Goal: Task Accomplishment & Management: Use online tool/utility

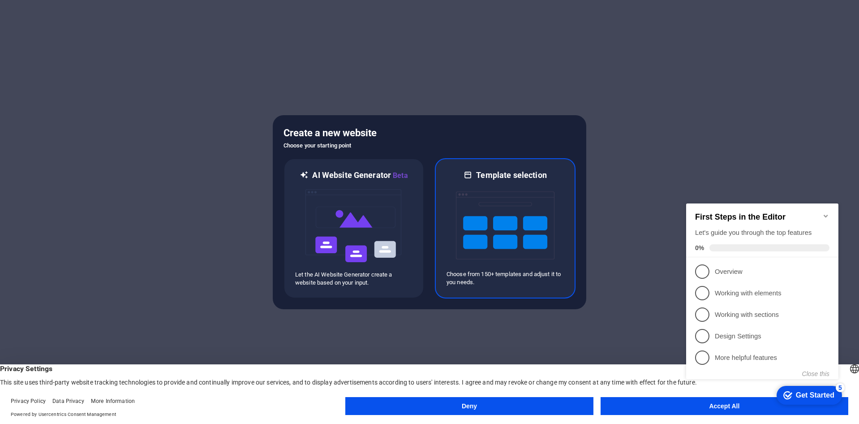
click at [503, 228] on img at bounding box center [505, 225] width 98 height 90
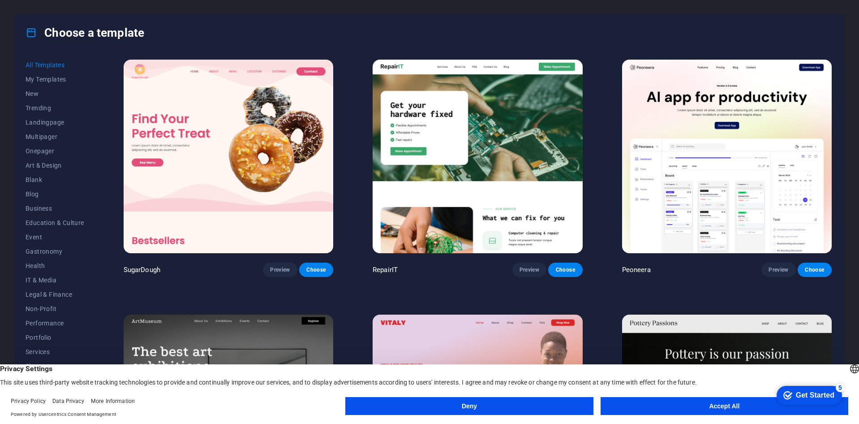
click at [711, 402] on button "Accept All" at bounding box center [724, 406] width 248 height 18
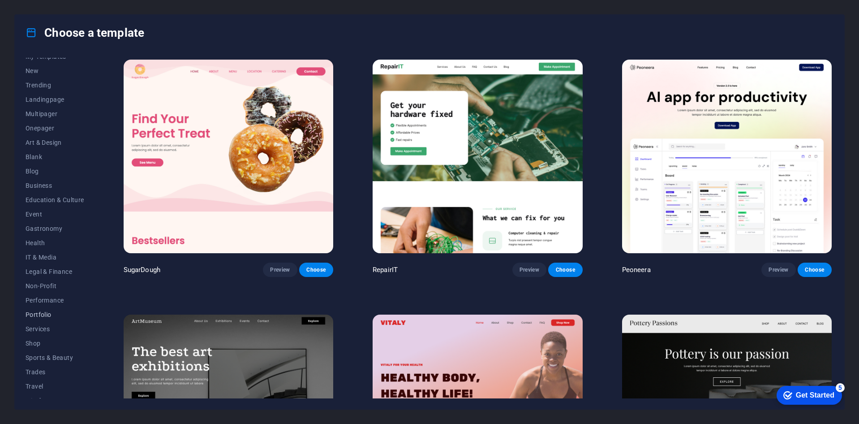
scroll to position [32, 0]
click at [42, 376] on span "Travel" at bounding box center [55, 376] width 59 height 7
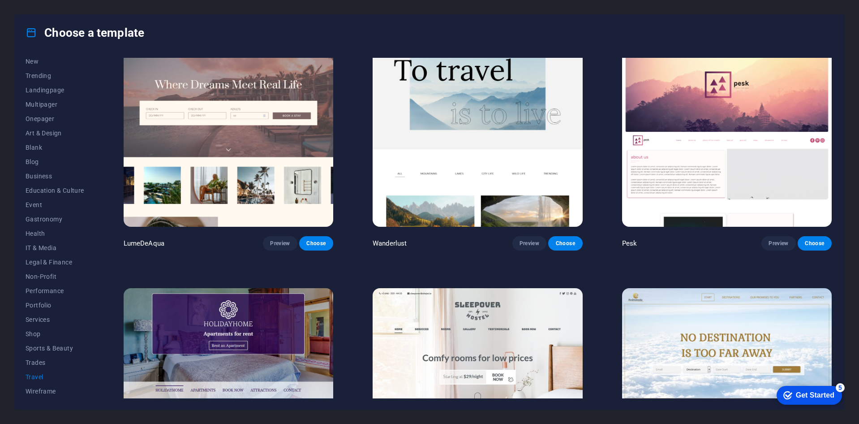
scroll to position [0, 0]
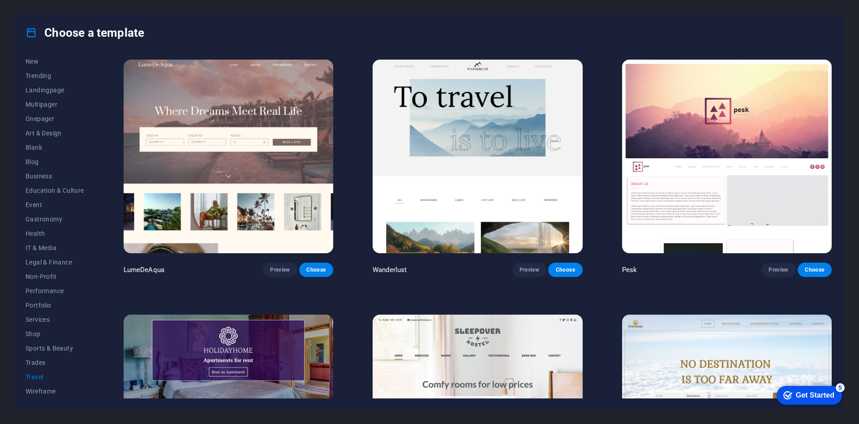
click at [490, 132] on img at bounding box center [477, 156] width 210 height 193
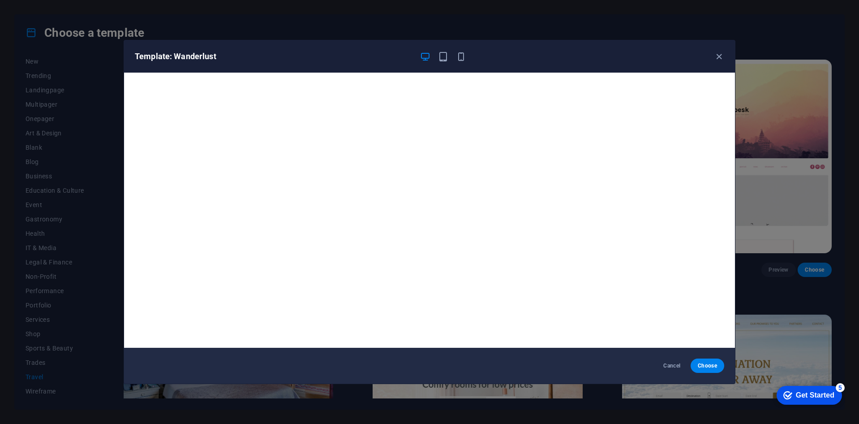
scroll to position [2, 0]
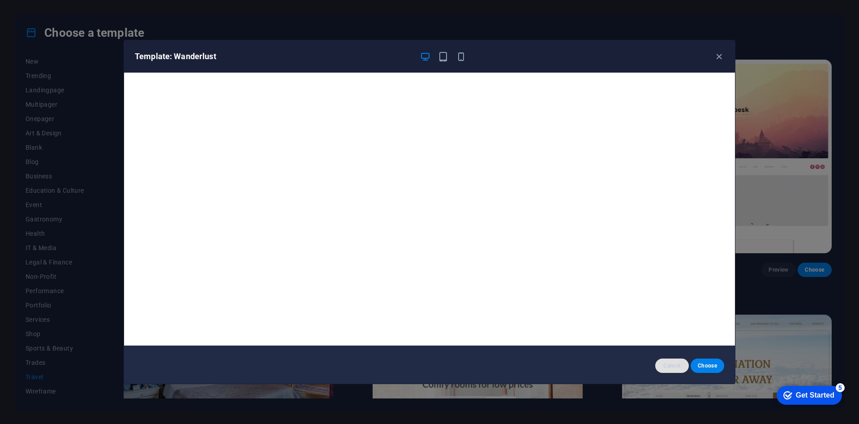
click at [670, 364] on span "Cancel" at bounding box center [671, 365] width 19 height 7
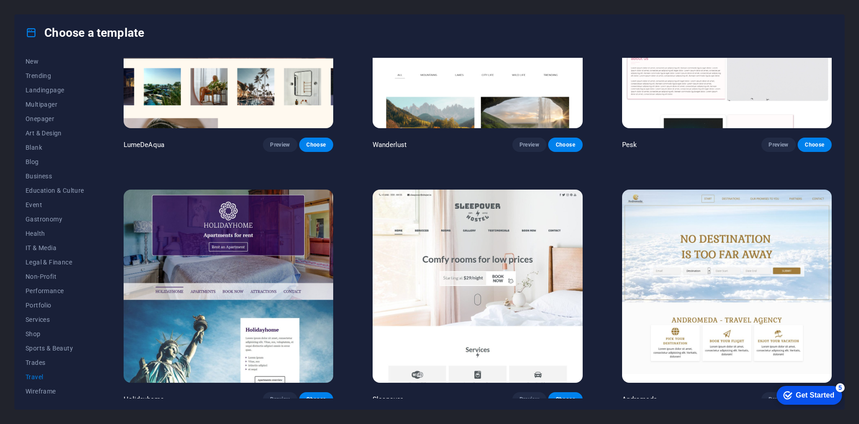
scroll to position [179, 0]
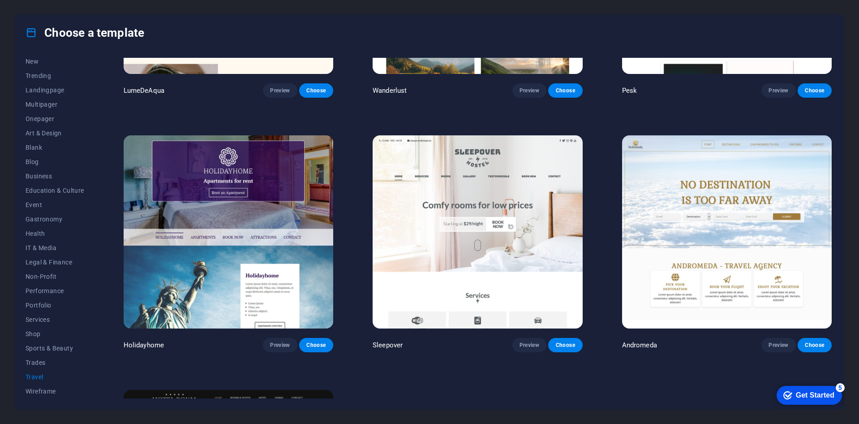
click at [697, 211] on img at bounding box center [727, 231] width 210 height 193
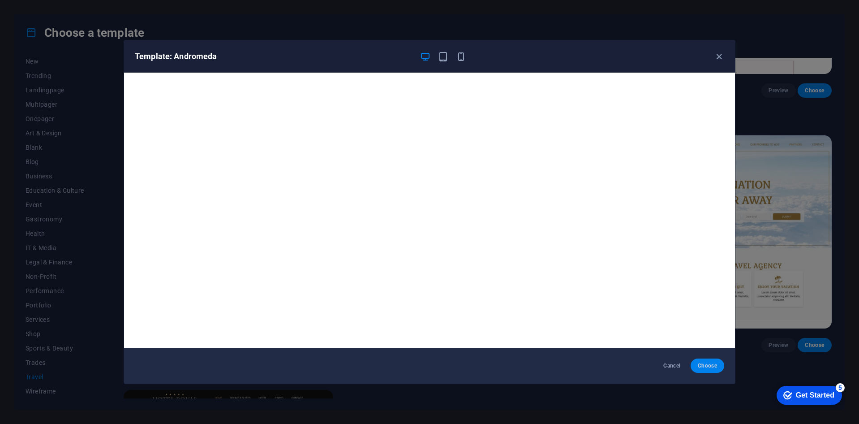
click at [708, 367] on span "Choose" at bounding box center [706, 365] width 19 height 7
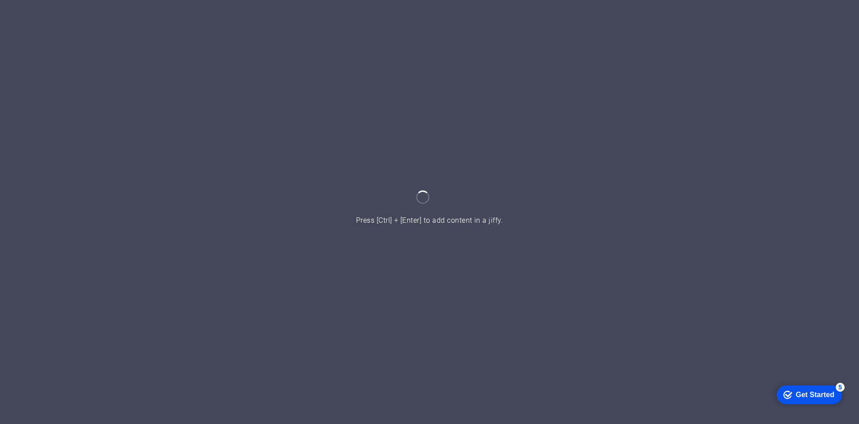
click at [415, 214] on div at bounding box center [429, 212] width 859 height 424
click at [422, 220] on div at bounding box center [429, 212] width 859 height 424
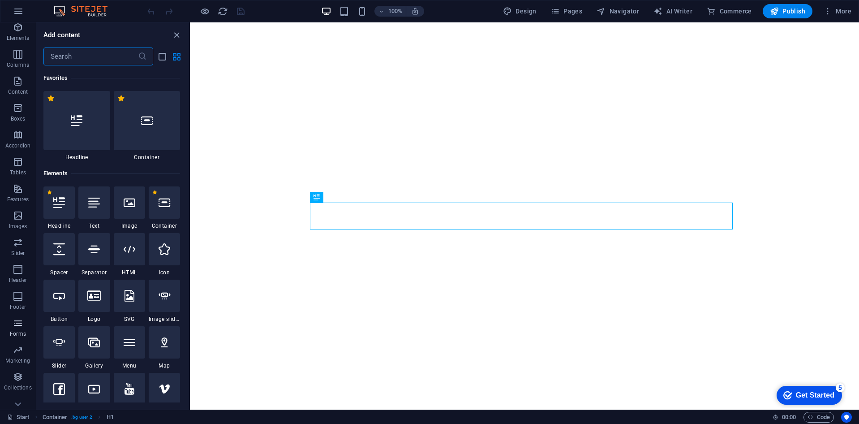
scroll to position [43, 0]
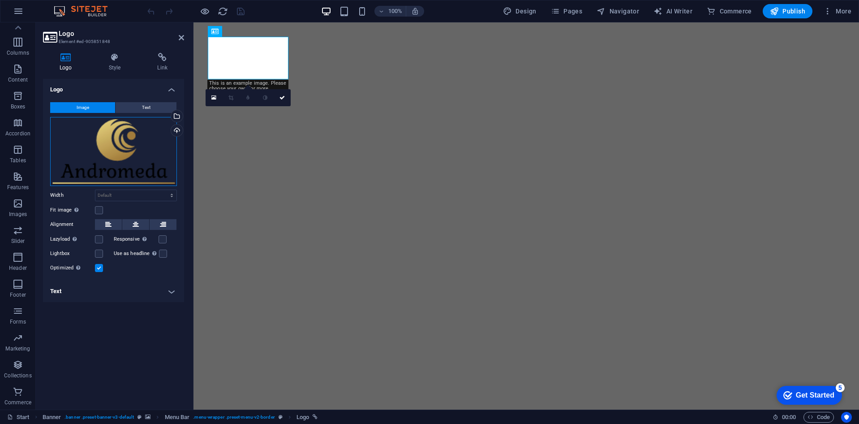
click at [129, 138] on div "Drag files here, click to choose files or select files from Files or our free s…" at bounding box center [113, 151] width 127 height 69
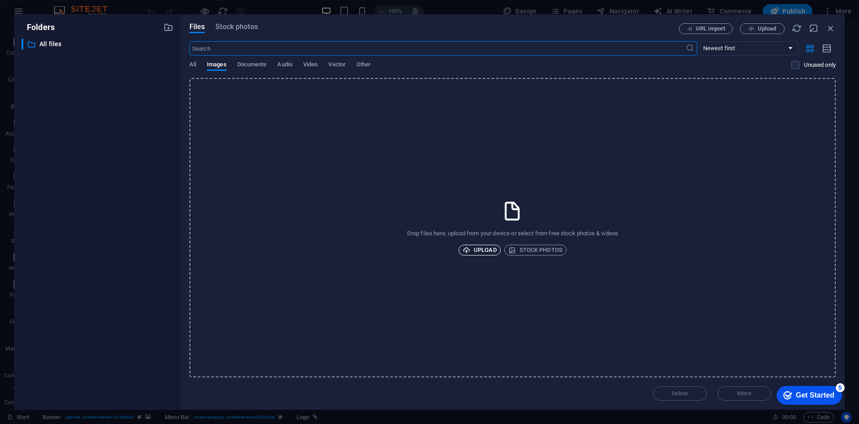
click at [482, 248] on span "Upload" at bounding box center [479, 249] width 34 height 11
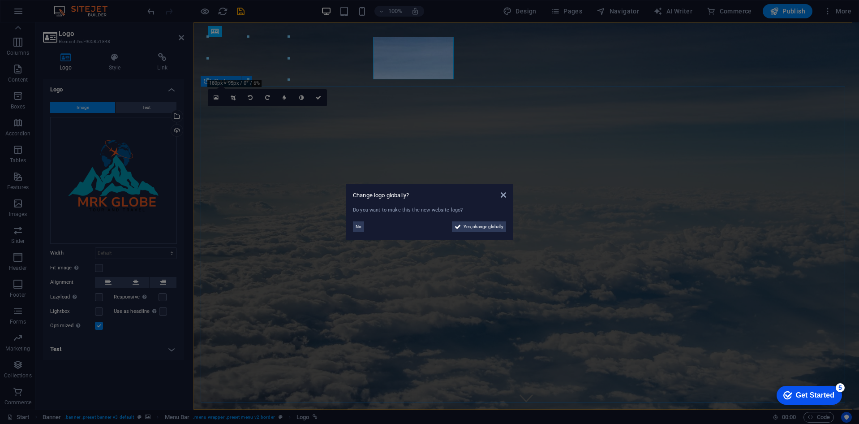
scroll to position [0, 0]
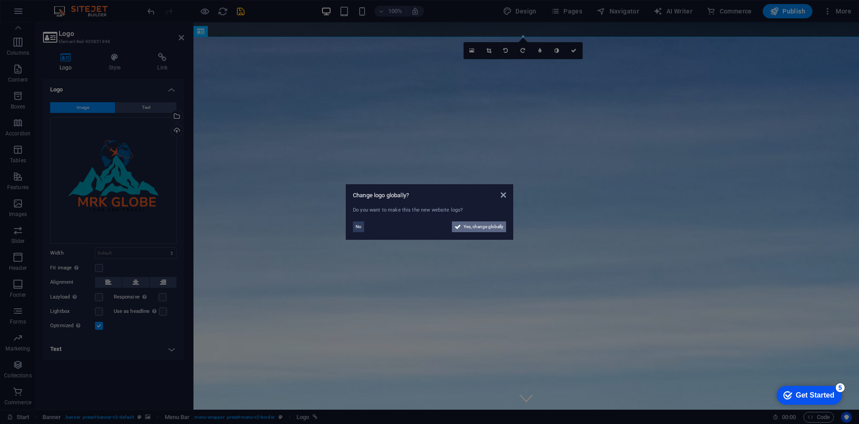
click at [475, 227] on span "Yes, change globally" at bounding box center [483, 226] width 40 height 11
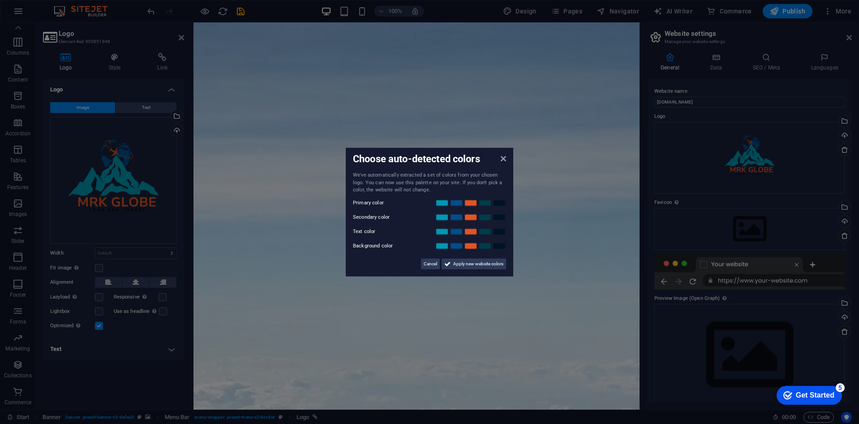
scroll to position [179, 0]
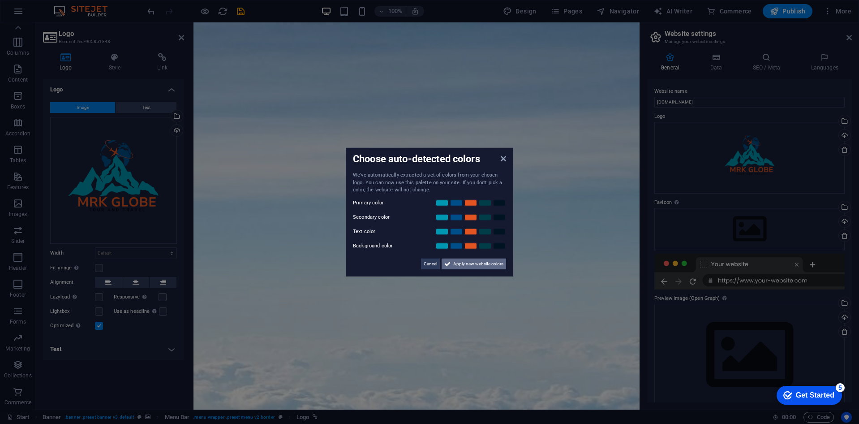
click at [472, 266] on span "Apply new website colors" at bounding box center [478, 263] width 50 height 11
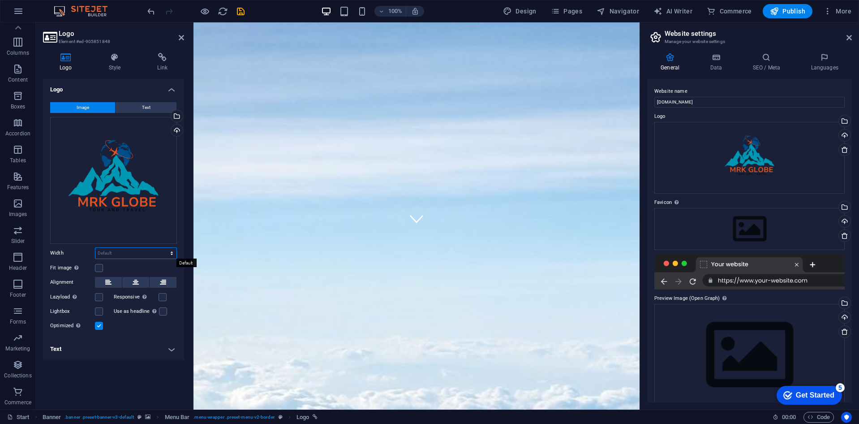
click at [142, 255] on select "Default auto px rem % em vh vw" at bounding box center [135, 253] width 81 height 11
click at [95, 248] on select "Default auto px rem % em vh vw" at bounding box center [135, 253] width 81 height 11
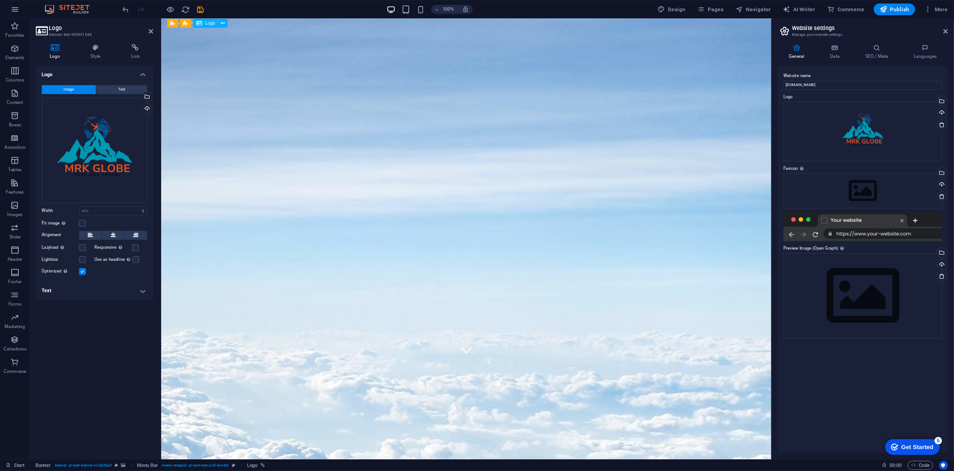
scroll to position [0, 0]
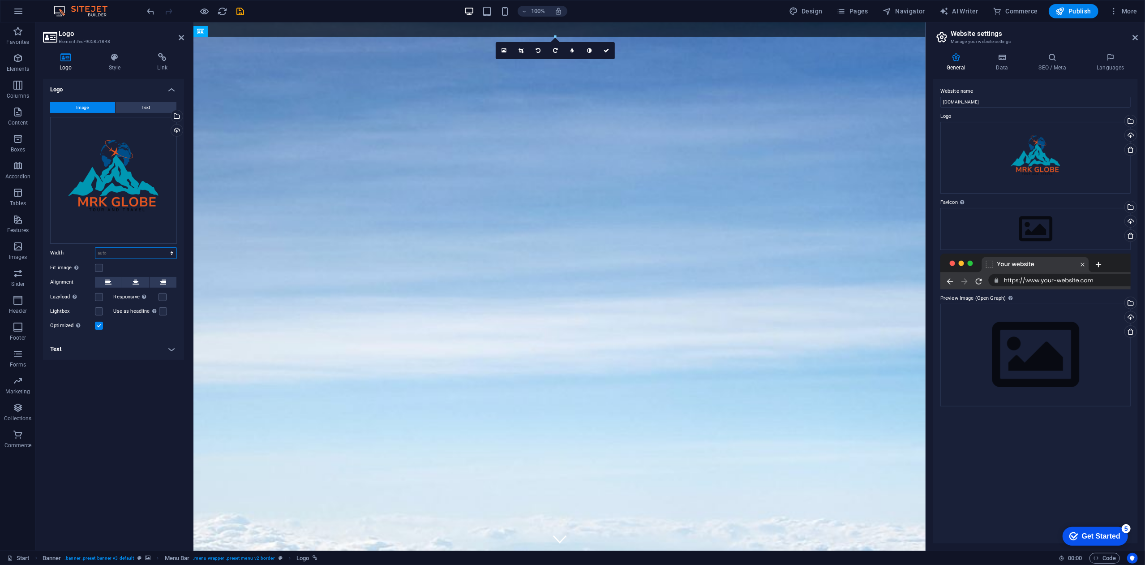
click at [136, 253] on select "Default auto px rem % em vh vw" at bounding box center [135, 253] width 81 height 11
select select "%"
click at [163, 248] on select "Default auto px rem % em vh vw" at bounding box center [135, 253] width 81 height 11
type input "1"
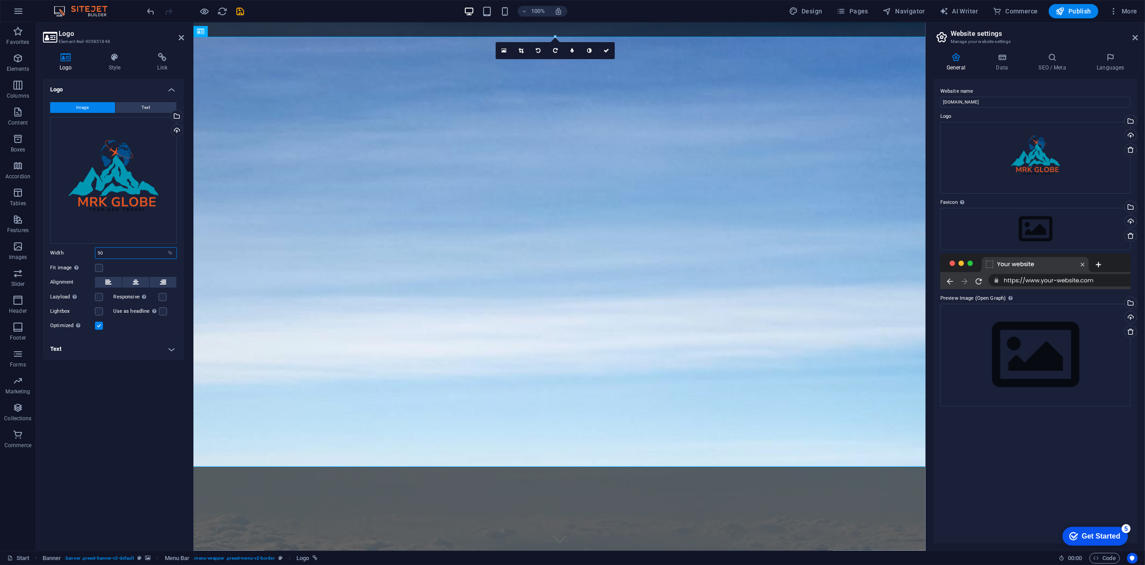
click at [151, 254] on input "50" at bounding box center [135, 253] width 81 height 11
type input "5"
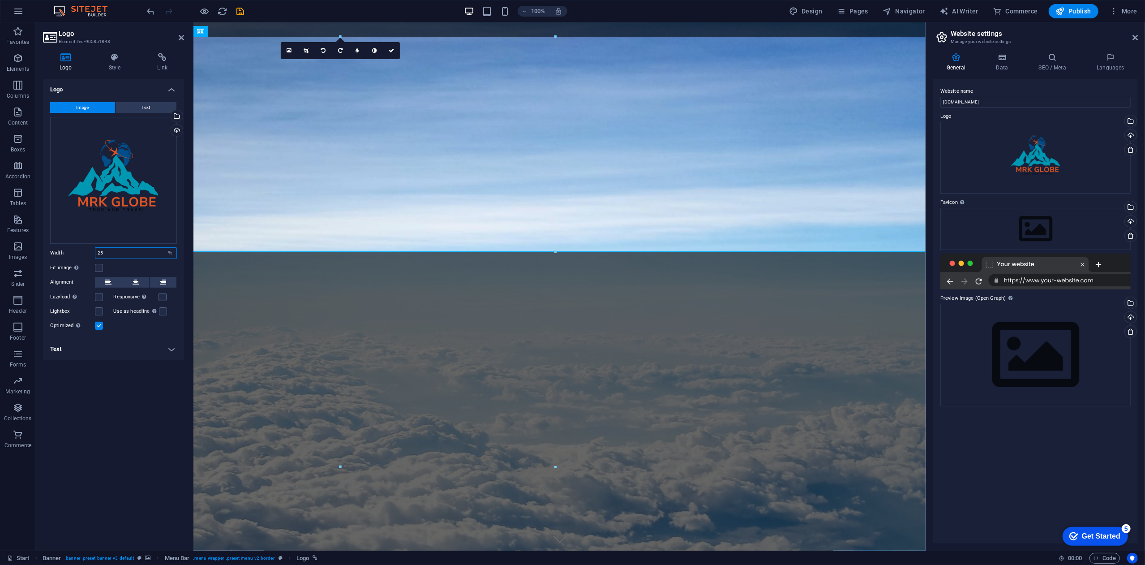
click at [151, 254] on input "25" at bounding box center [135, 253] width 81 height 11
type input "2"
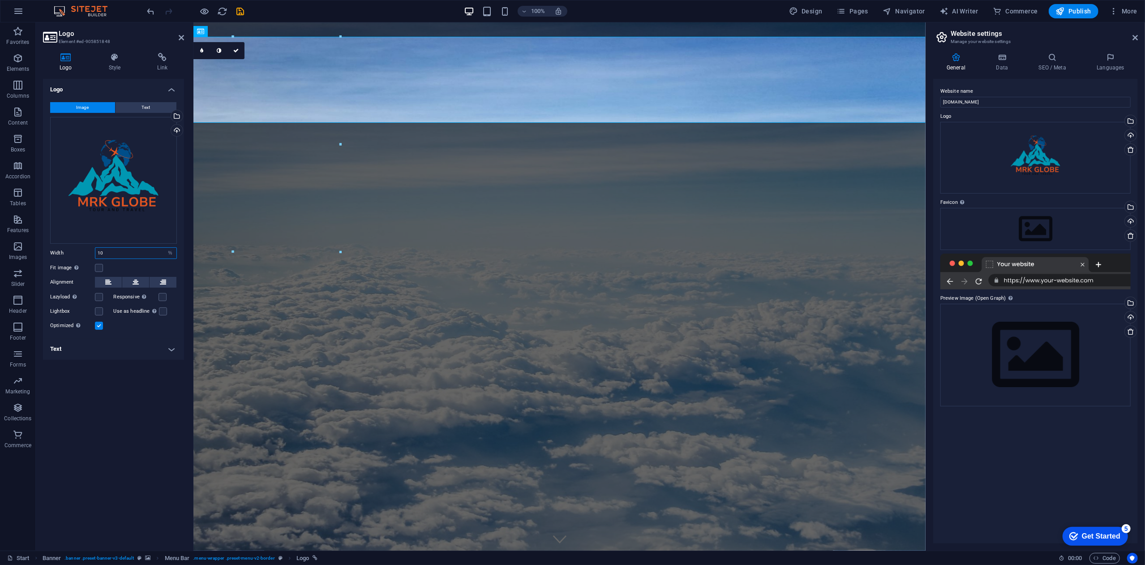
click at [151, 254] on input "10" at bounding box center [135, 253] width 81 height 11
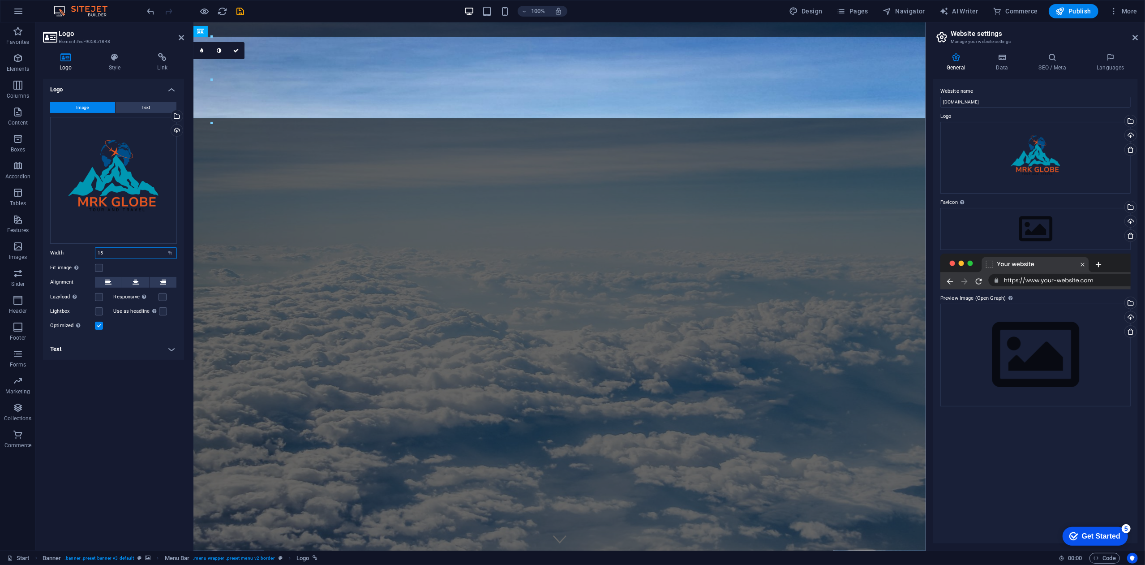
type input "15"
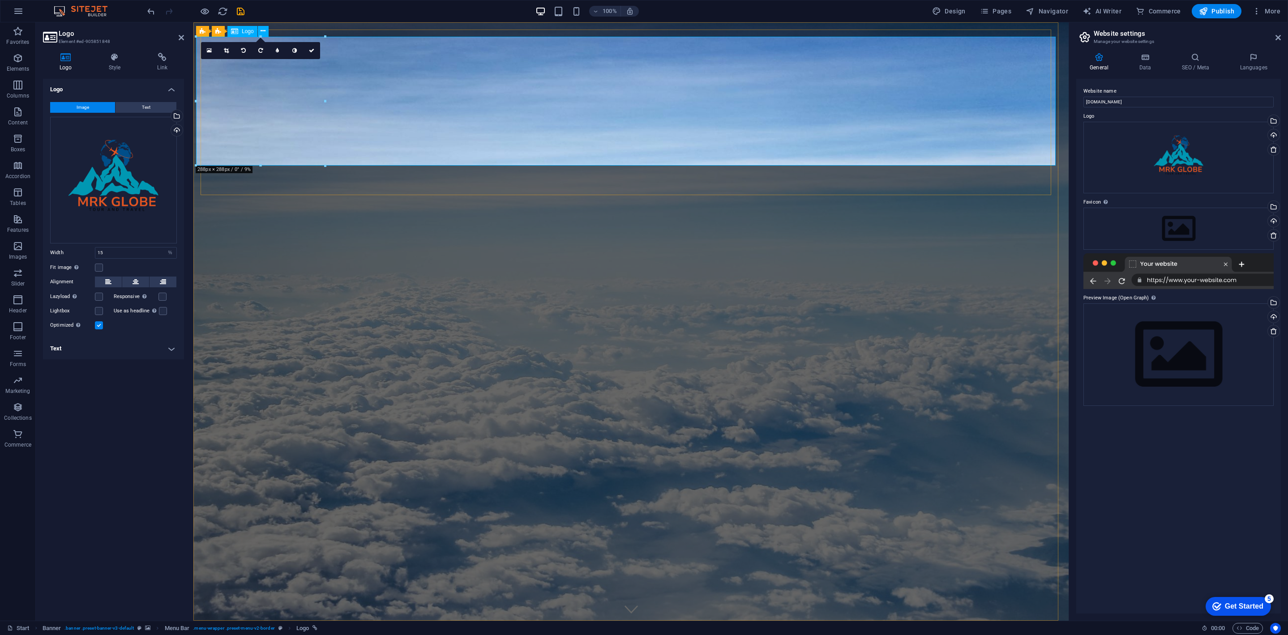
click at [99, 268] on label at bounding box center [99, 268] width 8 height 8
click at [0, 0] on input "Fit image Automatically fit image to a fixed width and height" at bounding box center [0, 0] width 0 height 0
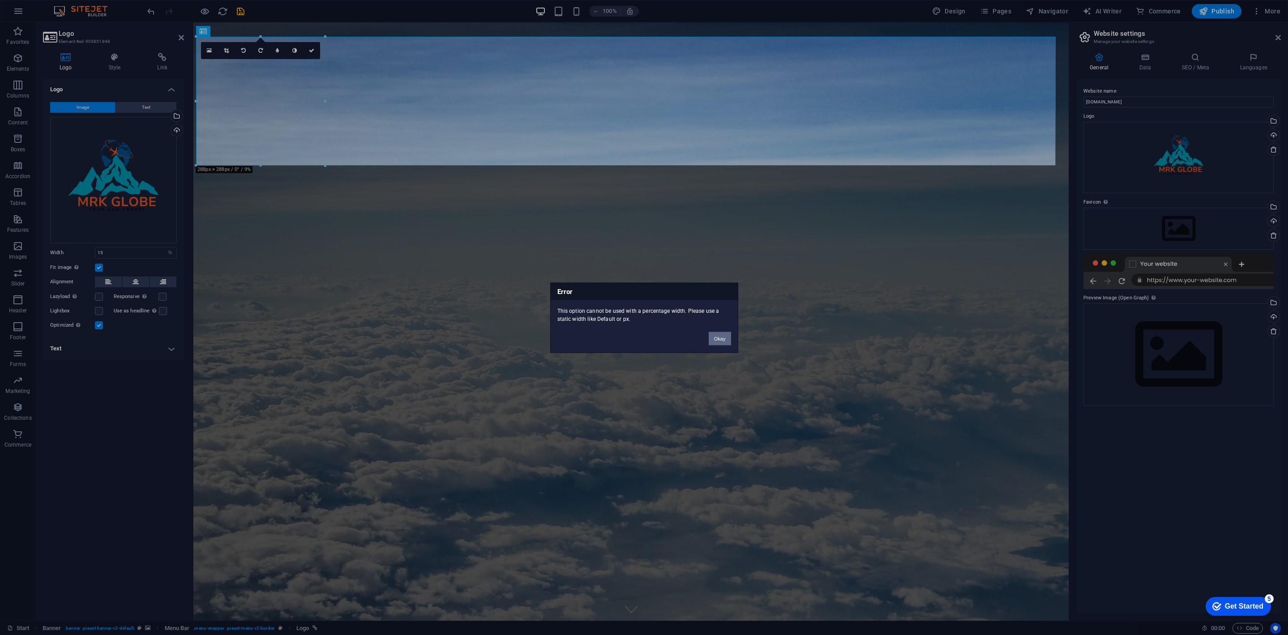
click at [709, 334] on button "Okay" at bounding box center [720, 338] width 22 height 13
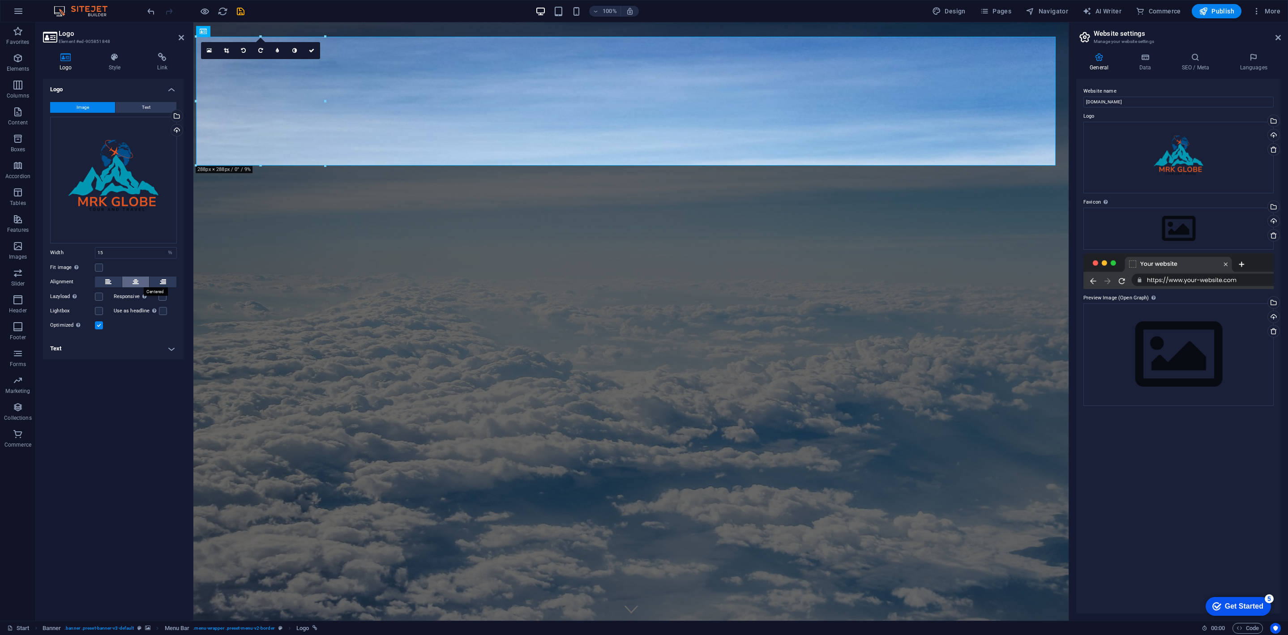
click at [127, 282] on button at bounding box center [135, 282] width 27 height 11
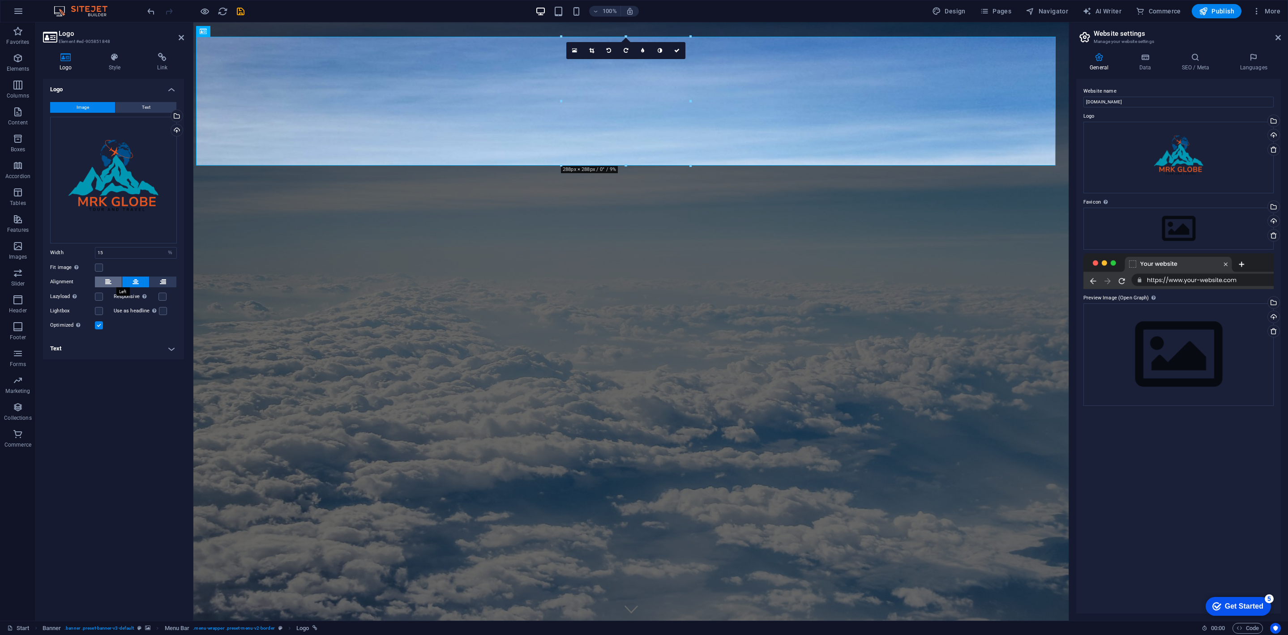
click at [107, 280] on icon at bounding box center [108, 282] width 6 height 11
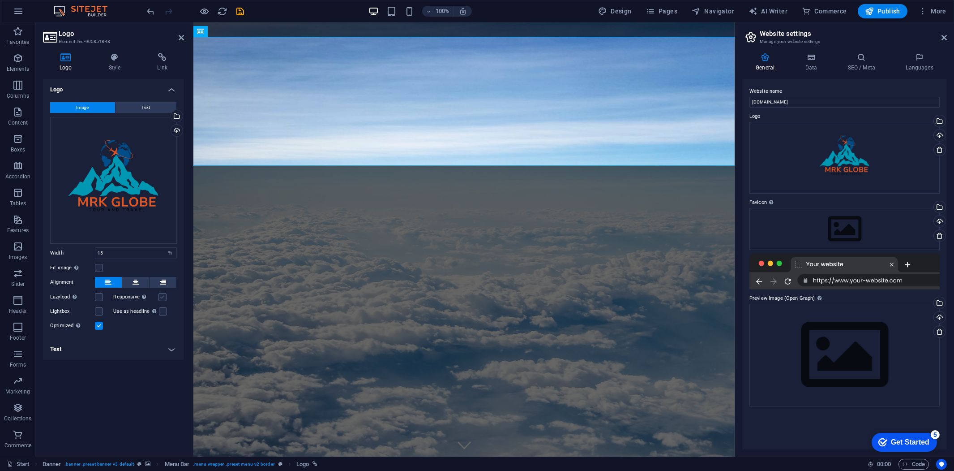
click at [158, 296] on label at bounding box center [162, 297] width 8 height 8
click at [0, 0] on input "Responsive Automatically load retina image and smartphone optimized sizes." at bounding box center [0, 0] width 0 height 0
click at [142, 180] on div "Drag files here, click to choose files or select files from Files or our free s…" at bounding box center [113, 180] width 127 height 127
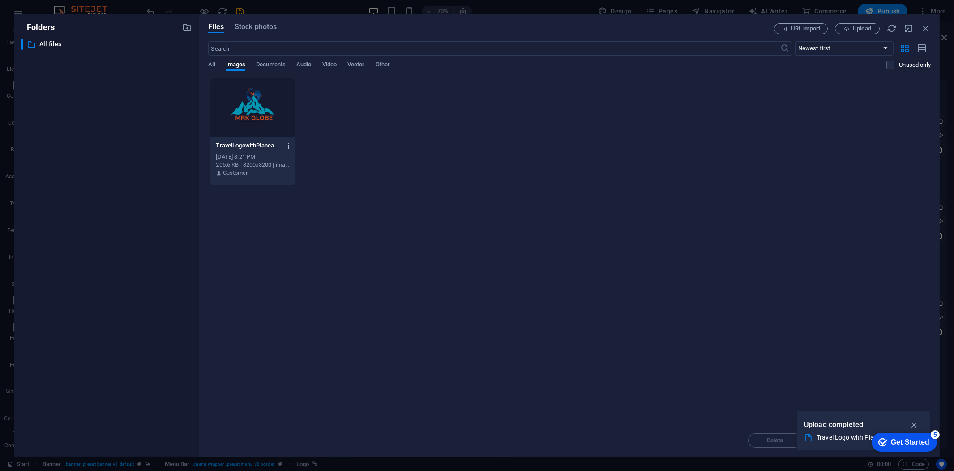
click at [285, 145] on icon "button" at bounding box center [289, 145] width 9 height 8
click at [284, 171] on h6 "Preview" at bounding box center [294, 168] width 38 height 11
click at [715, 166] on div "TravelLogowithPlaneandPakistanOutline1-Tyz0tkBgF7awssCDzN3iuA.png TravelLogowit…" at bounding box center [569, 131] width 723 height 107
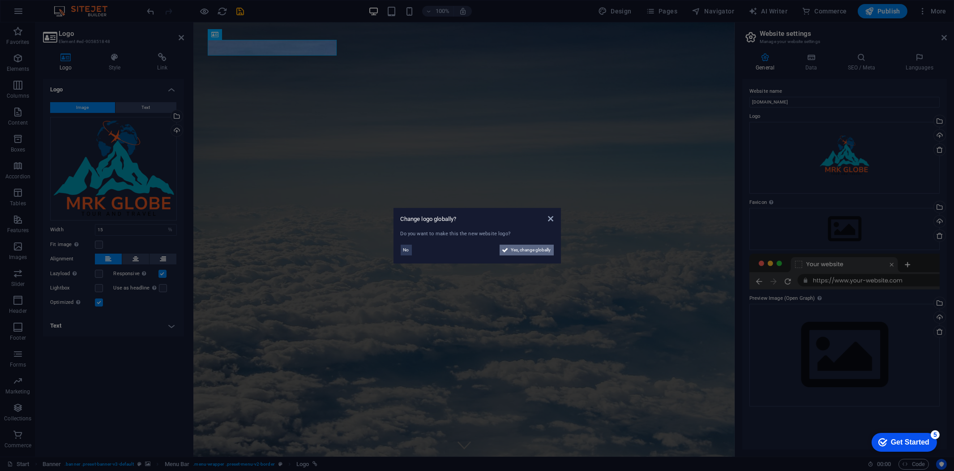
click at [516, 249] on span "Yes, change globally" at bounding box center [531, 249] width 40 height 11
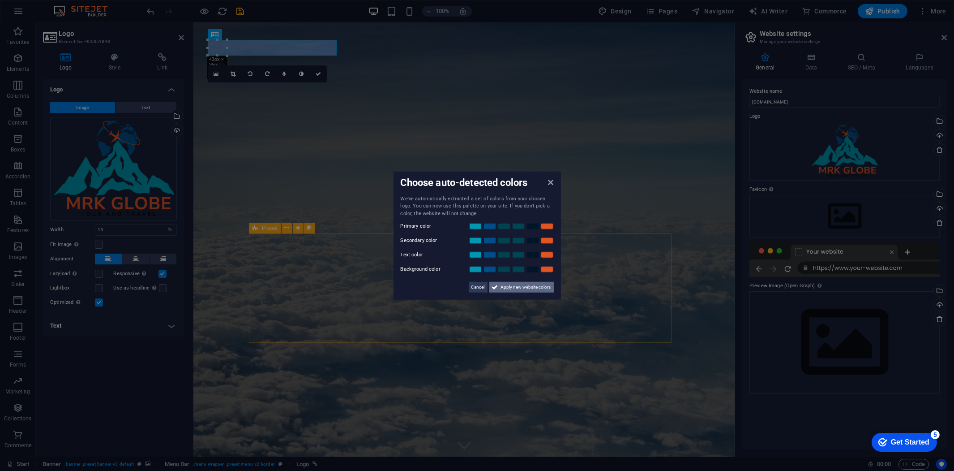
click at [504, 289] on span "Apply new website colors" at bounding box center [526, 287] width 50 height 11
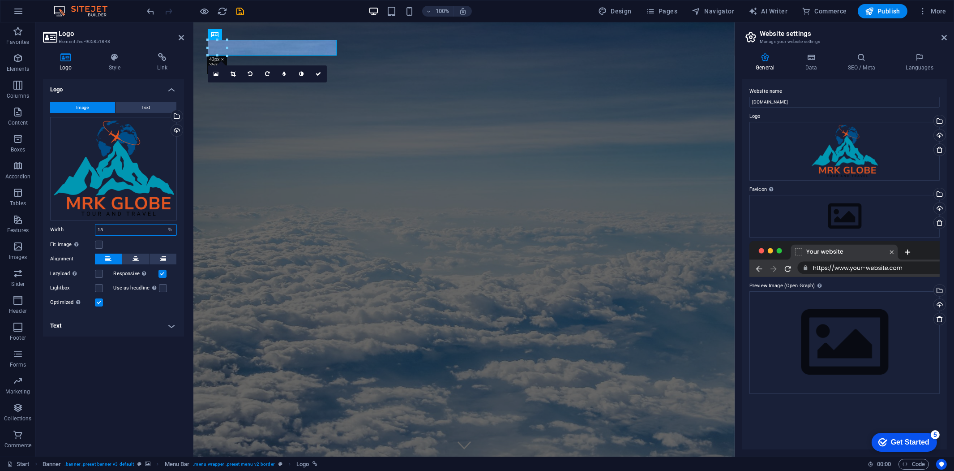
click at [160, 232] on input "15" at bounding box center [135, 229] width 81 height 11
click at [156, 240] on div "Fit image Automatically fit image to a fixed width and height" at bounding box center [113, 244] width 127 height 11
click at [154, 230] on input "20" at bounding box center [135, 229] width 81 height 11
click at [155, 240] on div "Fit image Automatically fit image to a fixed width and height" at bounding box center [113, 244] width 127 height 11
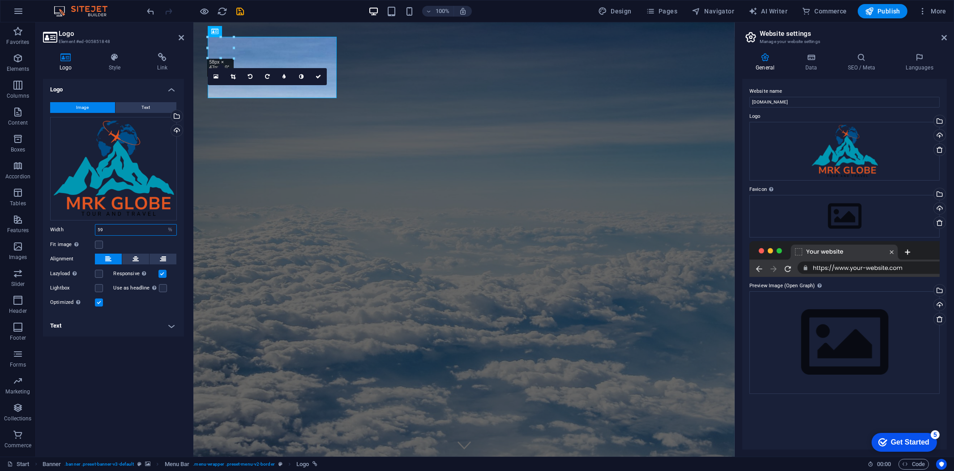
click at [151, 228] on input "59" at bounding box center [135, 229] width 81 height 11
click at [153, 251] on div "Image Text Drag files here, click to choose files or select files from Files or…" at bounding box center [113, 205] width 141 height 220
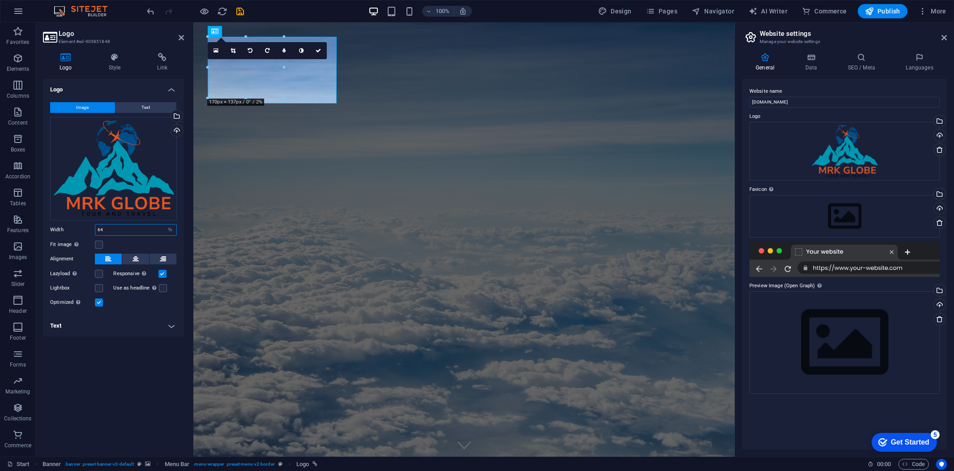
click at [126, 228] on input "64" at bounding box center [135, 229] width 81 height 11
click at [130, 231] on input "59" at bounding box center [135, 229] width 81 height 11
type input "50"
click at [128, 239] on div "Fit image Automatically fit image to a fixed width and height" at bounding box center [113, 244] width 127 height 11
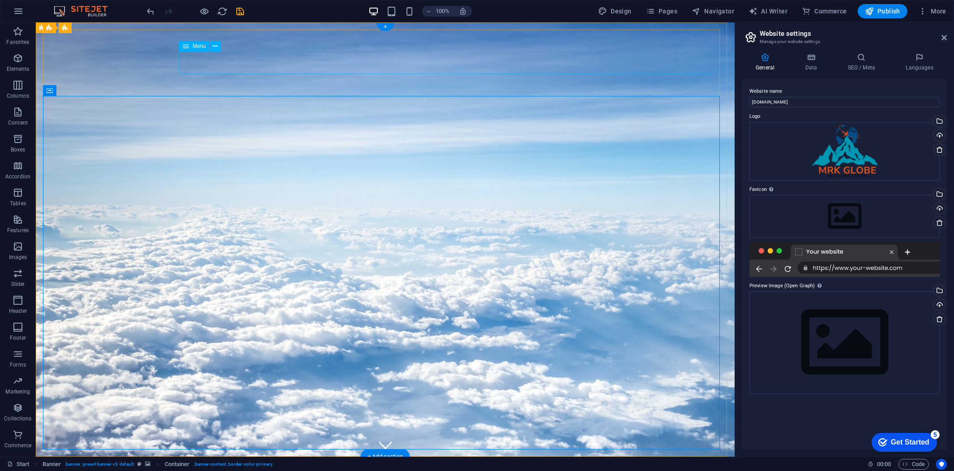
click at [201, 43] on span "Menu" at bounding box center [199, 45] width 13 height 5
select select "1"
select select
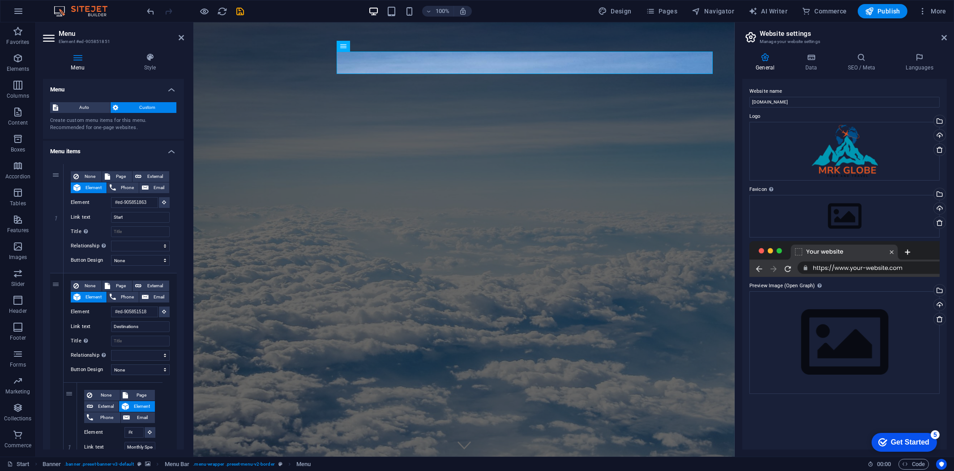
click at [147, 73] on div "Menu Style Menu Auto Custom Create custom menu items for this menu. Recommended…" at bounding box center [113, 251] width 141 height 396
click at [148, 68] on h4 "Style" at bounding box center [150, 62] width 68 height 19
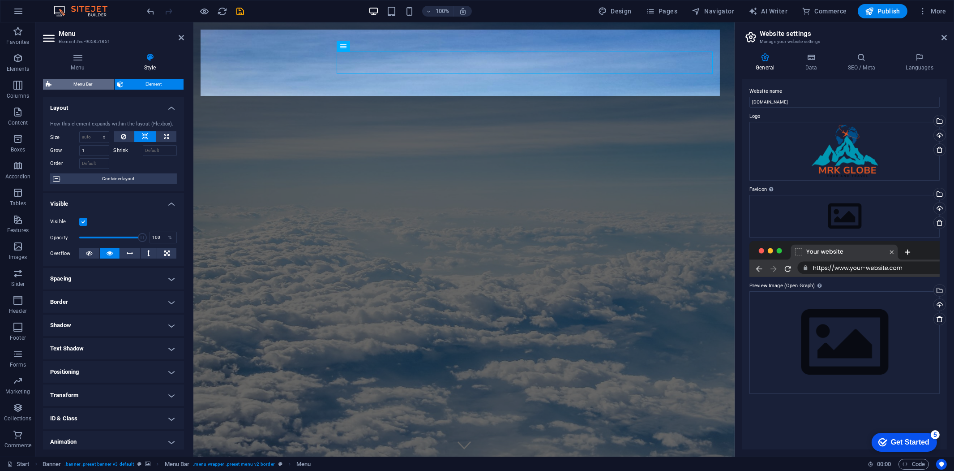
click at [91, 83] on span "Menu Bar" at bounding box center [82, 84] width 57 height 11
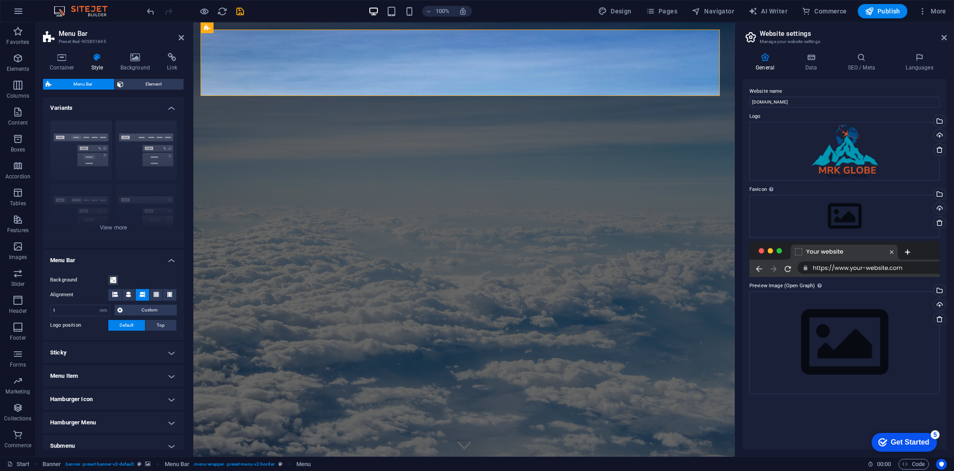
click at [137, 82] on span "Element" at bounding box center [153, 84] width 55 height 11
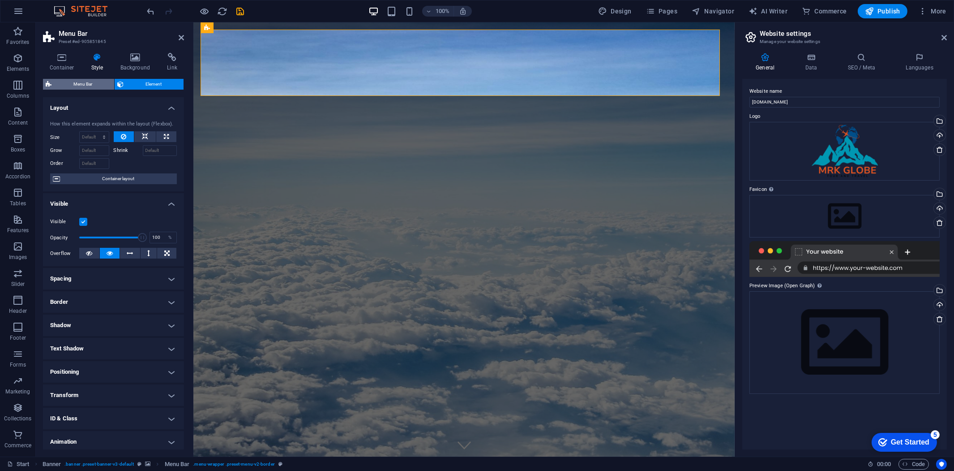
click at [106, 82] on span "Menu Bar" at bounding box center [82, 84] width 57 height 11
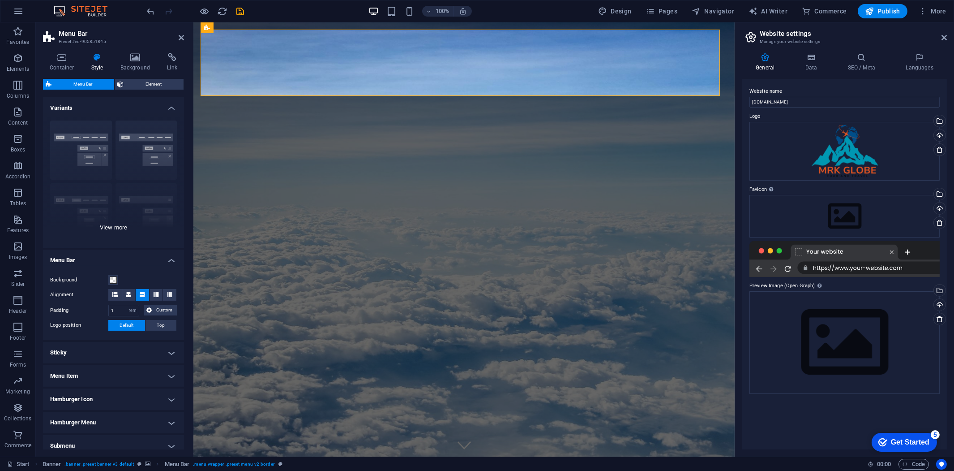
click at [95, 146] on div "Border Centered Default Fixed Loki Trigger Wide XXL" at bounding box center [113, 180] width 141 height 134
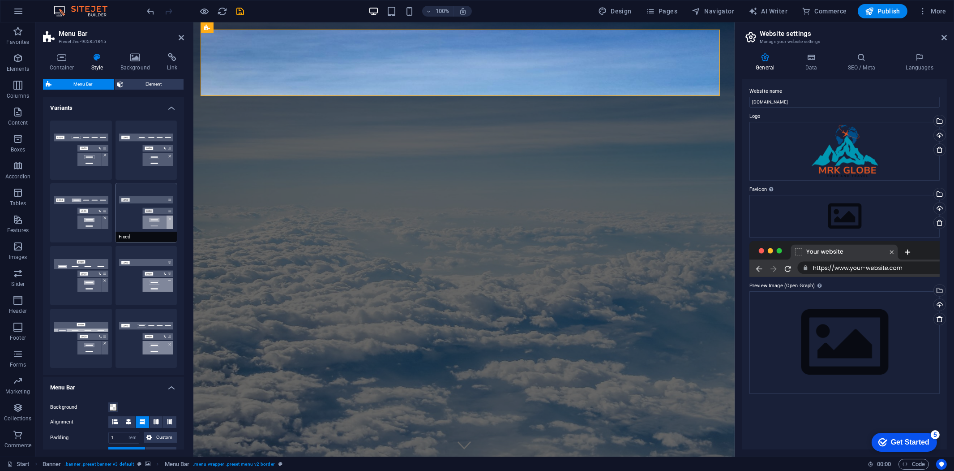
click at [144, 201] on button "Fixed" at bounding box center [147, 212] width 62 height 59
click at [145, 163] on button "Centered" at bounding box center [147, 149] width 62 height 59
click at [97, 158] on button "Border" at bounding box center [81, 149] width 62 height 59
click at [130, 86] on span "Element" at bounding box center [153, 84] width 55 height 11
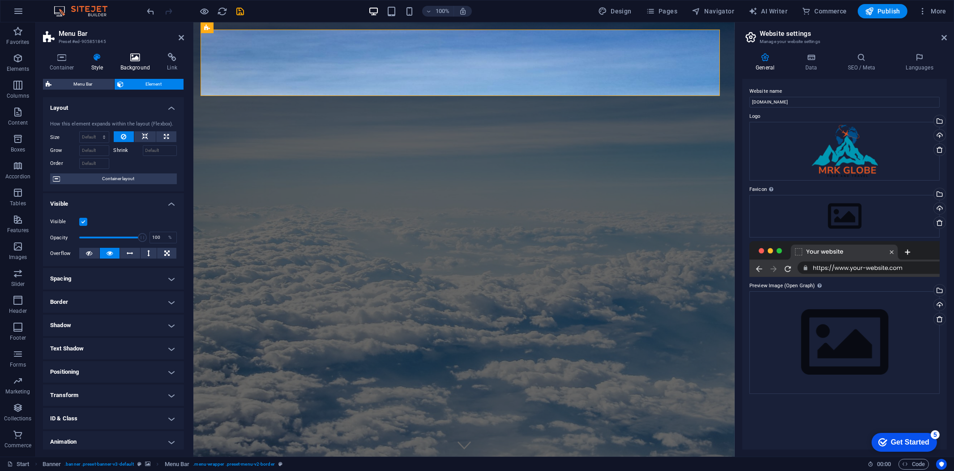
click at [135, 60] on icon at bounding box center [135, 57] width 43 height 9
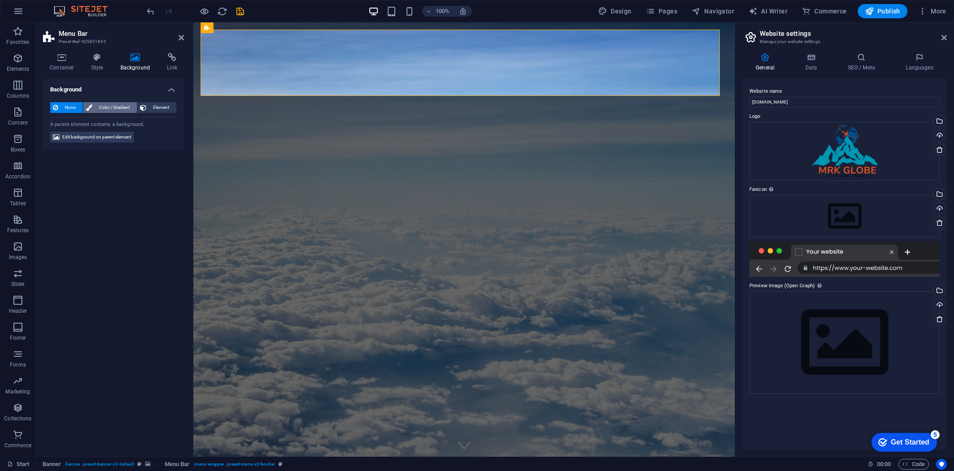
click at [107, 108] on span "Color / Gradient" at bounding box center [114, 107] width 39 height 11
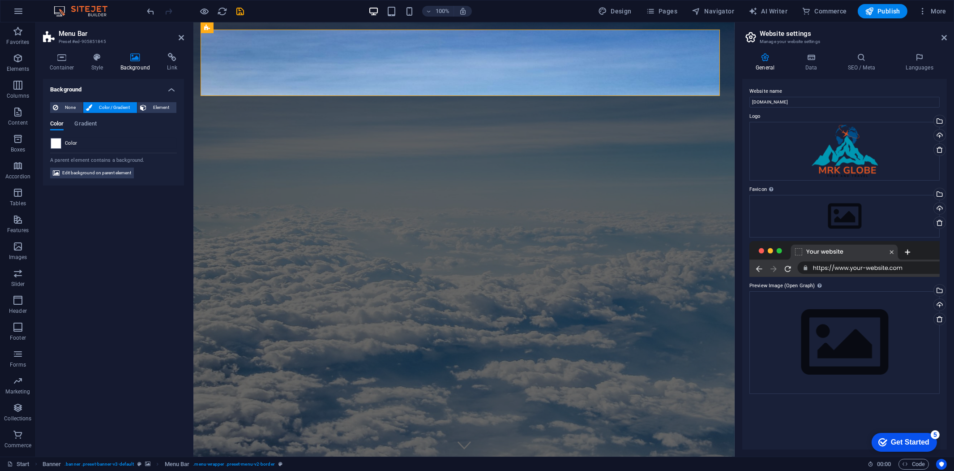
click at [143, 225] on div "Background None Color / Gradient Element Stretch background to full-width Color…" at bounding box center [113, 264] width 141 height 370
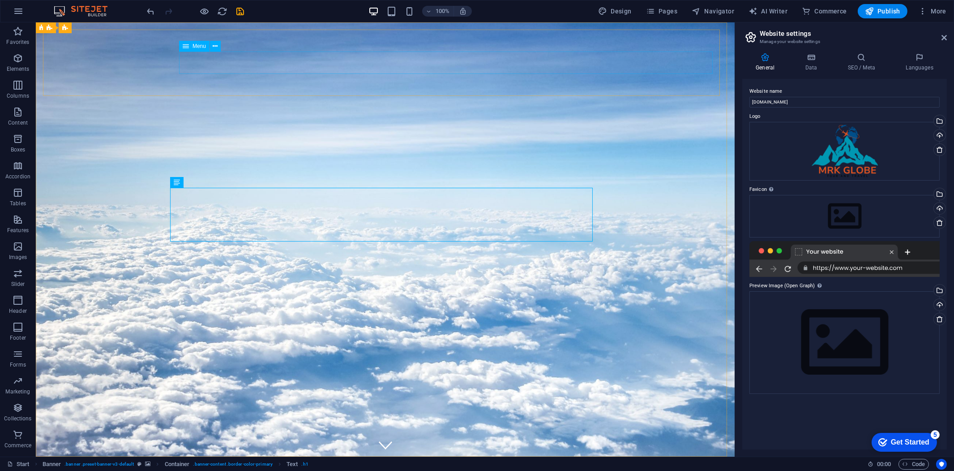
click at [200, 45] on span "Menu" at bounding box center [199, 45] width 13 height 5
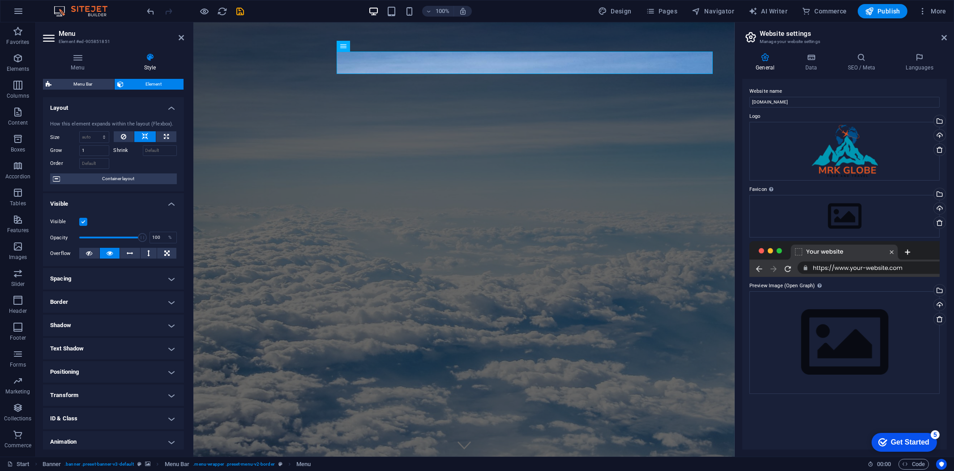
click at [83, 221] on label at bounding box center [83, 222] width 8 height 8
click at [0, 0] on input "Visible" at bounding box center [0, 0] width 0 height 0
click at [83, 221] on label at bounding box center [83, 222] width 8 height 8
click at [0, 0] on input "Visible" at bounding box center [0, 0] width 0 height 0
drag, startPoint x: 142, startPoint y: 235, endPoint x: 112, endPoint y: 236, distance: 30.0
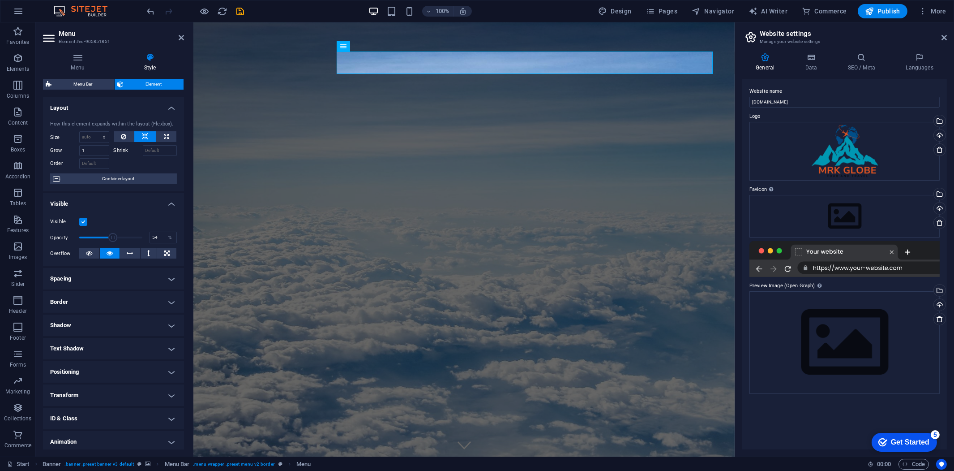
click at [112, 236] on span at bounding box center [112, 237] width 9 height 9
type input "100"
drag, startPoint x: 112, startPoint y: 235, endPoint x: 157, endPoint y: 234, distance: 44.4
click at [157, 234] on div "Opacity 100 %" at bounding box center [113, 237] width 127 height 13
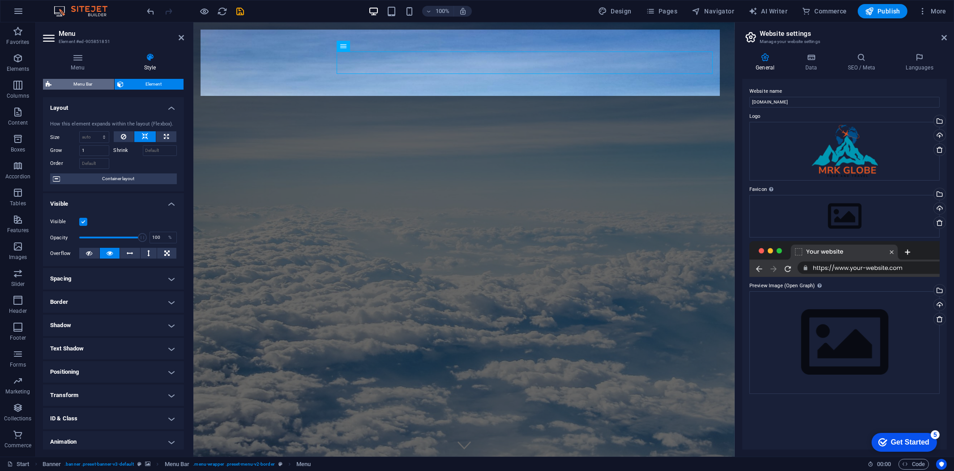
click at [90, 86] on span "Menu Bar" at bounding box center [82, 84] width 57 height 11
select select "rem"
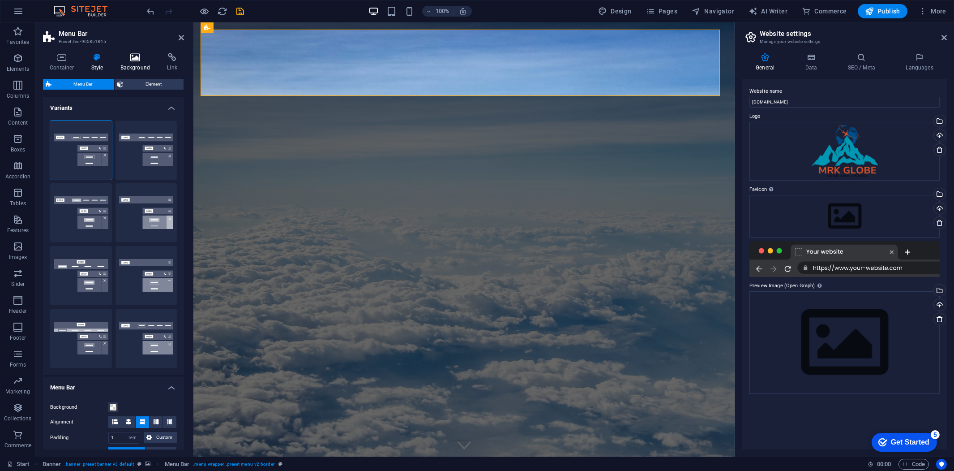
click at [137, 60] on icon at bounding box center [135, 57] width 43 height 9
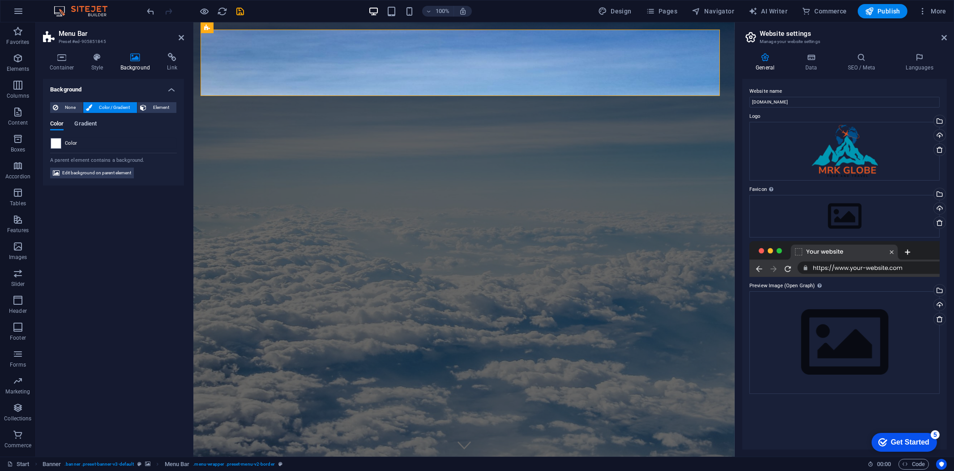
click at [86, 122] on span "Gradient" at bounding box center [85, 124] width 22 height 13
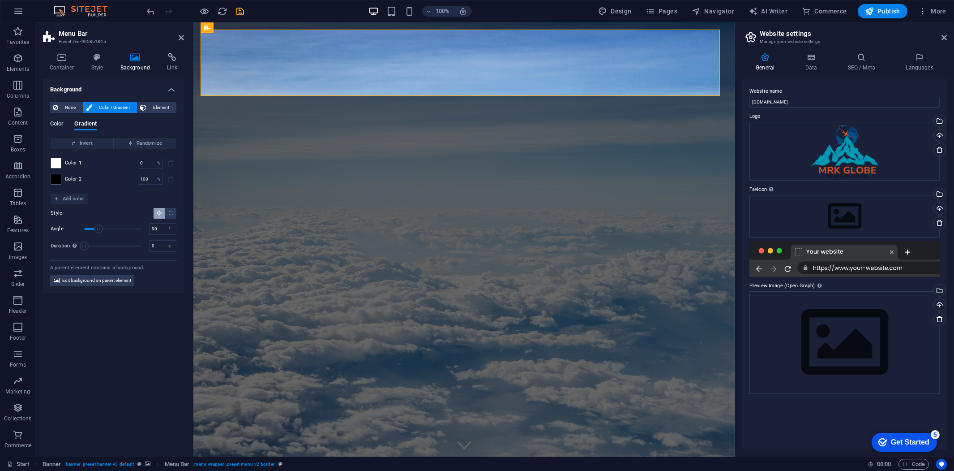
click at [62, 124] on span "Color" at bounding box center [56, 124] width 13 height 13
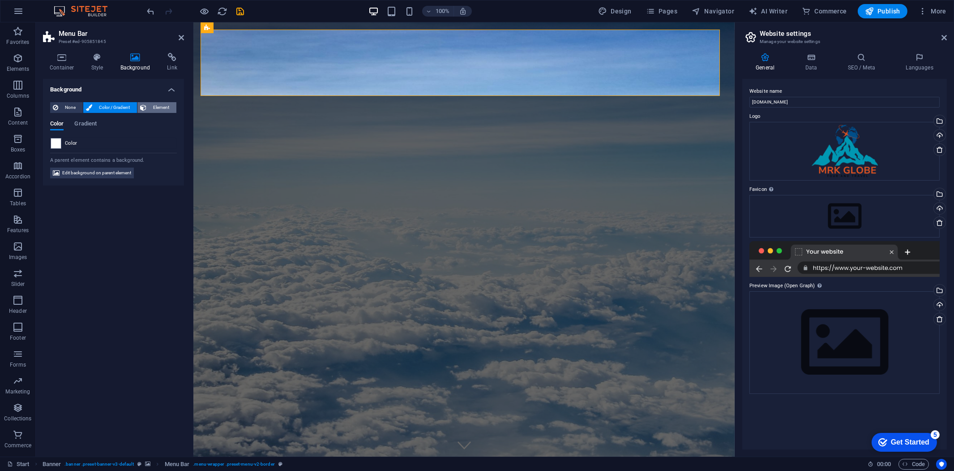
click at [156, 107] on span "Element" at bounding box center [161, 107] width 25 height 11
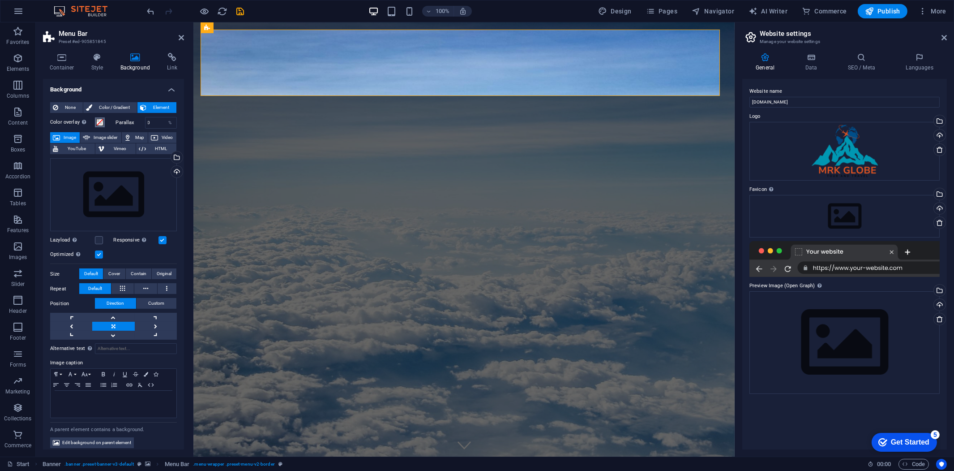
click at [99, 122] on span at bounding box center [99, 122] width 7 height 7
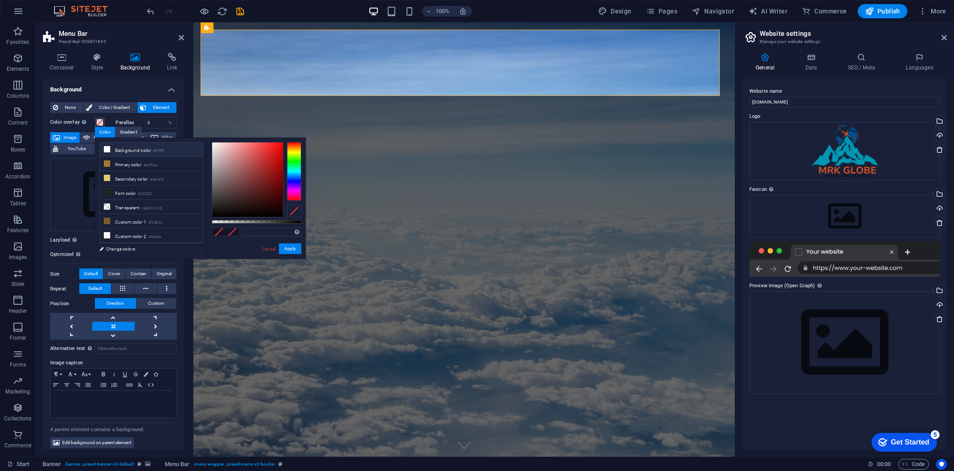
click at [109, 149] on icon at bounding box center [107, 149] width 6 height 6
type input "#ffffff"
click at [126, 90] on h4 "Background" at bounding box center [113, 87] width 141 height 16
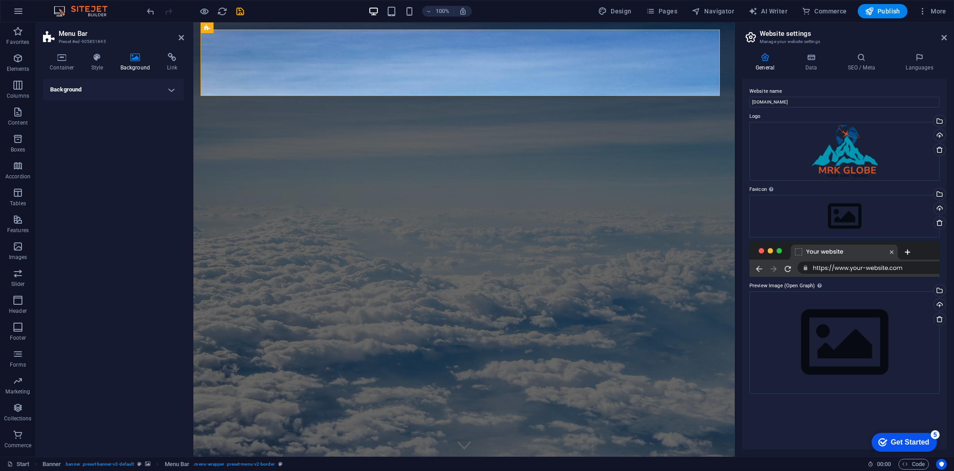
click at [166, 92] on h4 "Background" at bounding box center [113, 89] width 141 height 21
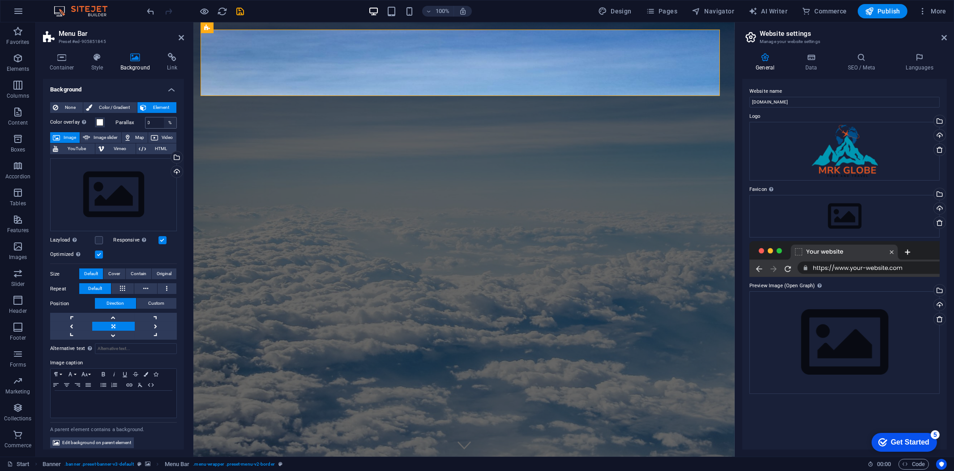
click at [164, 120] on div "%" at bounding box center [170, 122] width 13 height 11
click at [154, 123] on input "0" at bounding box center [160, 122] width 31 height 11
type input "12"
click at [101, 122] on span at bounding box center [99, 122] width 7 height 7
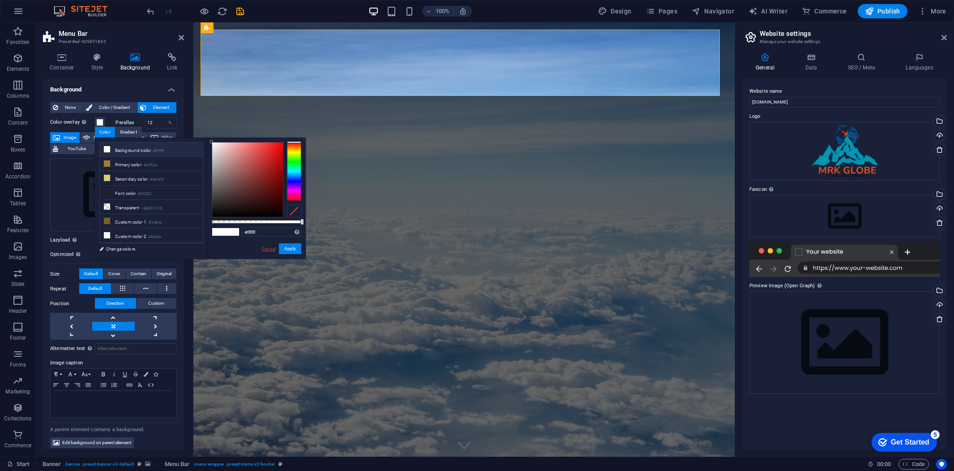
click at [266, 251] on link "Cancel" at bounding box center [269, 248] width 16 height 7
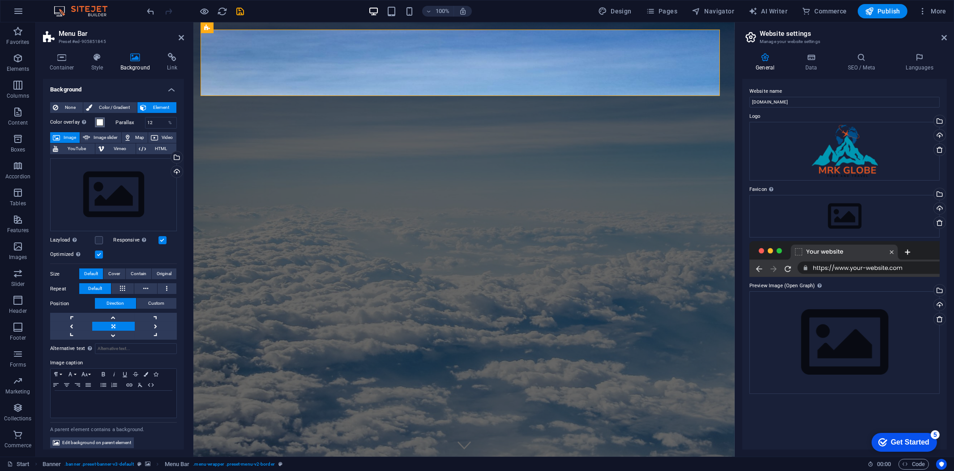
click at [97, 119] on span at bounding box center [99, 122] width 7 height 7
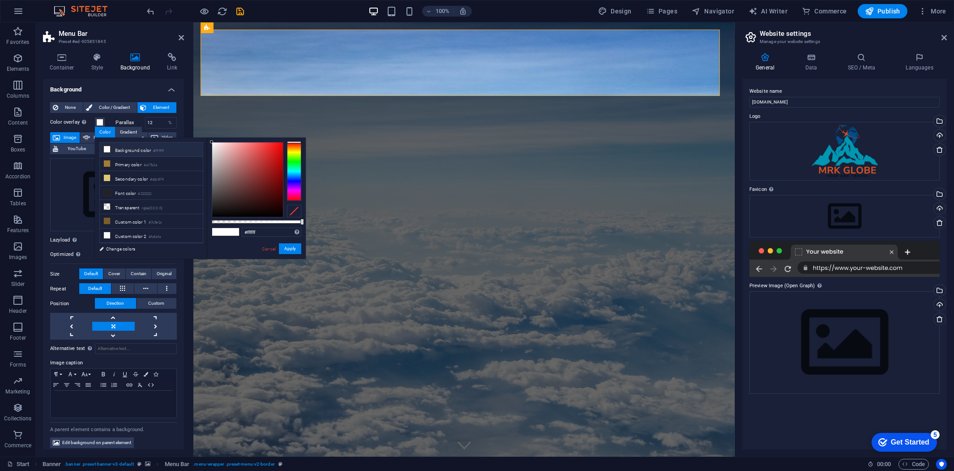
click at [151, 149] on li "Background color #ffffff" at bounding box center [151, 149] width 103 height 14
click at [257, 235] on input "#ffffff" at bounding box center [272, 231] width 60 height 9
drag, startPoint x: 287, startPoint y: 235, endPoint x: 248, endPoint y: 227, distance: 39.8
click at [210, 232] on div "#ffffff Supported formats #0852ed rgb(8, 82, 237) rgba(8, 82, 237, 90%) hsv(221…" at bounding box center [256, 262] width 99 height 251
click at [299, 216] on div at bounding box center [294, 211] width 14 height 13
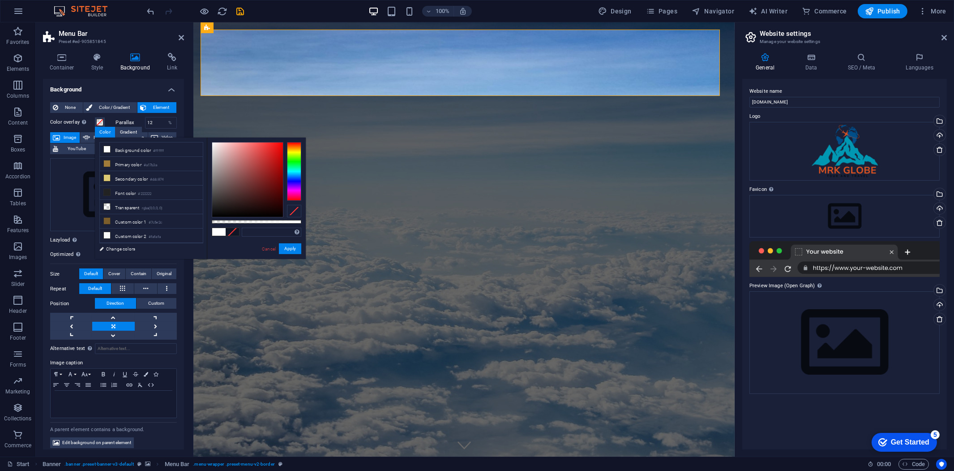
click at [293, 210] on div at bounding box center [294, 211] width 14 height 13
click at [290, 247] on button "Apply" at bounding box center [290, 248] width 22 height 11
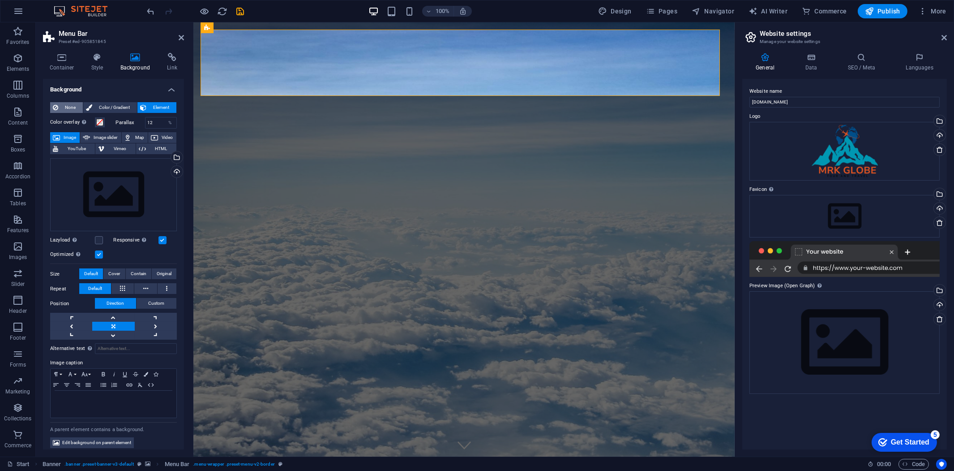
click at [65, 106] on span "None" at bounding box center [70, 107] width 19 height 11
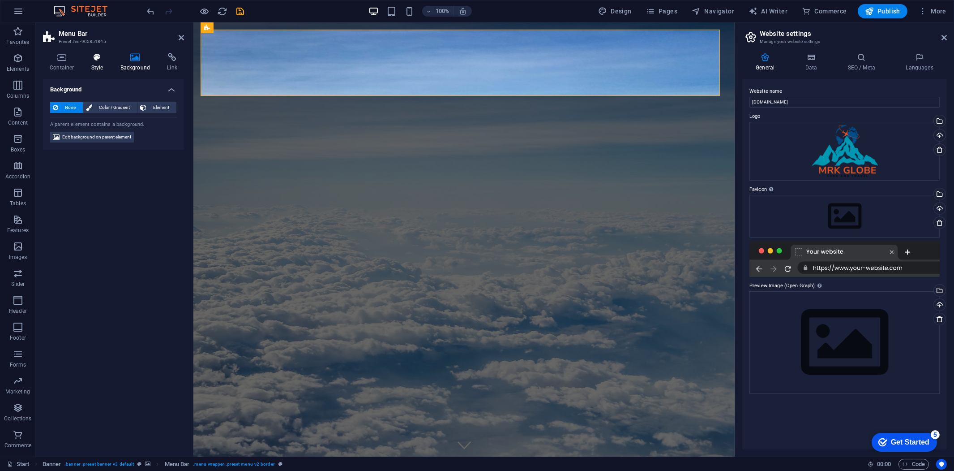
click at [91, 61] on icon at bounding box center [98, 57] width 26 height 9
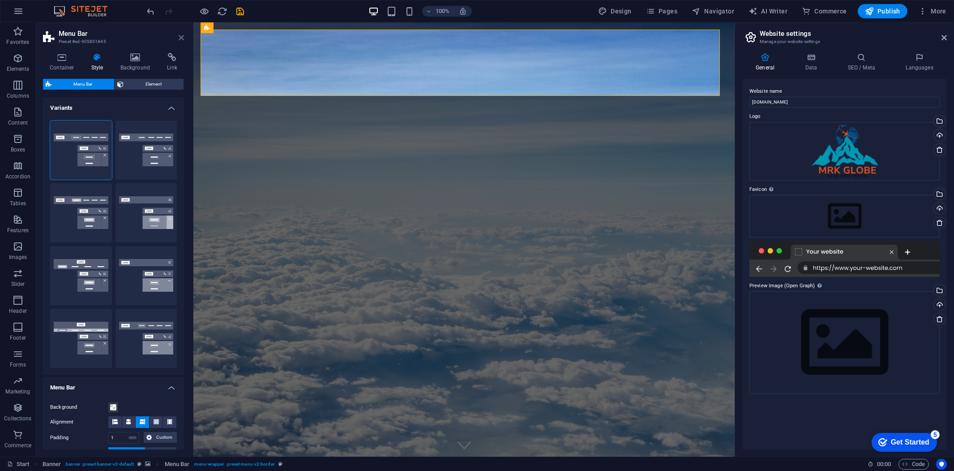
click at [180, 37] on icon at bounding box center [181, 37] width 5 height 7
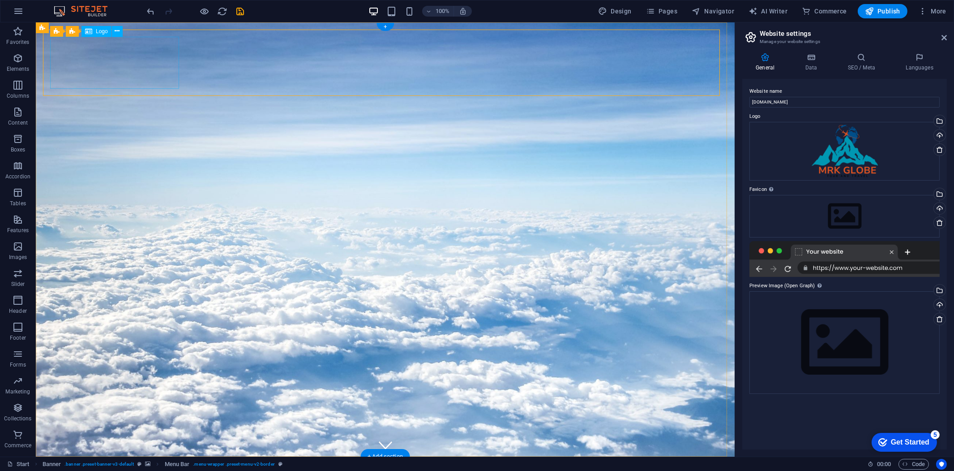
click at [190, 46] on div "Menu" at bounding box center [194, 46] width 30 height 11
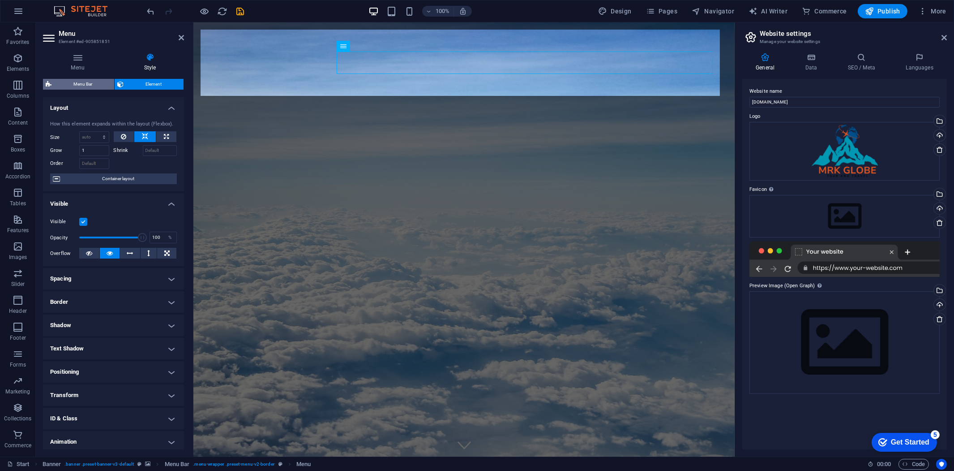
click at [86, 81] on span "Menu Bar" at bounding box center [82, 84] width 57 height 11
select select "rem"
select select "hover_border"
select select "px"
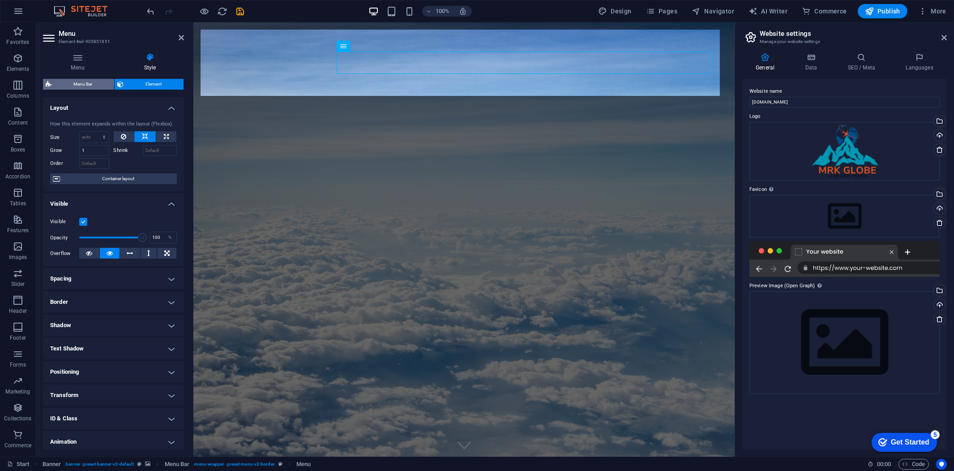
select select "rem"
select select
select select "px"
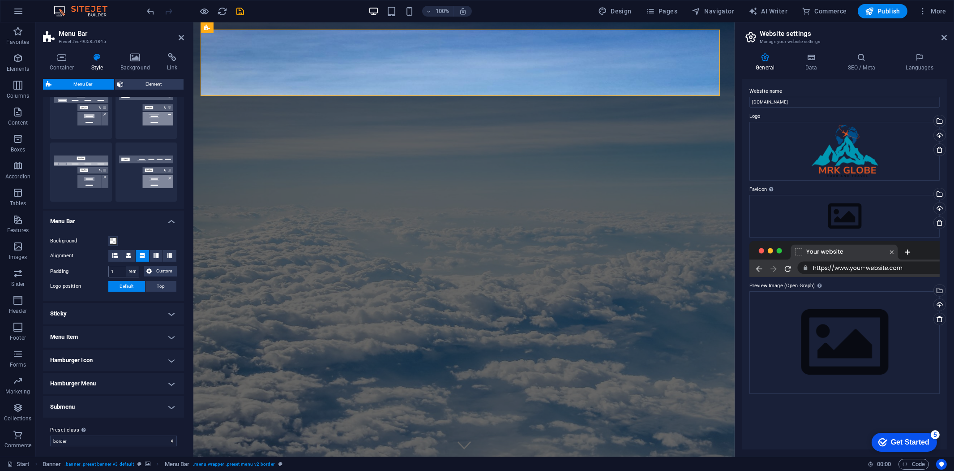
scroll to position [169, 0]
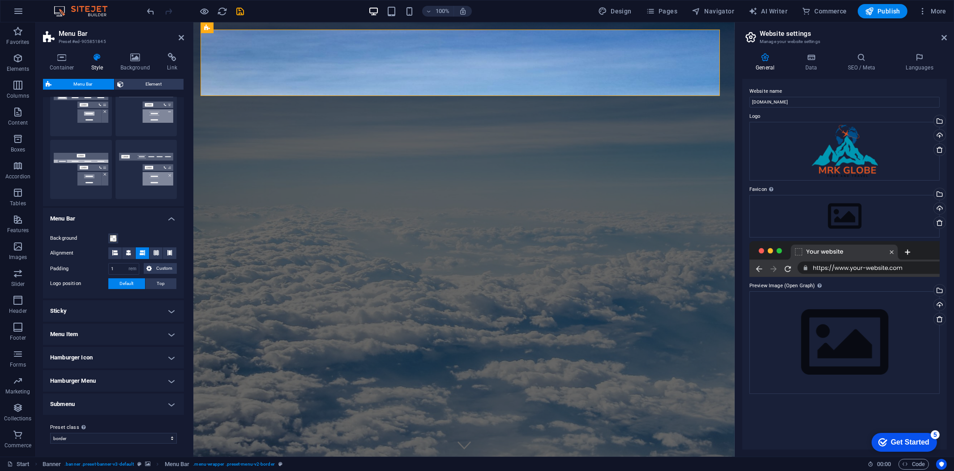
click at [114, 333] on h4 "Menu Item" at bounding box center [113, 333] width 141 height 21
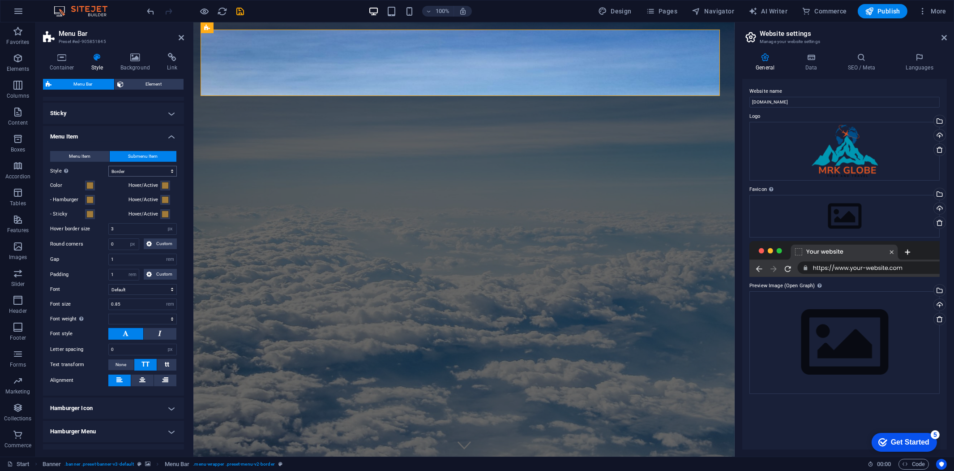
scroll to position [416, 0]
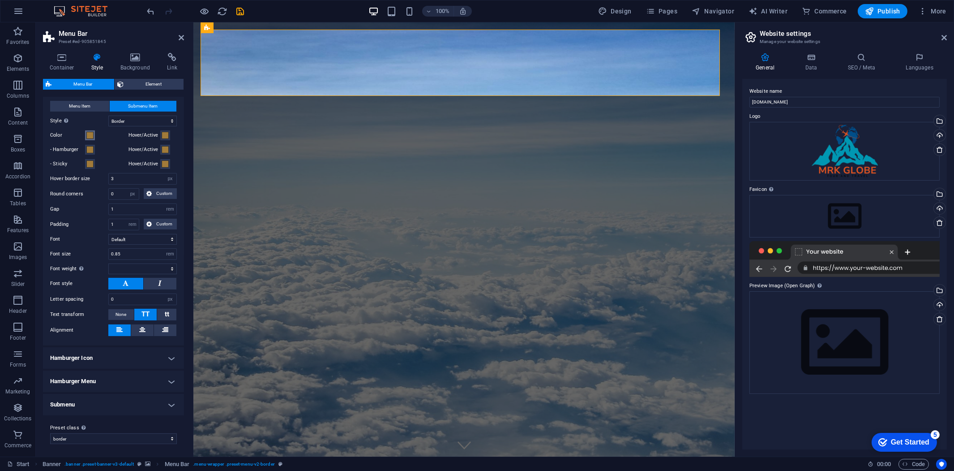
click at [90, 133] on span at bounding box center [89, 135] width 7 height 7
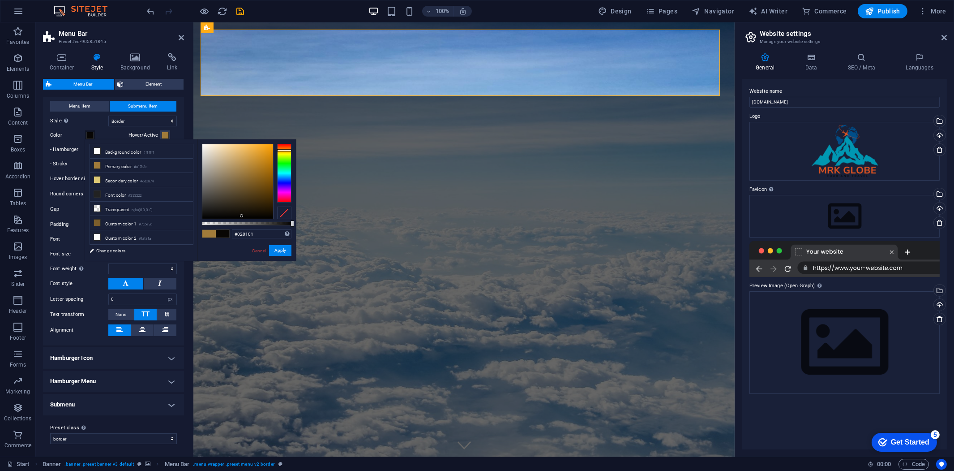
type input "#000000"
drag, startPoint x: 239, startPoint y: 191, endPoint x: 247, endPoint y: 222, distance: 32.5
click at [247, 219] on div at bounding box center [247, 181] width 90 height 75
click at [278, 251] on button "Apply" at bounding box center [280, 250] width 22 height 11
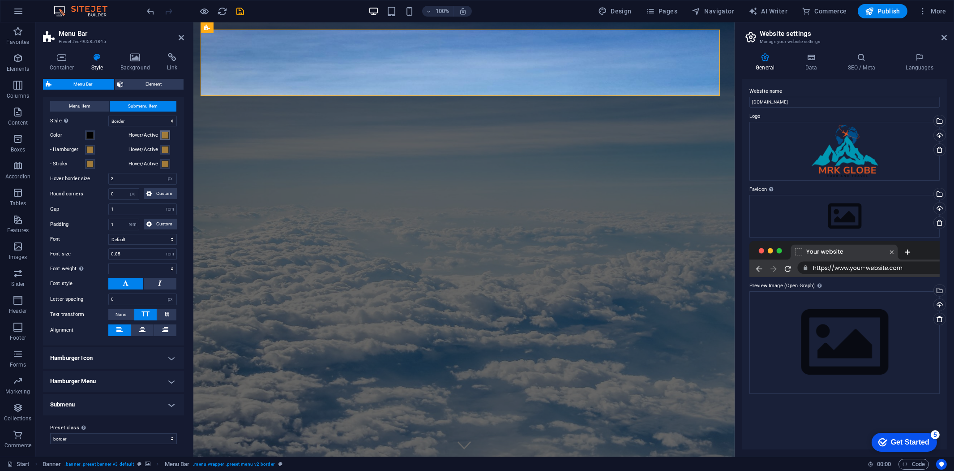
select select
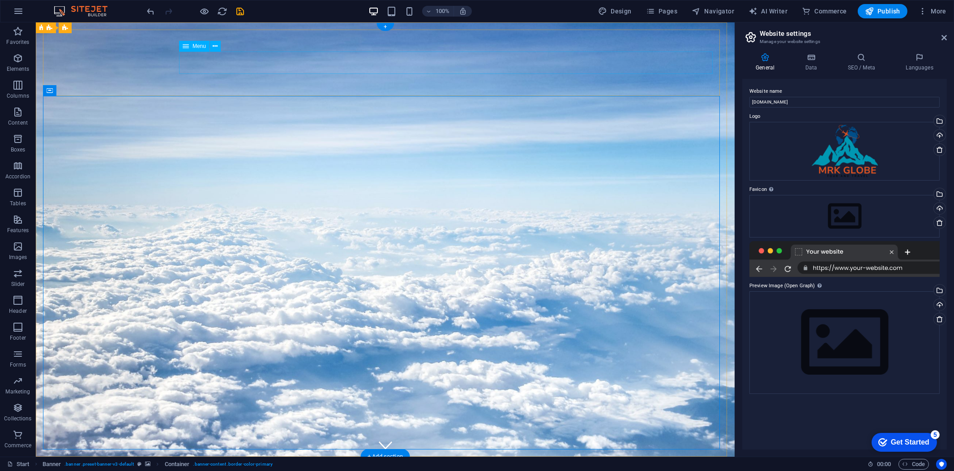
click at [196, 46] on span "Menu" at bounding box center [199, 45] width 13 height 5
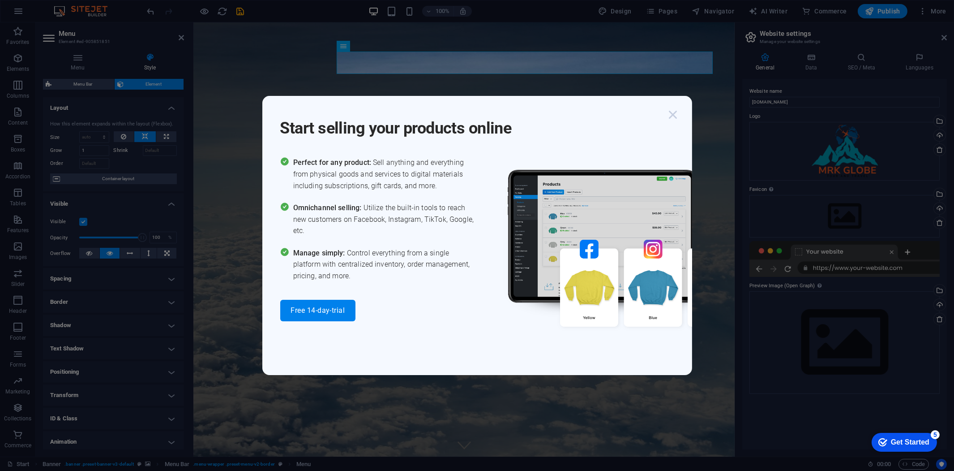
click at [673, 113] on icon "button" at bounding box center [673, 115] width 16 height 16
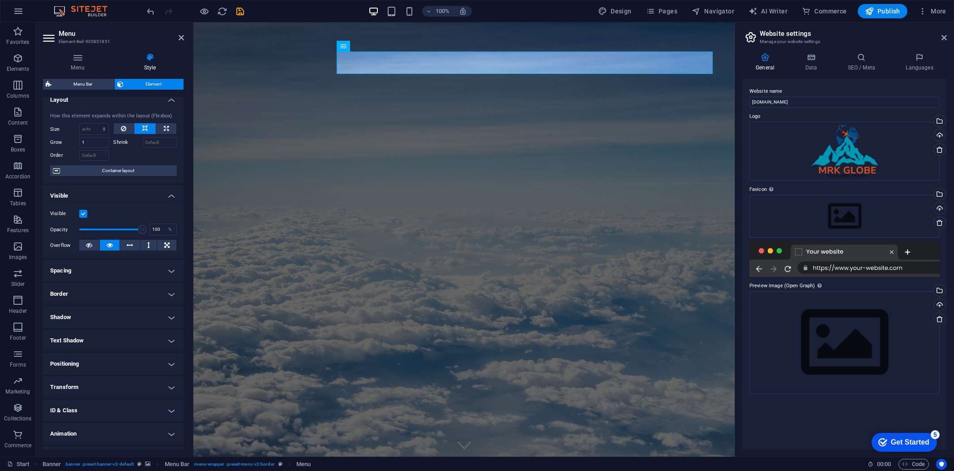
scroll to position [0, 0]
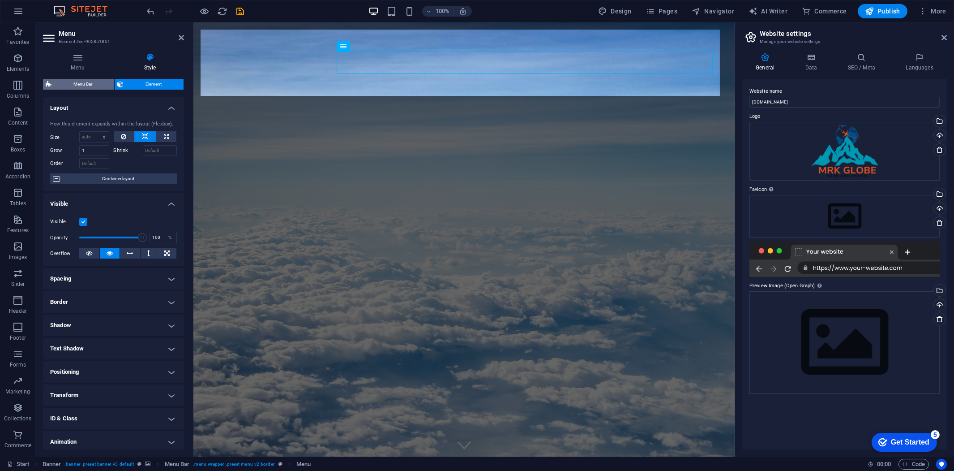
click at [100, 83] on span "Menu Bar" at bounding box center [82, 84] width 57 height 11
select select "rem"
select select "hover_border"
select select "px"
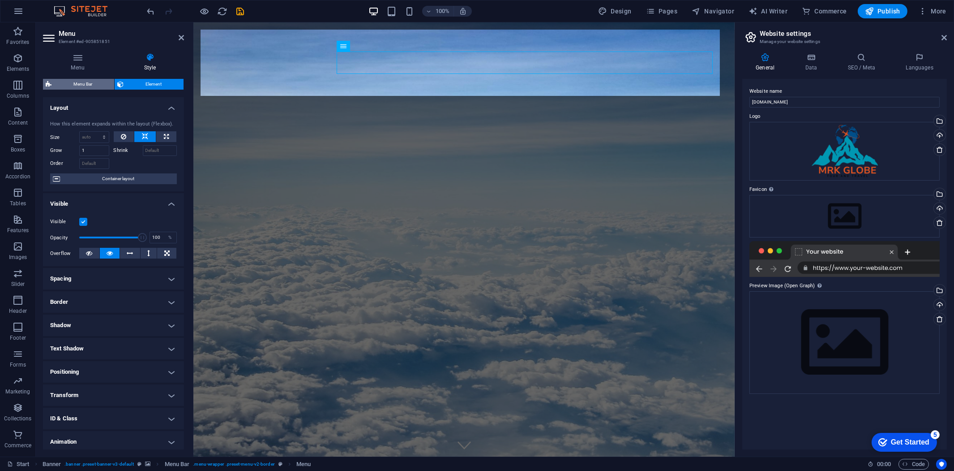
select select "rem"
select select
select select "px"
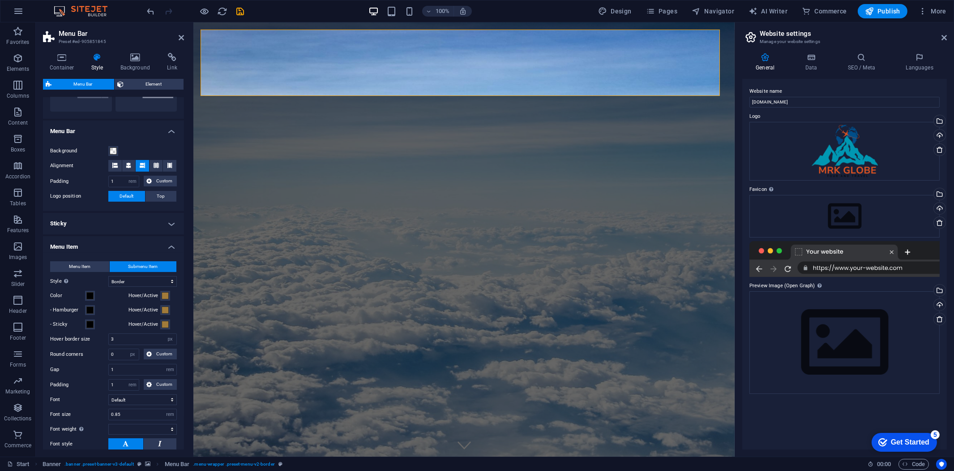
scroll to position [348, 0]
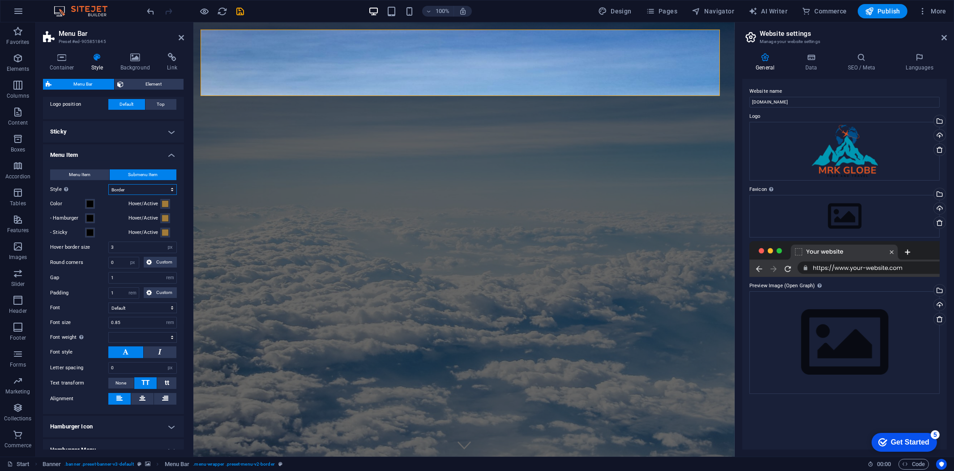
click at [117, 188] on select "Plain Text color Box: Fade Box: Flip vertical Box: Flip horizontal Box: Slide d…" at bounding box center [142, 189] width 68 height 11
select select
click at [95, 192] on label "Style Switch to preview mode and move the mouse over menu items to test the eff…" at bounding box center [79, 189] width 58 height 11
click at [108, 192] on select "Plain Text color Box: Fade Box: Flip vertical Box: Flip horizontal Box: Slide d…" at bounding box center [142, 189] width 68 height 11
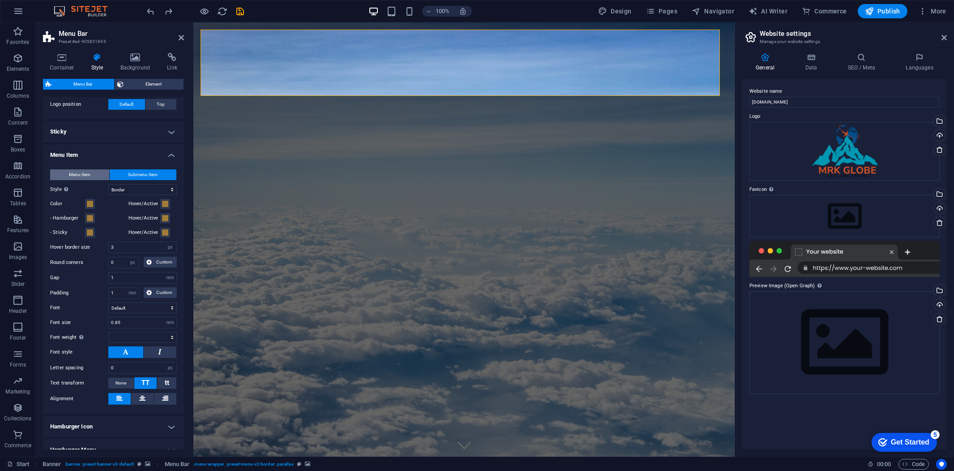
click at [90, 172] on button "Menu Item" at bounding box center [79, 174] width 59 height 11
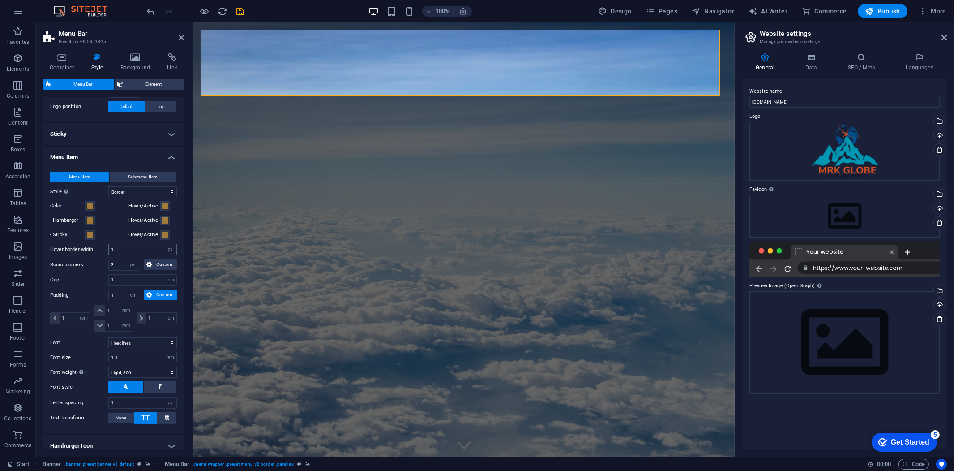
scroll to position [334, 0]
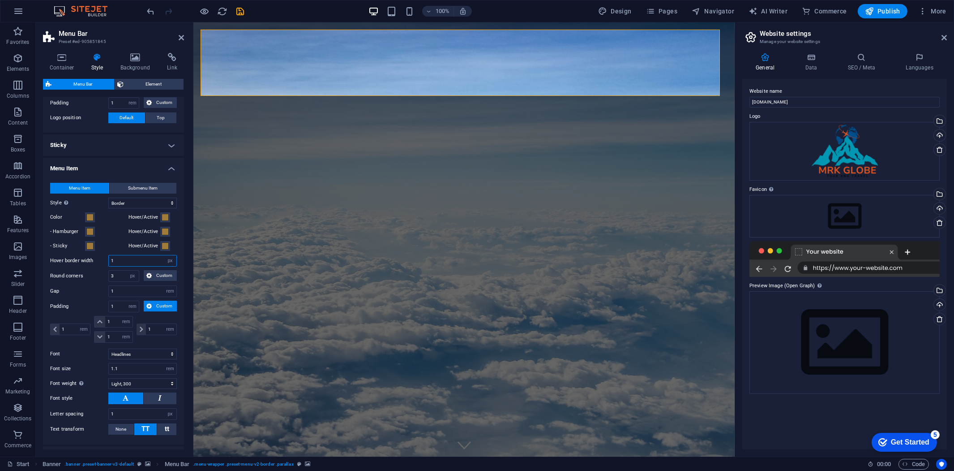
click at [134, 262] on input "1" at bounding box center [143, 260] width 68 height 11
click at [134, 262] on input "3" at bounding box center [143, 260] width 68 height 11
type input "1"
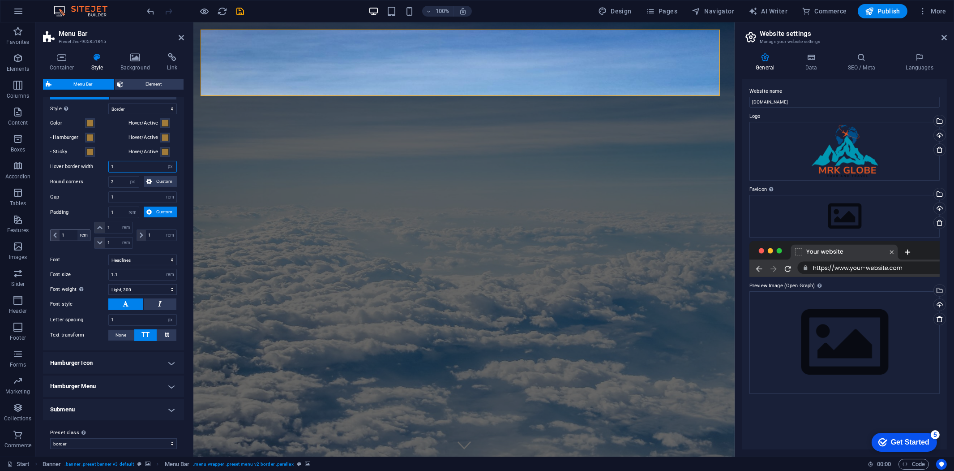
scroll to position [434, 0]
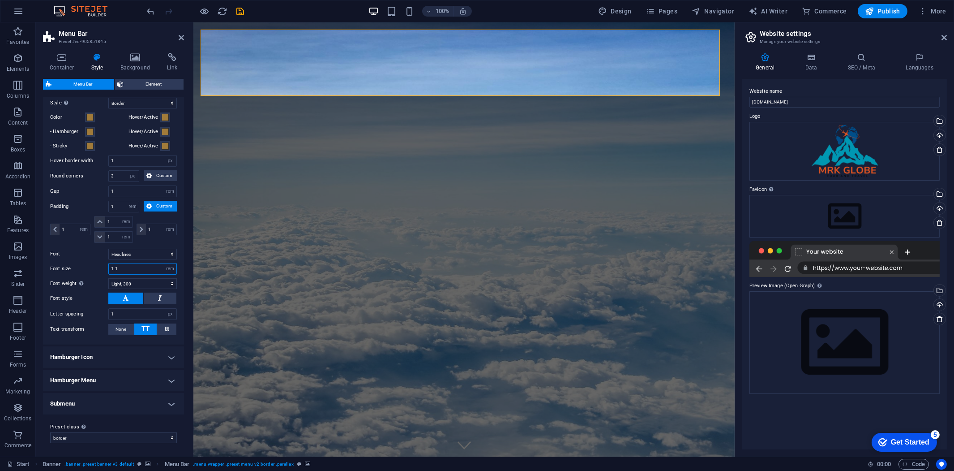
click at [127, 269] on input "1.1" at bounding box center [143, 268] width 68 height 11
type input "1"
click at [122, 283] on select "Thin, 100 Extra-light, 200 Light, 300 Regular, 400 Medium, 500 Semi-bold, 600 B…" at bounding box center [142, 283] width 68 height 11
click at [115, 379] on h4 "Hamburger Menu" at bounding box center [113, 379] width 141 height 21
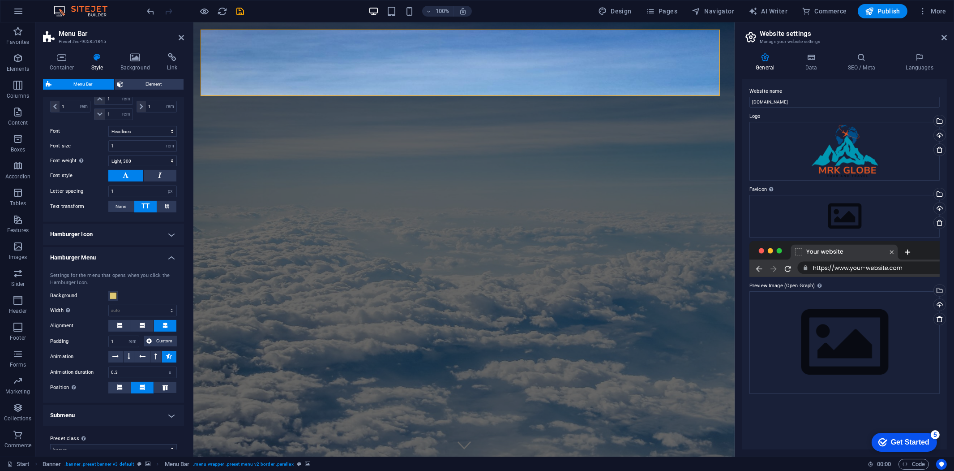
scroll to position [567, 0]
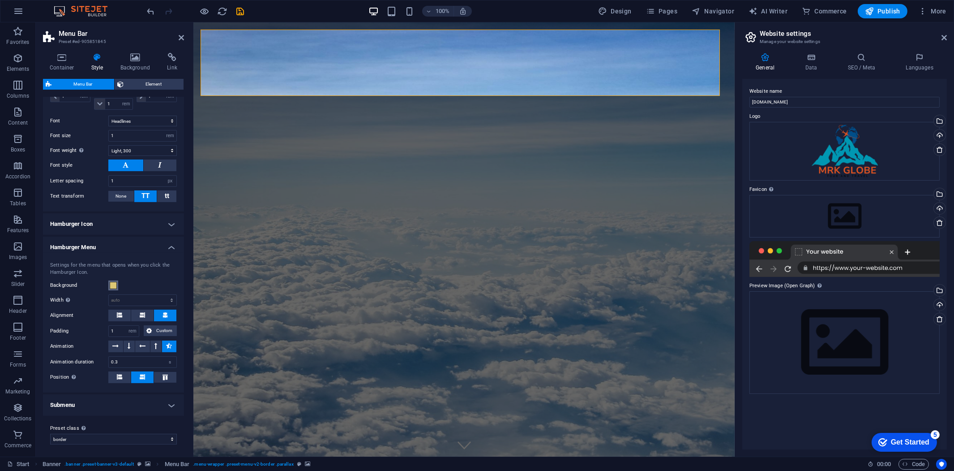
click at [116, 285] on span at bounding box center [113, 285] width 7 height 7
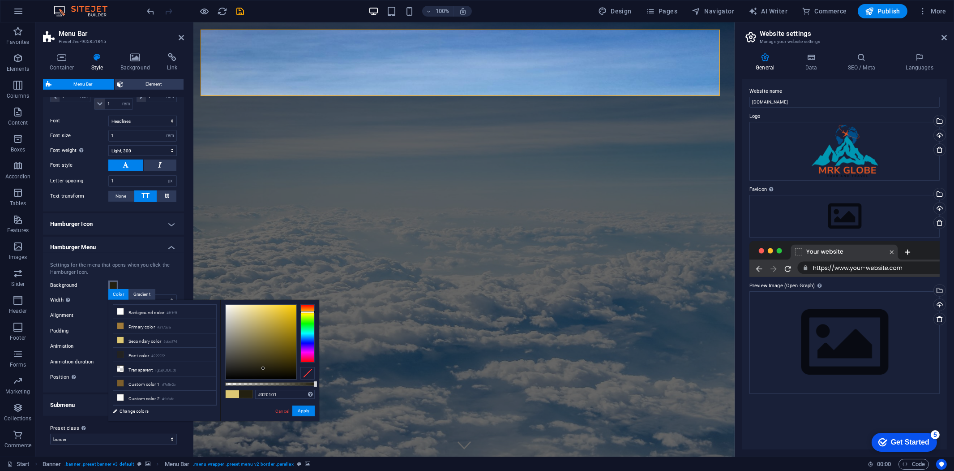
type input "#000000"
drag, startPoint x: 248, startPoint y: 358, endPoint x: 271, endPoint y: 388, distance: 38.2
click at [271, 388] on div "#000000 Supported formats #0852ed rgb(8, 82, 237) rgba(8, 82, 237, 90%) hsv(221…" at bounding box center [269, 425] width 99 height 251
click at [304, 413] on button "Apply" at bounding box center [303, 410] width 22 height 11
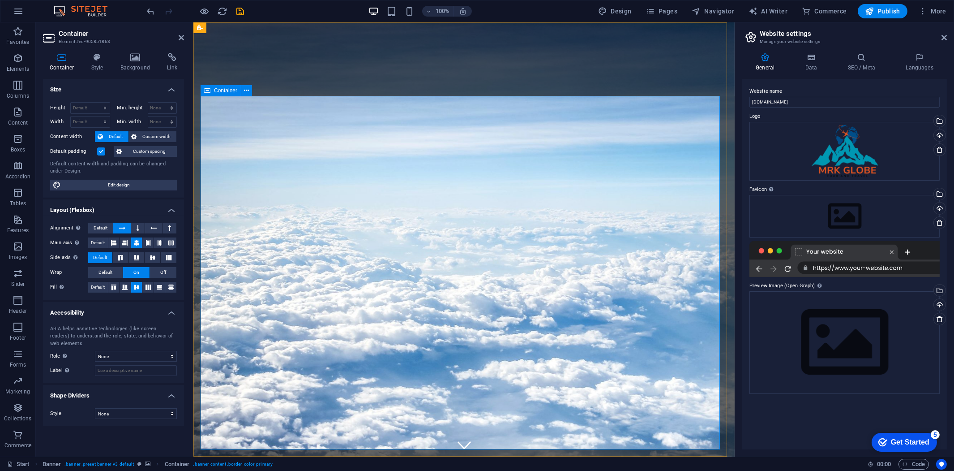
click at [179, 38] on icon at bounding box center [181, 37] width 5 height 7
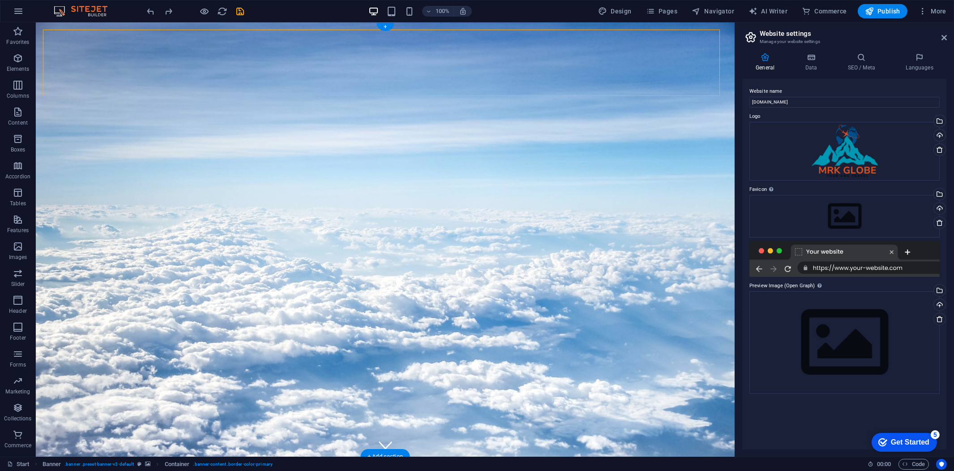
select select "rem"
select select "hover_border"
select select "px"
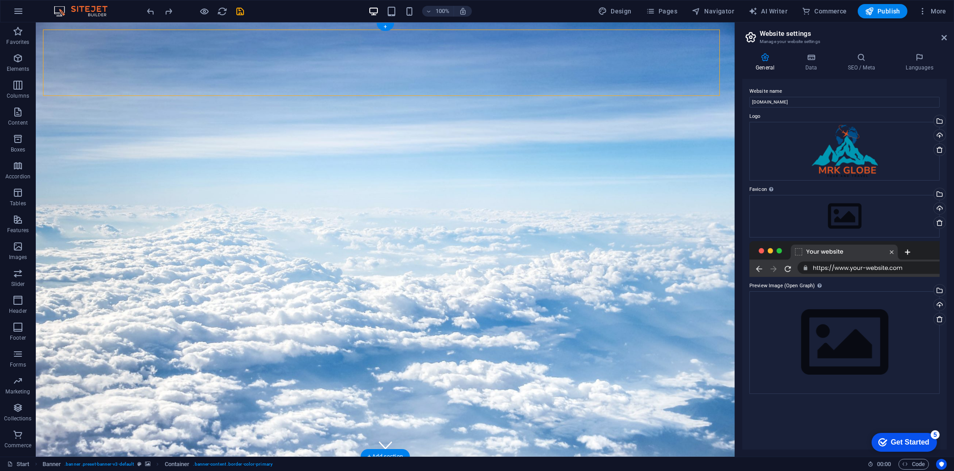
select select "rem"
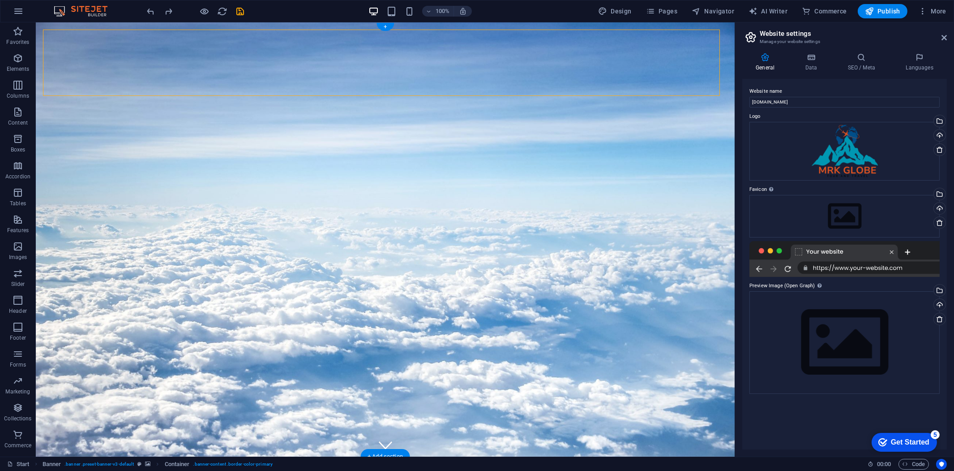
select select "rem"
select select "link-special-font"
select select "rem"
select select "300"
select select "px"
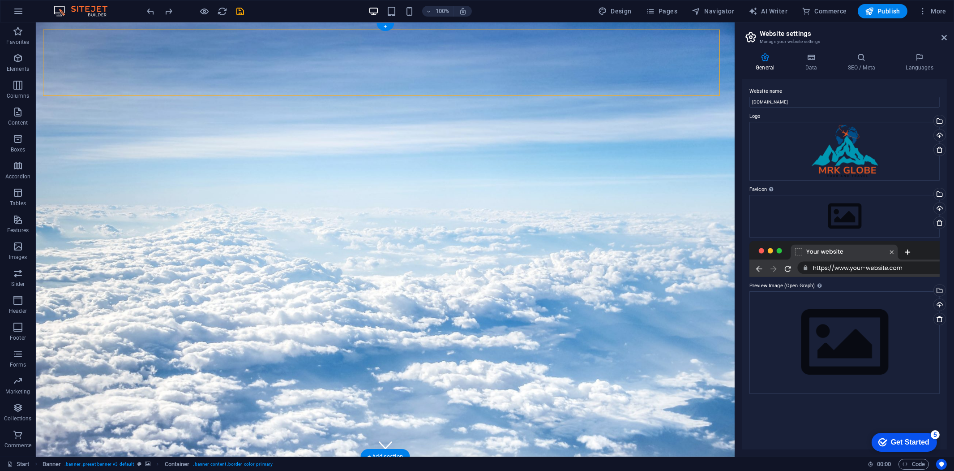
select select "rem"
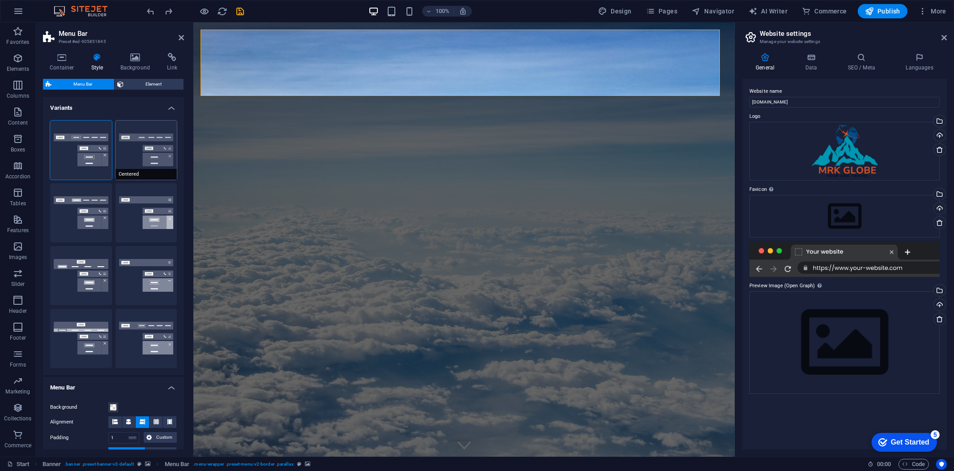
click at [132, 145] on button "Centered" at bounding box center [147, 149] width 62 height 59
select select "hover_border_bottom"
type input "1"
type input "0"
type input "2"
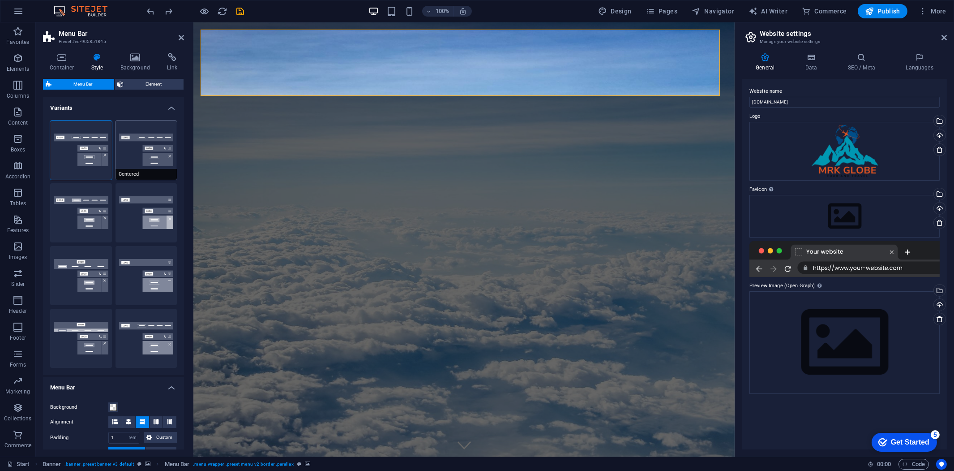
select select "DISABLED_OPTION_VALUE"
type input "0"
select select "link-special-font"
type input "1.5"
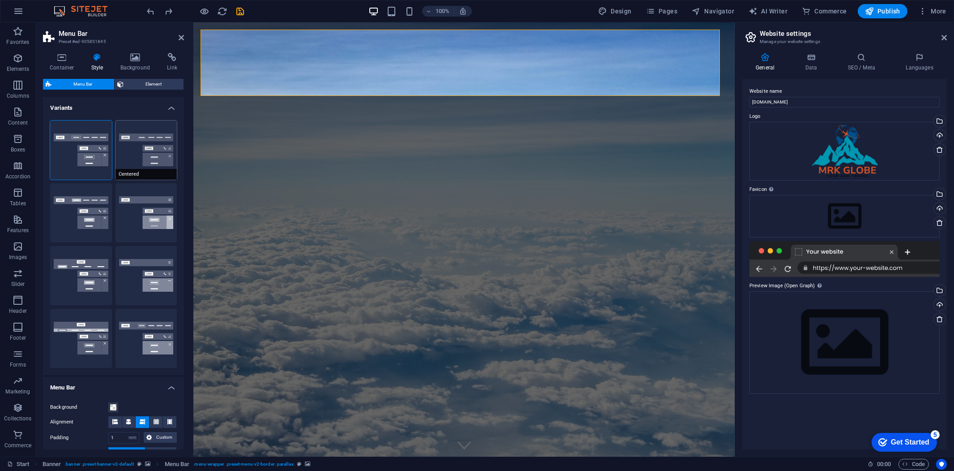
select select "rem"
select select
type input "2"
type input "100"
select select "%"
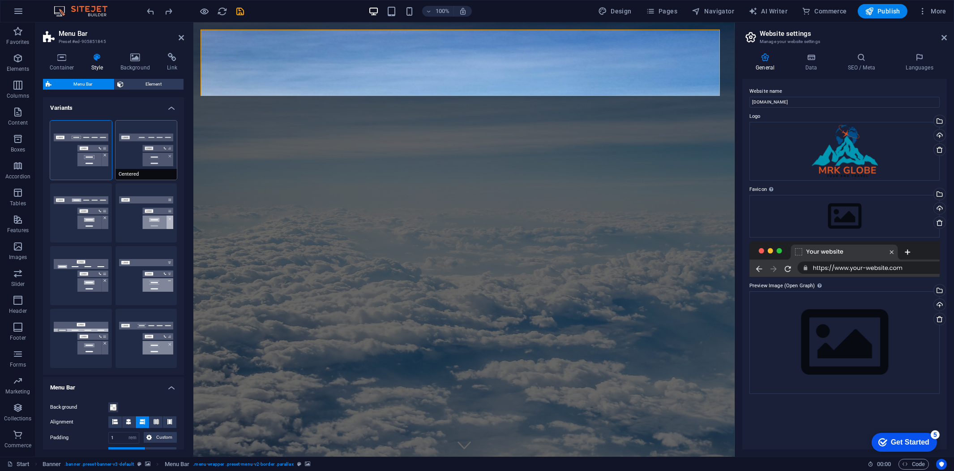
type input "0.5"
click at [131, 61] on icon at bounding box center [135, 57] width 43 height 9
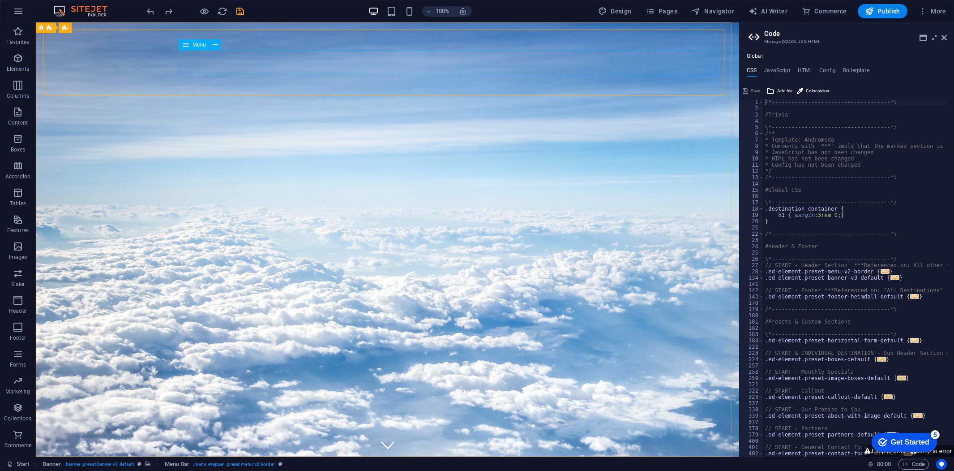
click at [190, 45] on div "Menu" at bounding box center [194, 44] width 30 height 11
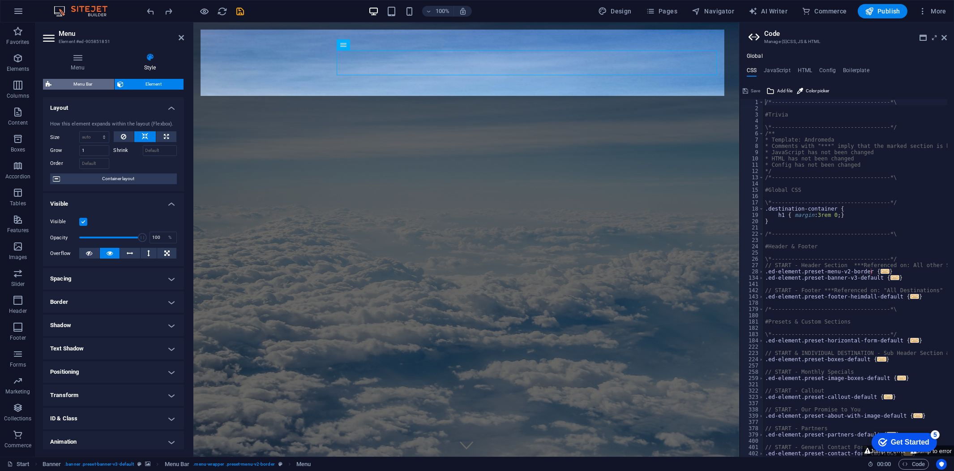
click at [95, 83] on span "Menu Bar" at bounding box center [82, 84] width 57 height 11
select select "rem"
select select "hover_border"
select select "px"
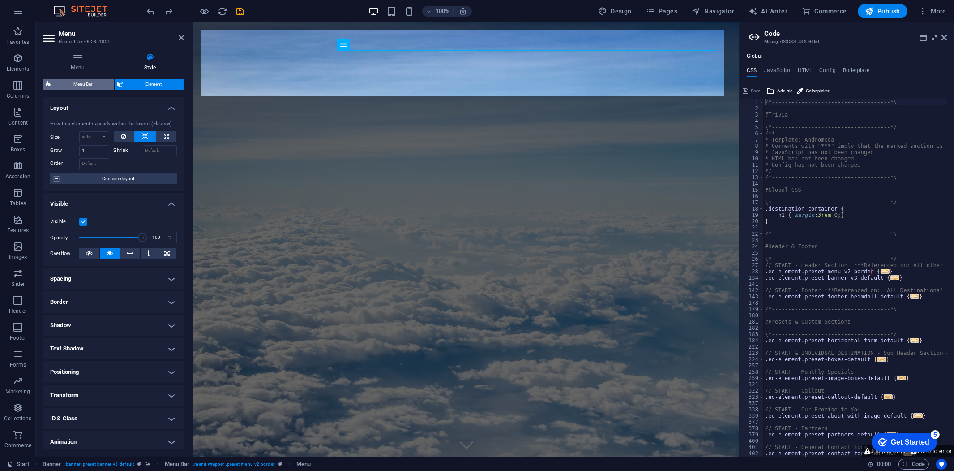
select select "rem"
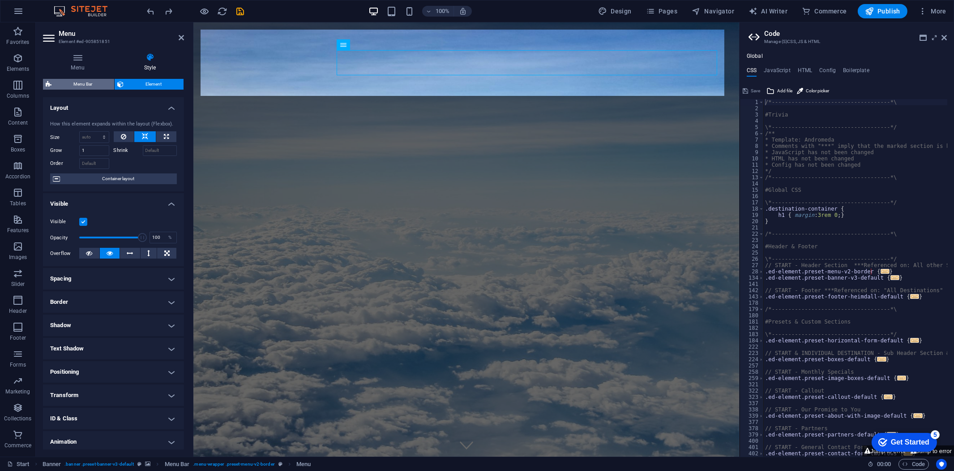
select select "rem"
select select "link-special-font"
select select "rem"
select select "300"
select select "px"
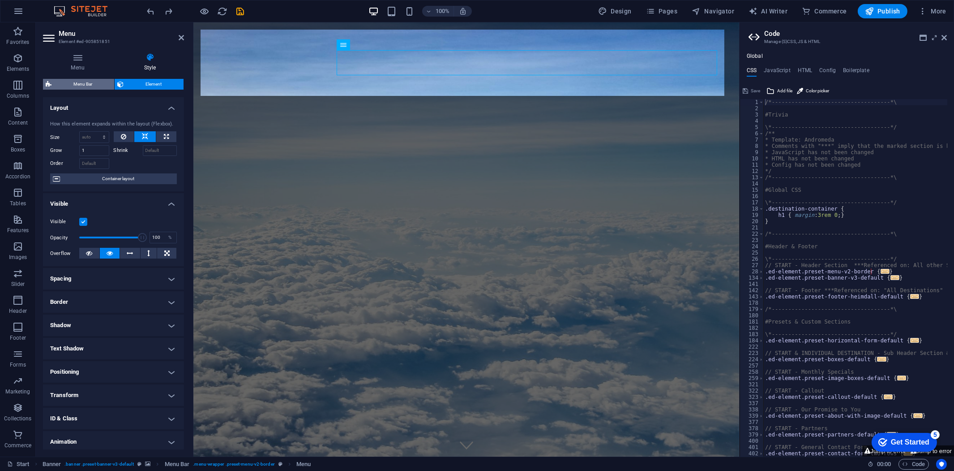
select select "hover_border"
select select "px"
select select "rem"
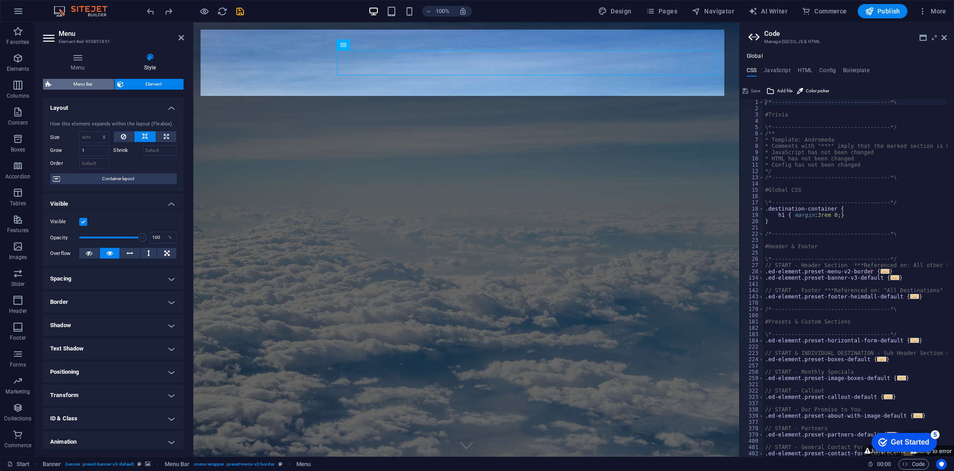
select select "rem"
select select "300"
select select "px"
select select "rem"
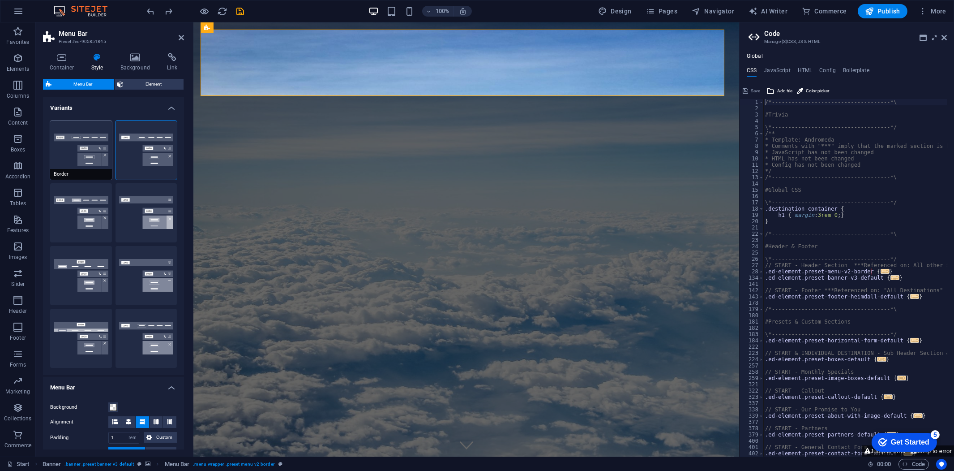
click at [95, 137] on button "Border" at bounding box center [81, 149] width 62 height 59
select select "hover_border"
type input "1"
type input "3"
type input "1"
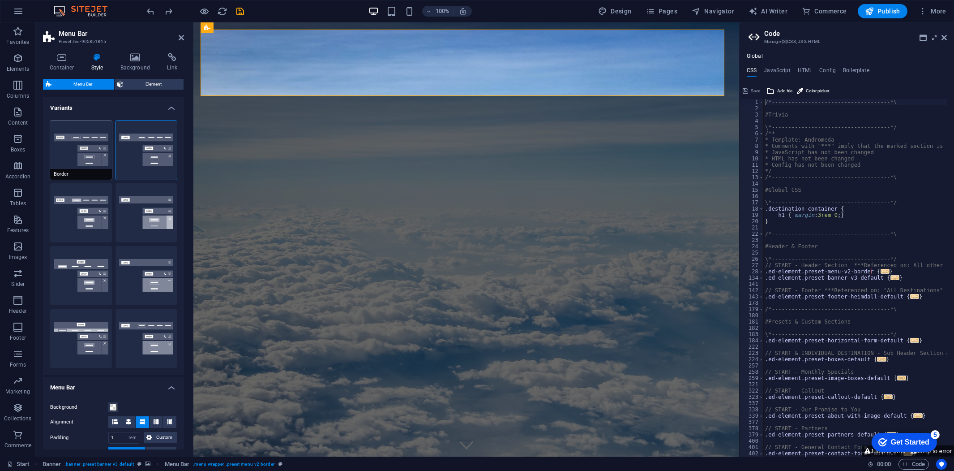
select select "link-special-font"
type input "1.1"
select select "rem"
select select
type input "1"
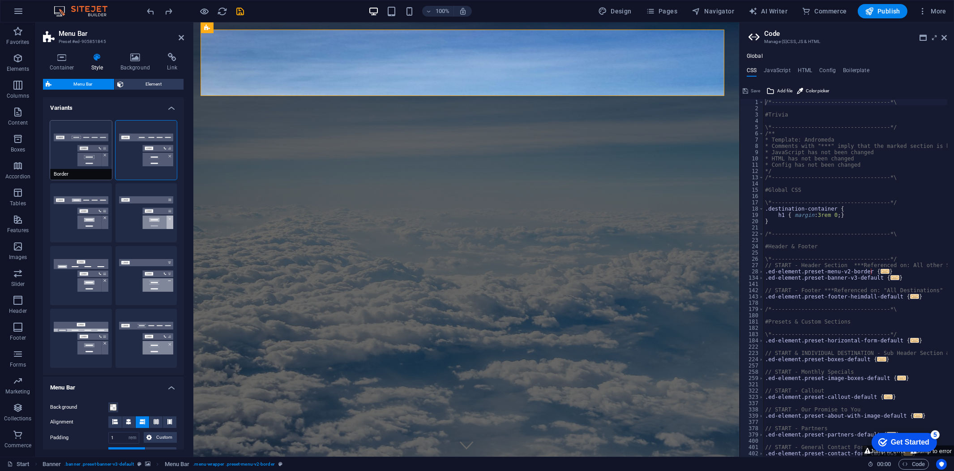
select select "DISABLED_OPTION_VALUE"
click at [73, 273] on button "Loki" at bounding box center [81, 275] width 62 height 59
type input "0"
select select "DISABLED_OPTION_VALUE"
type input "2"
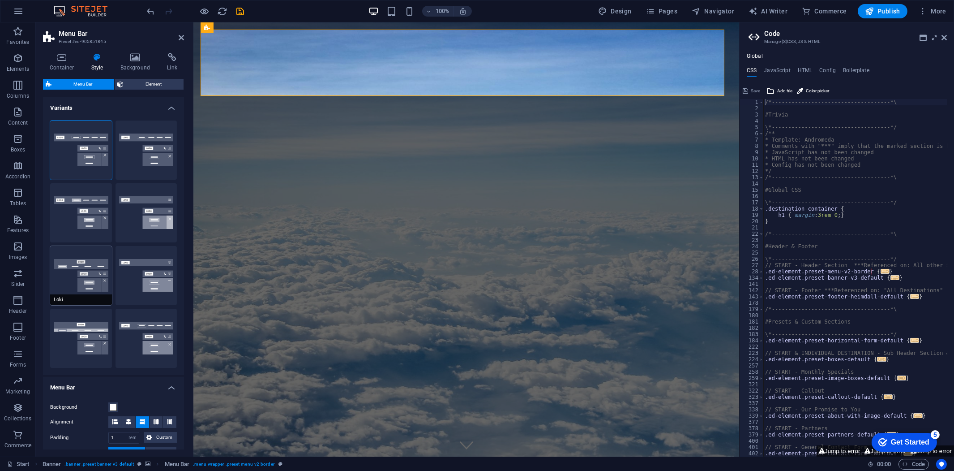
type input "1"
select select "hover_box_bottom"
type input "3"
type input "0"
type input "2"
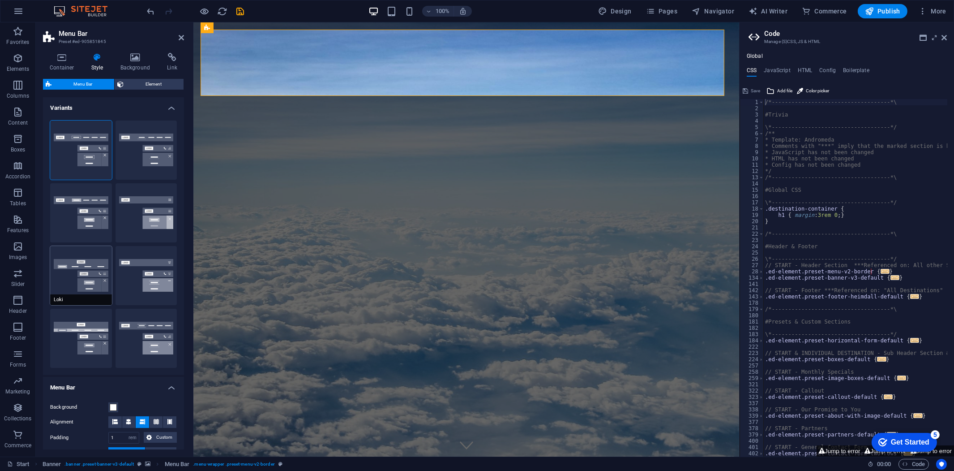
select select "link-default-font"
select select "px"
select select
type input "0"
type input "100"
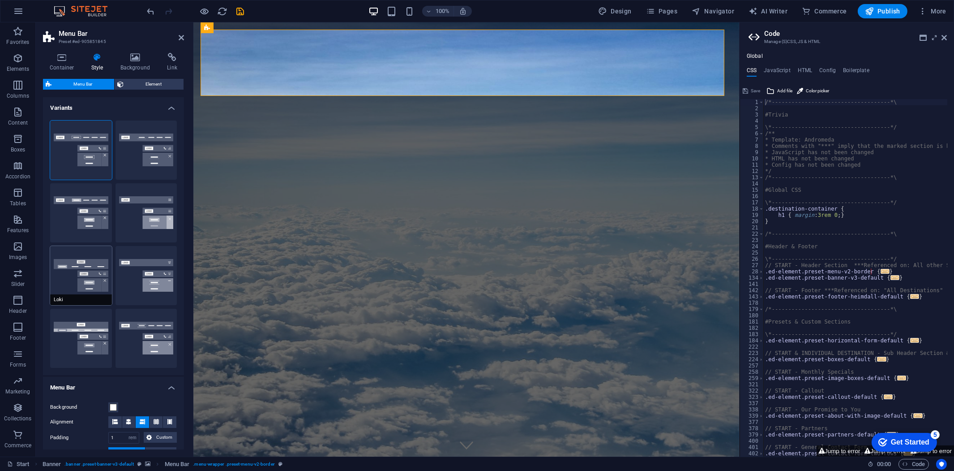
select select "%"
click at [149, 274] on button "Trigger" at bounding box center [147, 275] width 62 height 59
type input "1"
select select "hover_border_vertical"
type input "1"
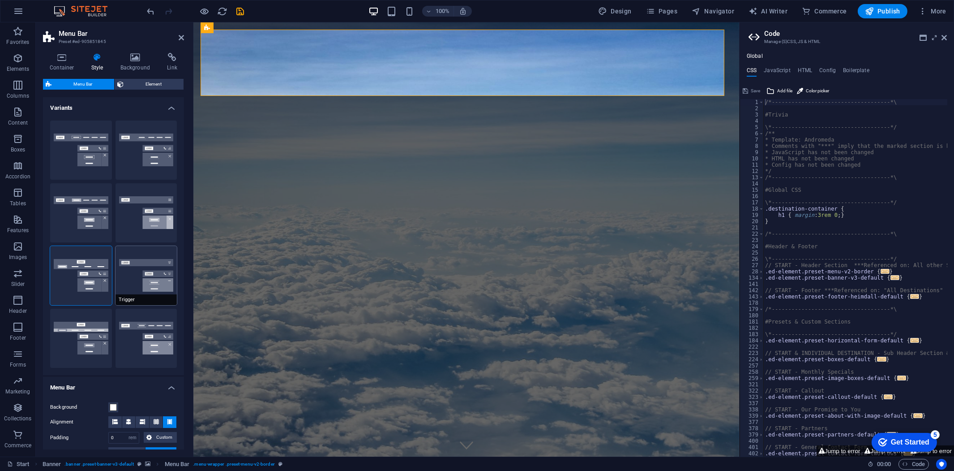
select select "link-special-font"
type input "1.5"
select select "rem"
select select "700"
type input "50"
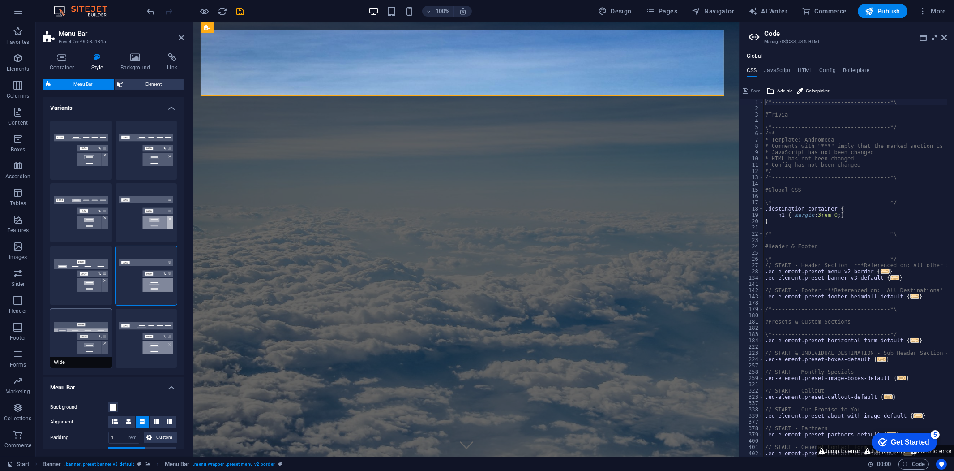
click at [99, 329] on button "Wide" at bounding box center [81, 337] width 62 height 59
type input "0"
type input "2"
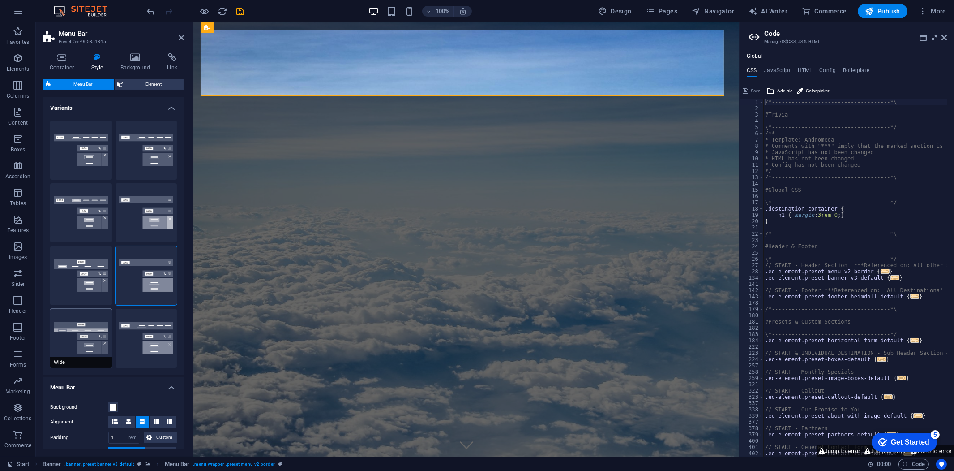
type input "2"
select select "hover_box_bottom"
type input "3"
select select "link-default-font"
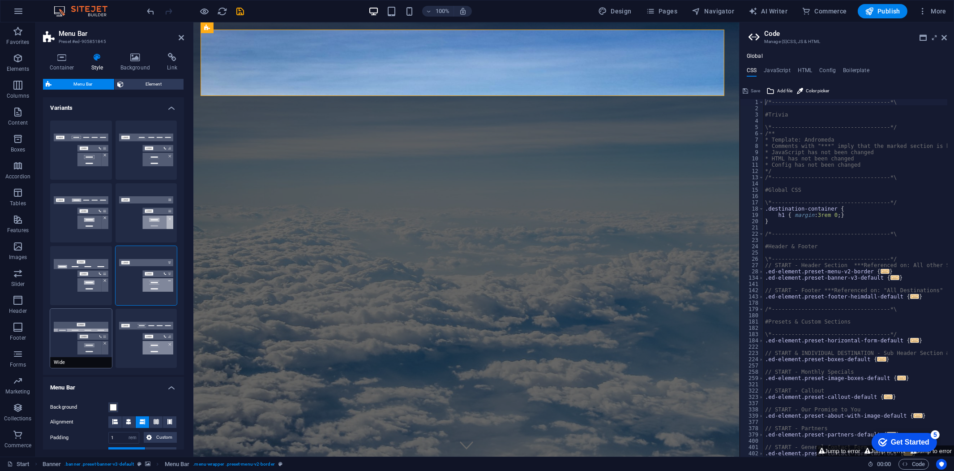
select select "px"
select select
type input "100"
click at [149, 329] on button "XXL" at bounding box center [147, 337] width 62 height 59
type input "1"
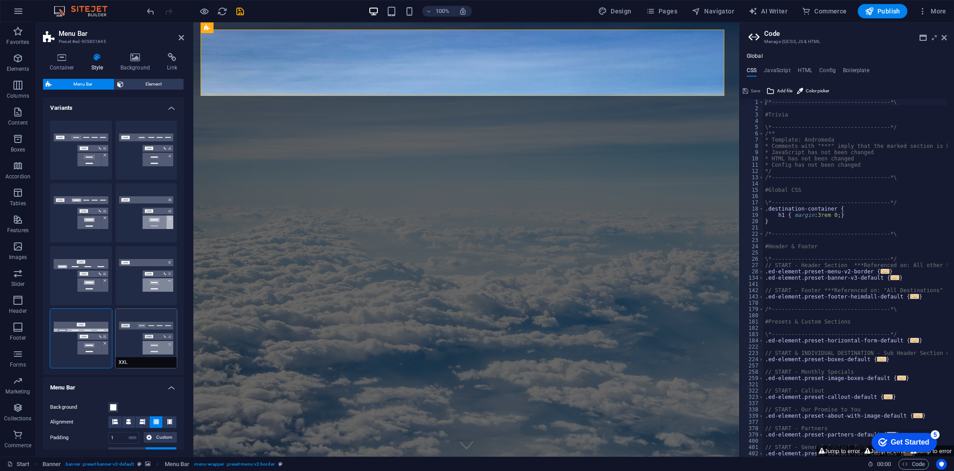
select select "hover_border_vertical"
type input "2"
type input "1.5"
type input "0.5"
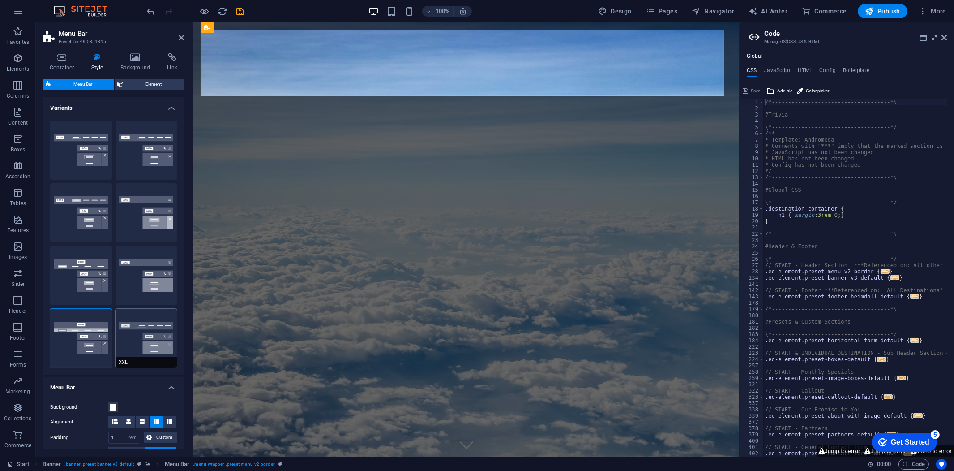
type input "0.5"
select select "link-special-font"
type input "1.8"
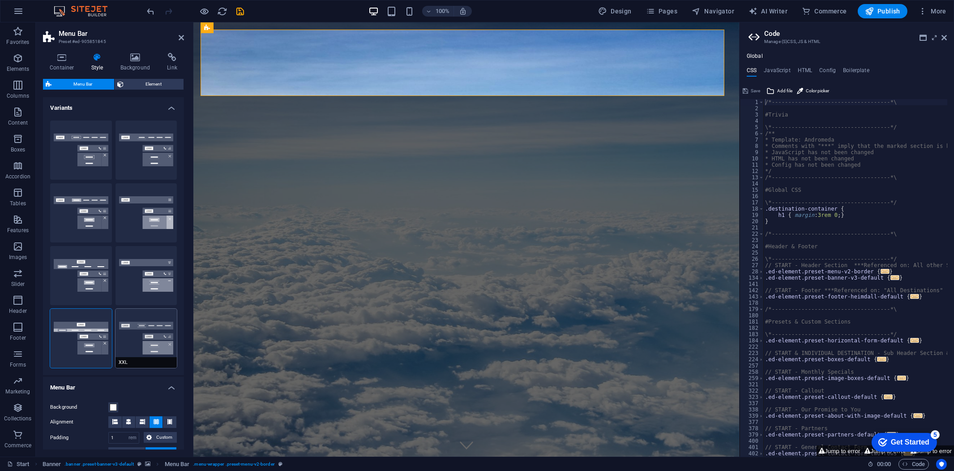
select select "rem"
select select "700"
type input "2"
select select "DISABLED_OPTION_VALUE"
type input "0.5"
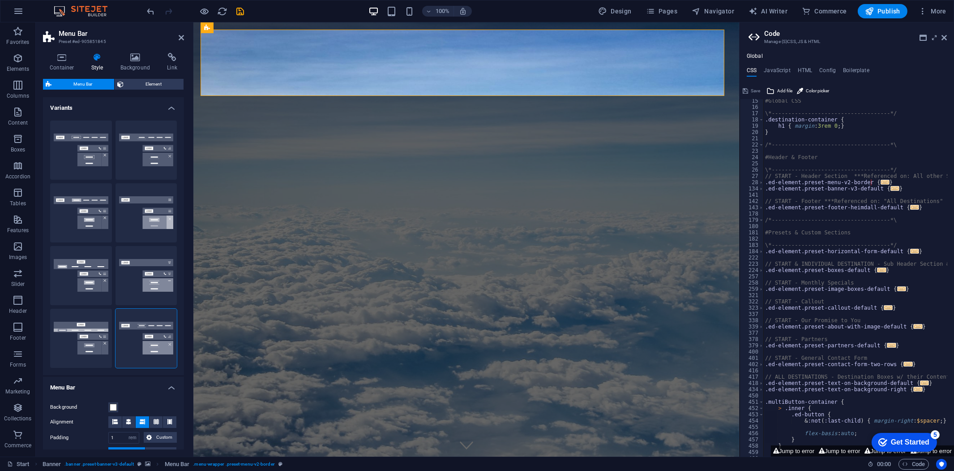
scroll to position [178, 0]
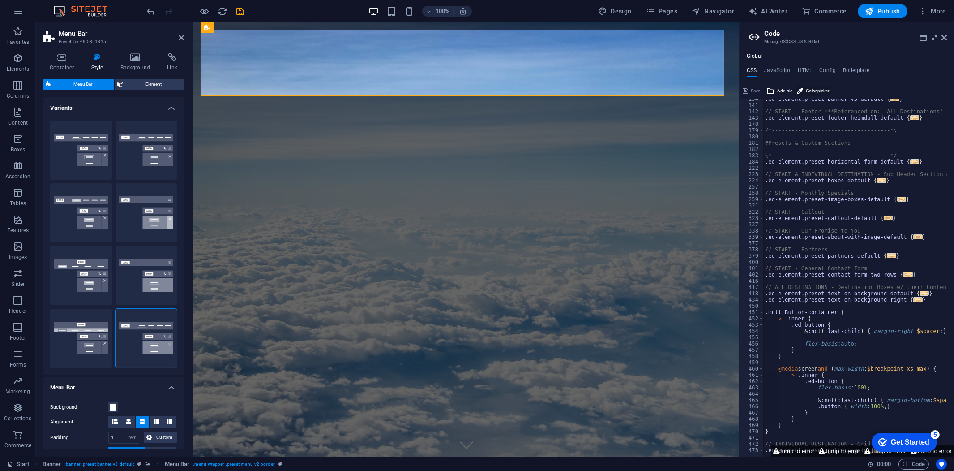
click at [817, 88] on span "Color picker" at bounding box center [817, 91] width 23 height 11
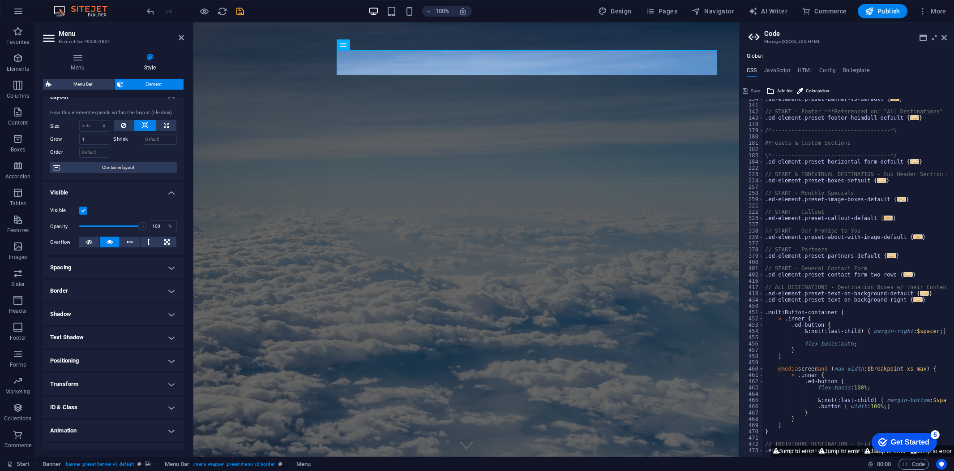
scroll to position [26, 0]
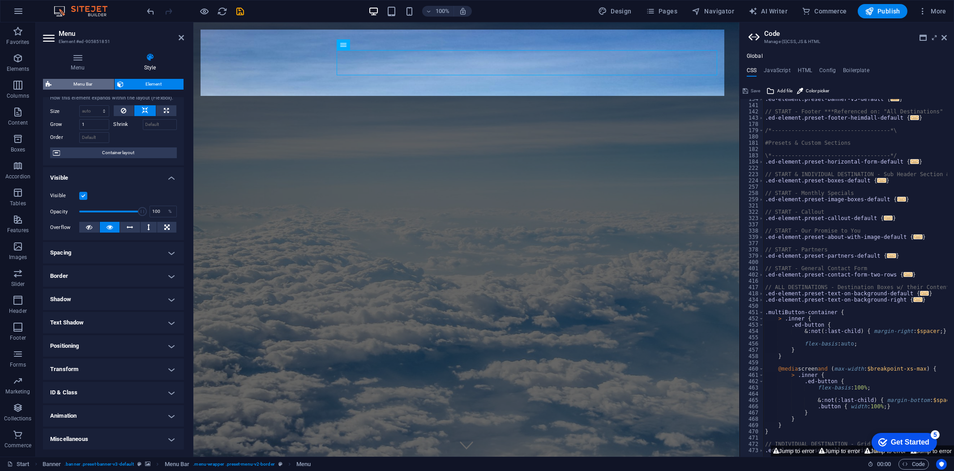
click at [98, 84] on span "Menu Bar" at bounding box center [82, 84] width 57 height 11
select select "rem"
select select "hover_border_vertical"
select select "px"
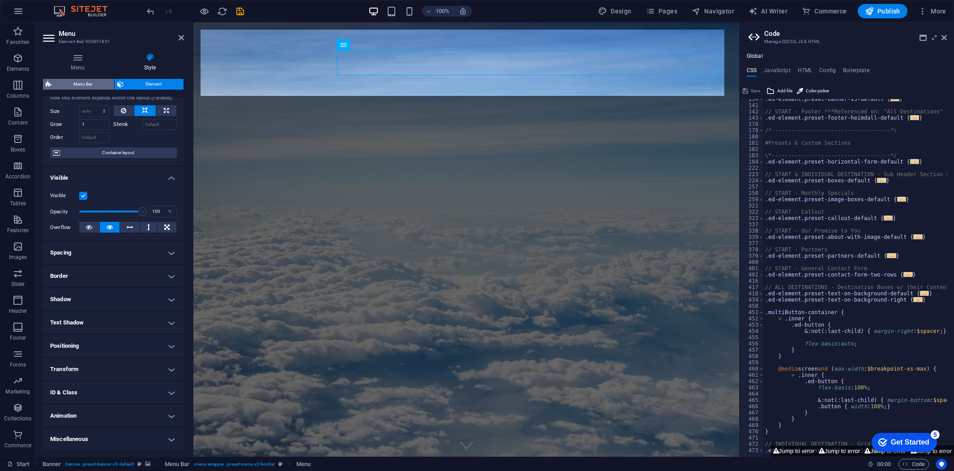
select select "rem"
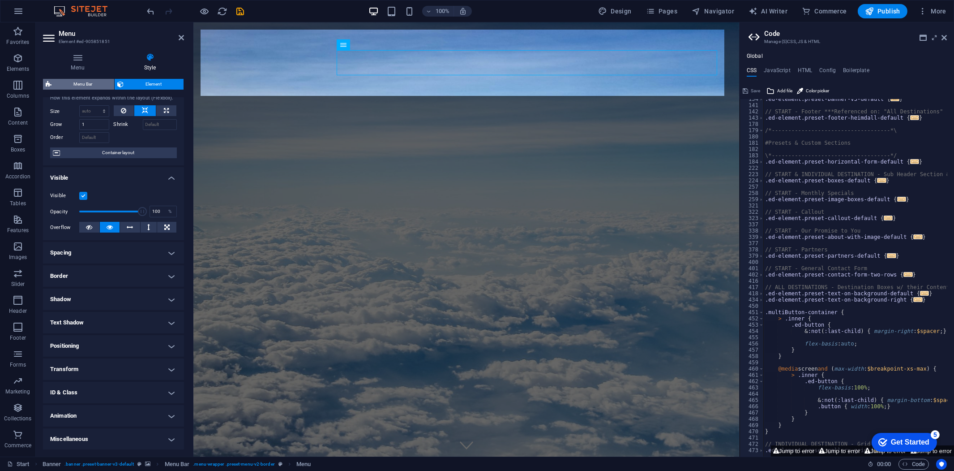
select select "rem"
select select "link-special-font"
select select "rem"
select select "700"
select select "px"
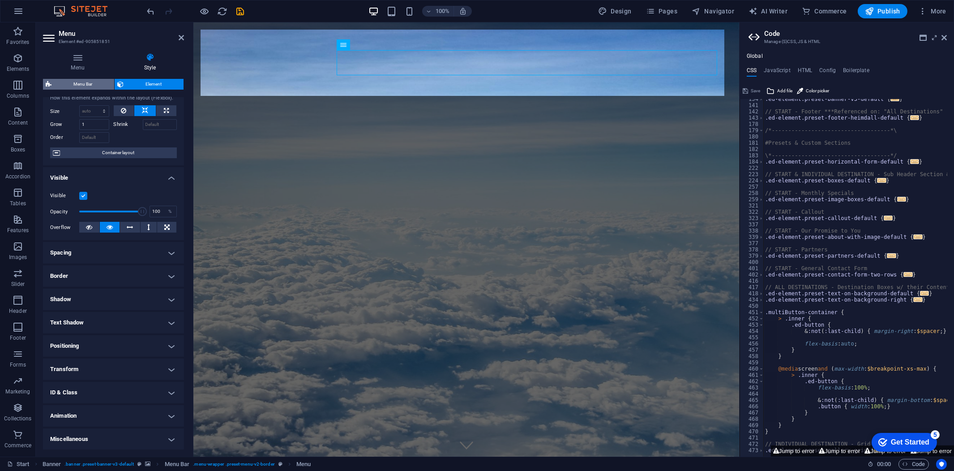
select select "rem"
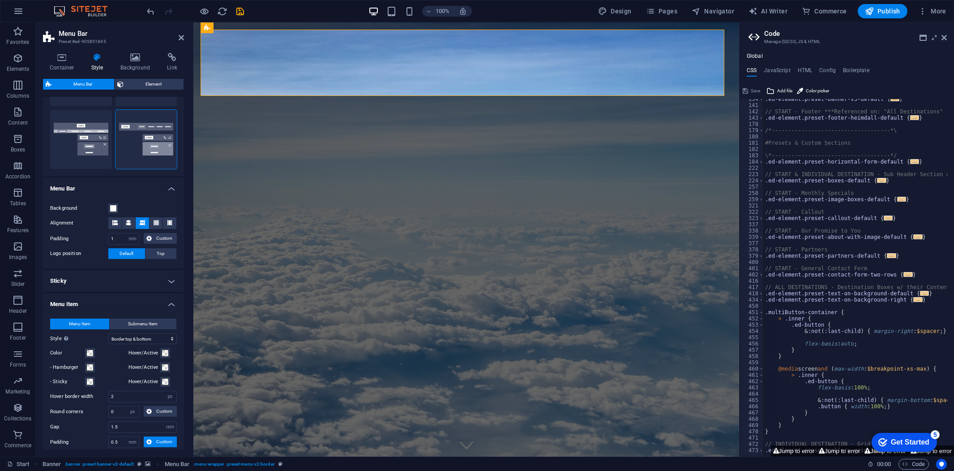
scroll to position [348, 0]
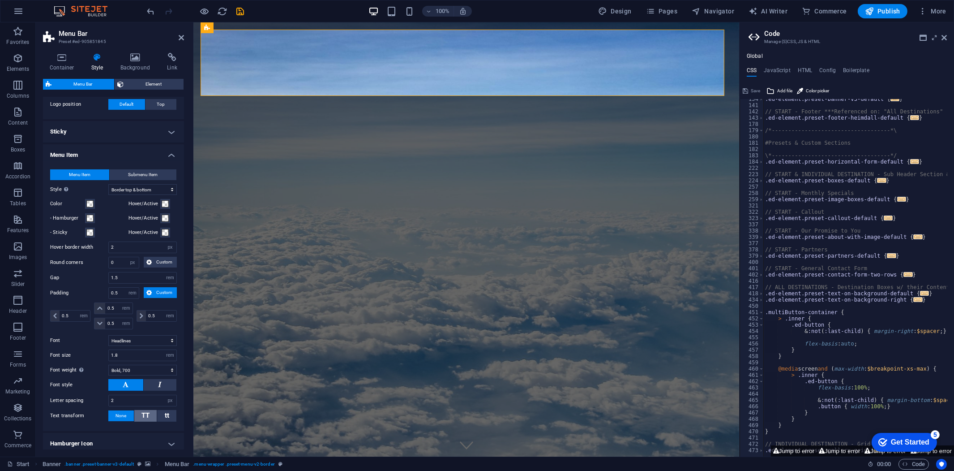
click at [139, 415] on button "TT" at bounding box center [145, 416] width 23 height 12
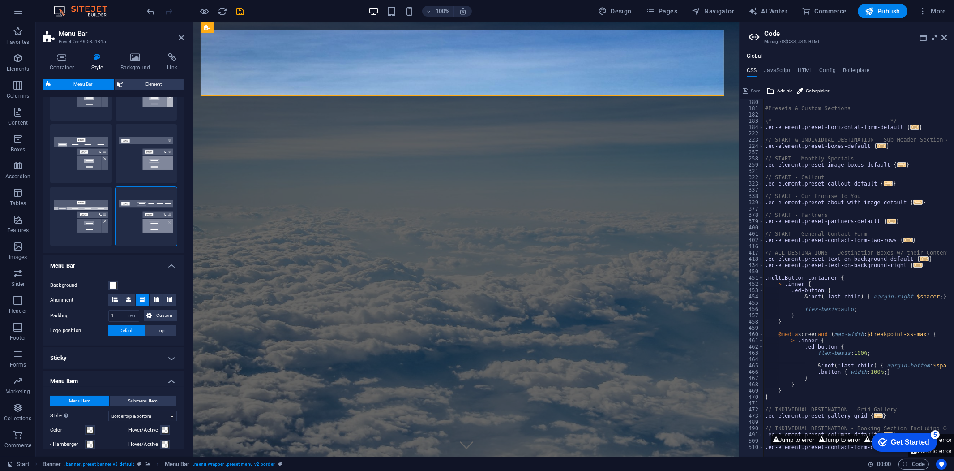
scroll to position [120, 0]
click at [63, 68] on h4 "Container" at bounding box center [64, 62] width 42 height 19
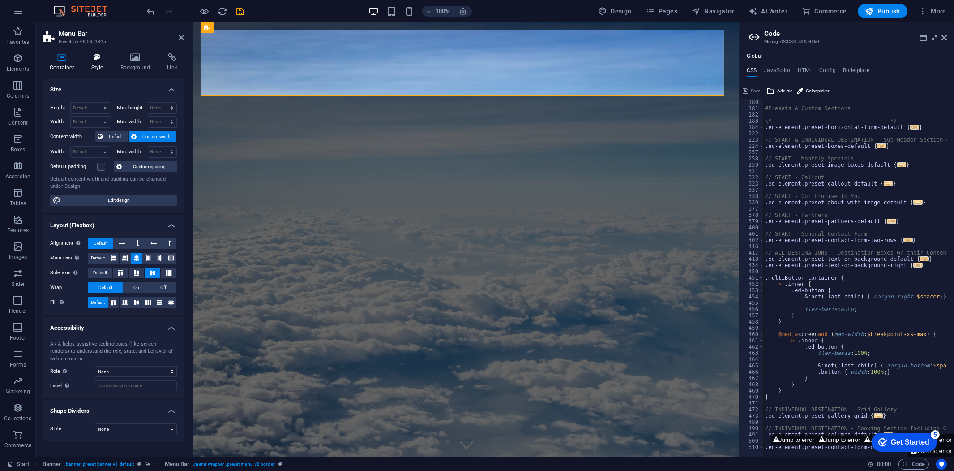
click at [102, 63] on h4 "Style" at bounding box center [99, 62] width 29 height 19
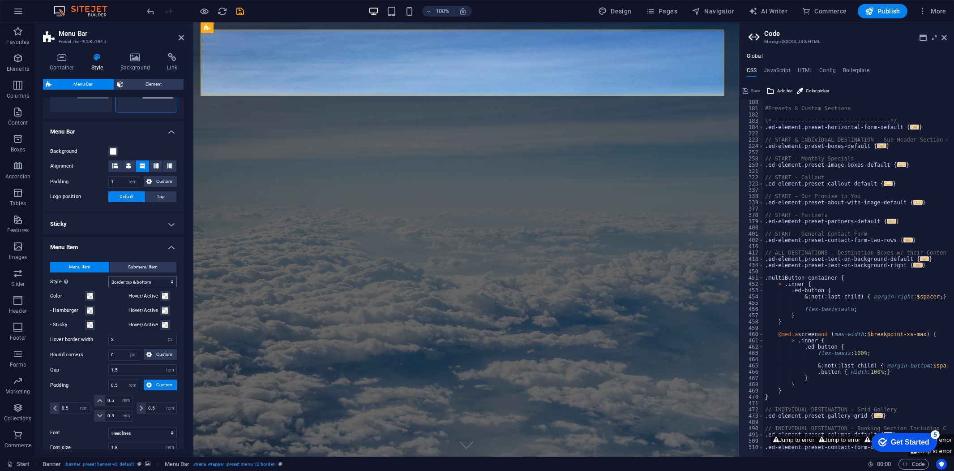
scroll to position [319, 0]
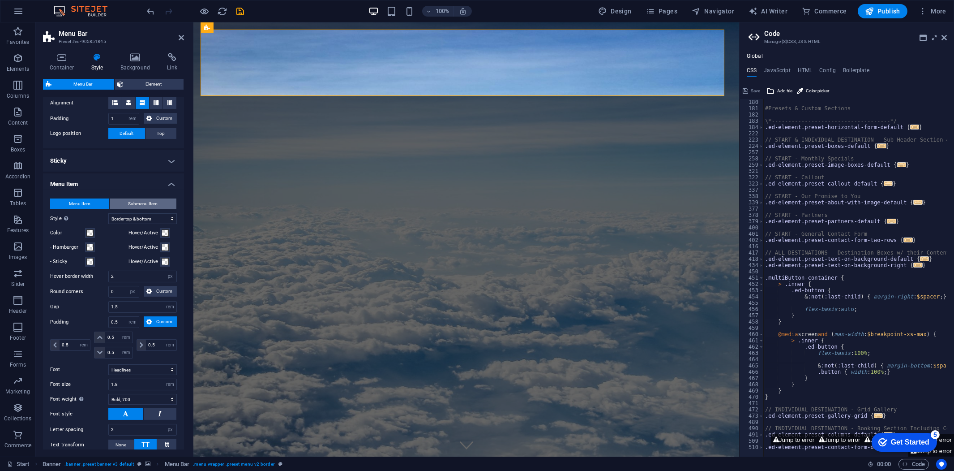
click at [140, 202] on span "Submenu Item" at bounding box center [143, 203] width 30 height 11
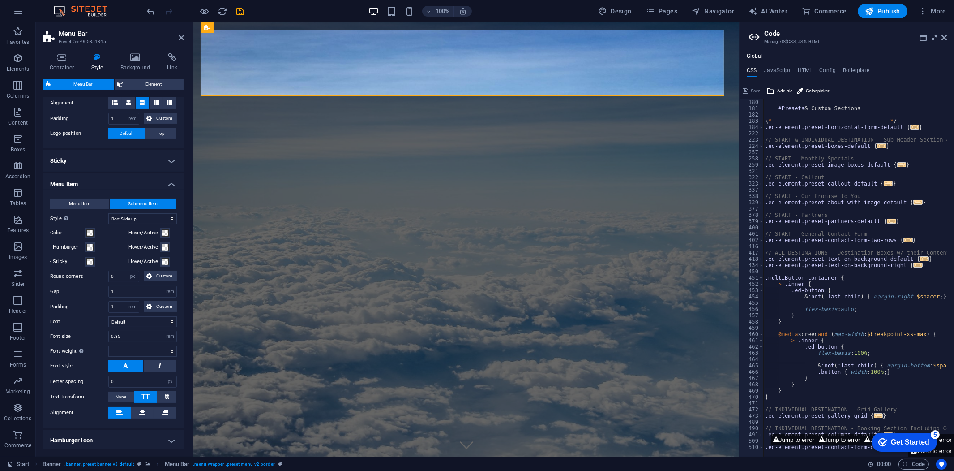
scroll to position [213, 0]
click at [90, 202] on span "Menu Item" at bounding box center [79, 203] width 21 height 11
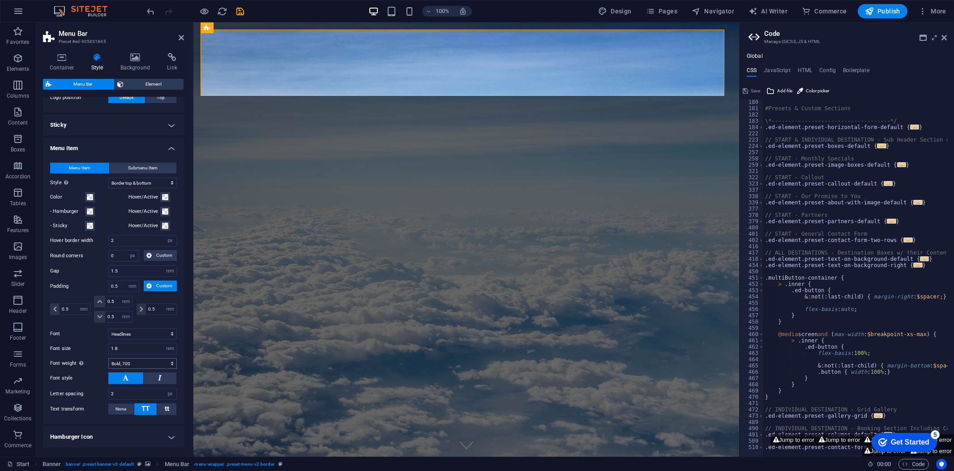
scroll to position [368, 0]
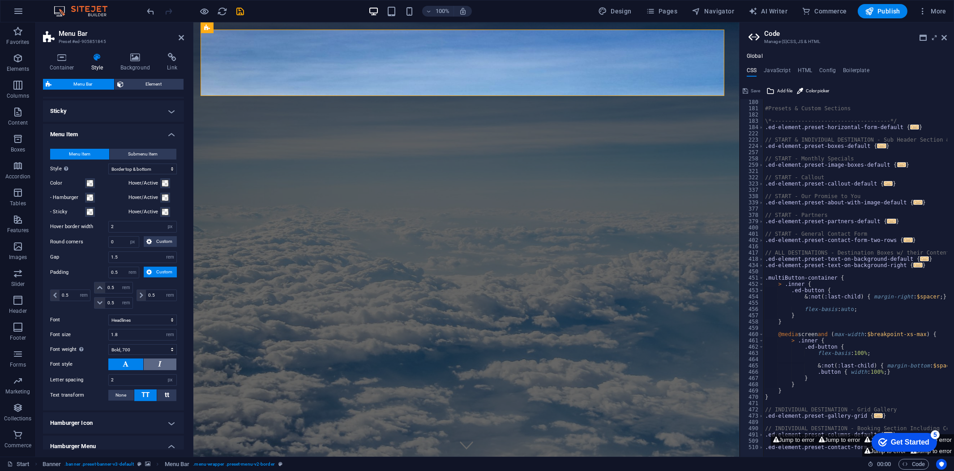
click at [155, 361] on button at bounding box center [160, 364] width 33 height 12
click at [133, 363] on button at bounding box center [125, 364] width 35 height 12
click at [125, 394] on span "None" at bounding box center [121, 394] width 11 height 11
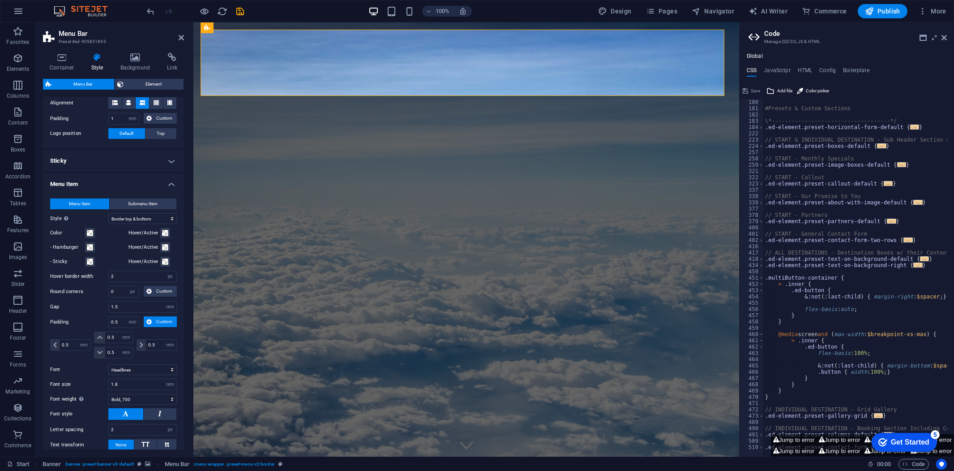
scroll to position [269, 0]
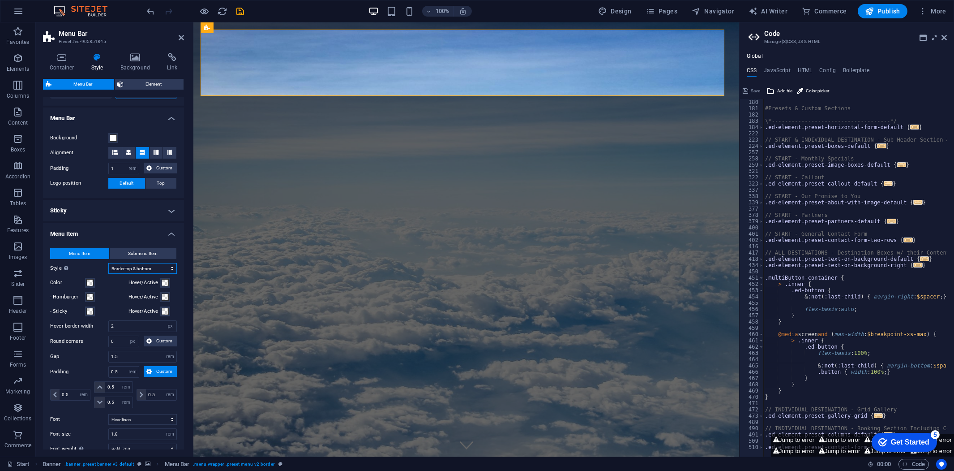
click at [148, 268] on select "Plain Text color Box: Fade Box: Flip vertical Box: Flip horizontal Box: Slide d…" at bounding box center [142, 268] width 68 height 11
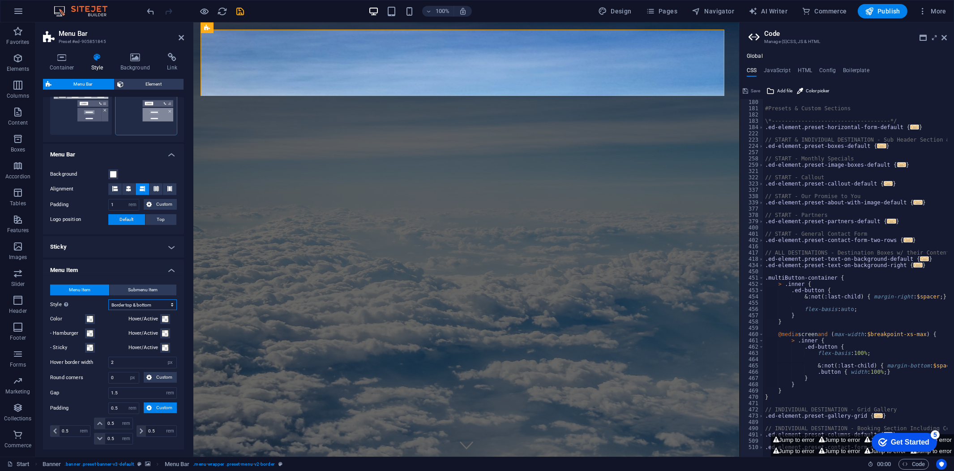
scroll to position [169, 0]
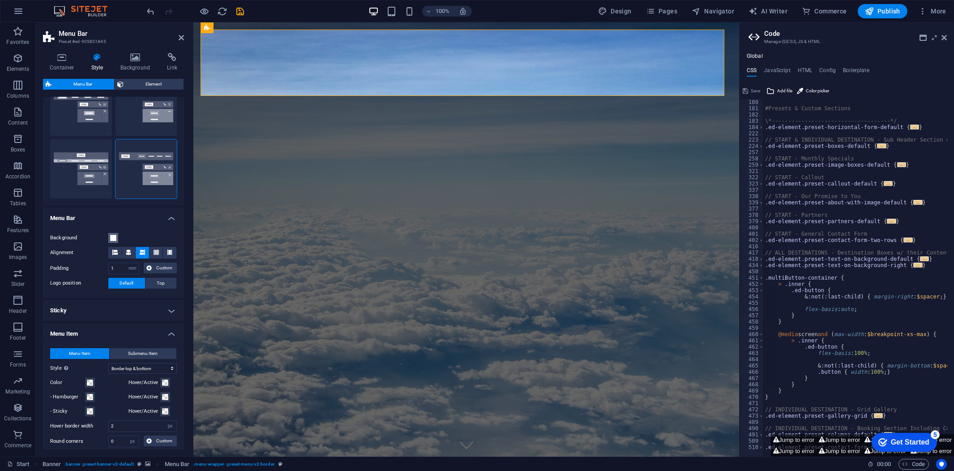
click at [114, 237] on span at bounding box center [113, 237] width 7 height 7
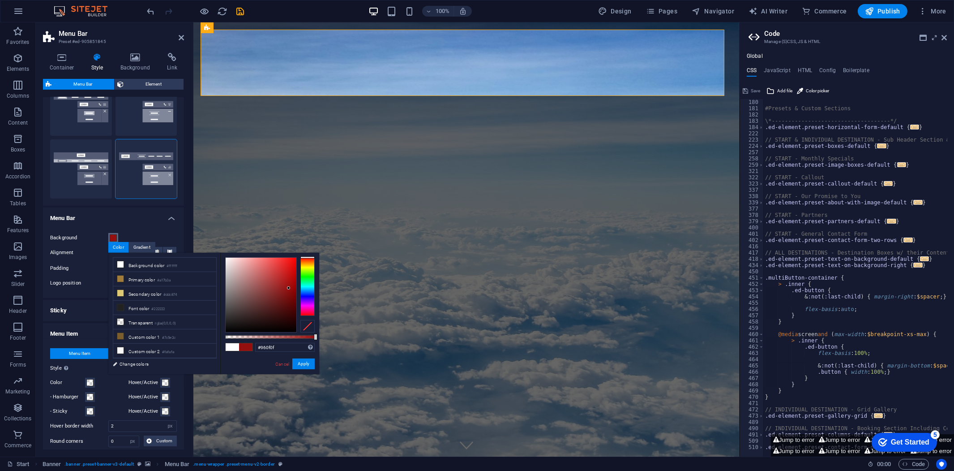
drag, startPoint x: 260, startPoint y: 280, endPoint x: 289, endPoint y: 288, distance: 29.6
click at [289, 288] on div at bounding box center [261, 294] width 71 height 74
type input "#ffffff"
drag, startPoint x: 288, startPoint y: 288, endPoint x: 11, endPoint y: 226, distance: 284.0
click at [205, 248] on body "mrkglobe.com Start Favorites Elements Columns Content Boxes Accordion Tables Fe…" at bounding box center [477, 235] width 954 height 471
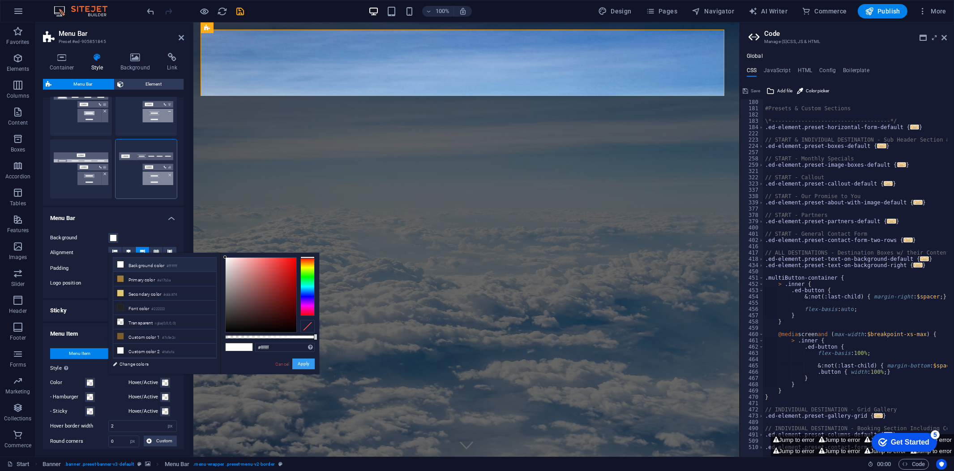
click at [303, 365] on button "Apply" at bounding box center [303, 363] width 22 height 11
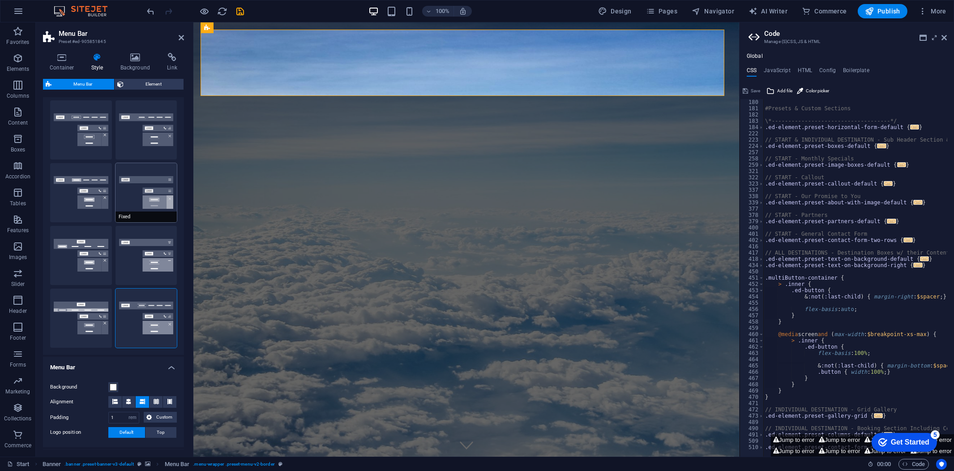
scroll to position [0, 0]
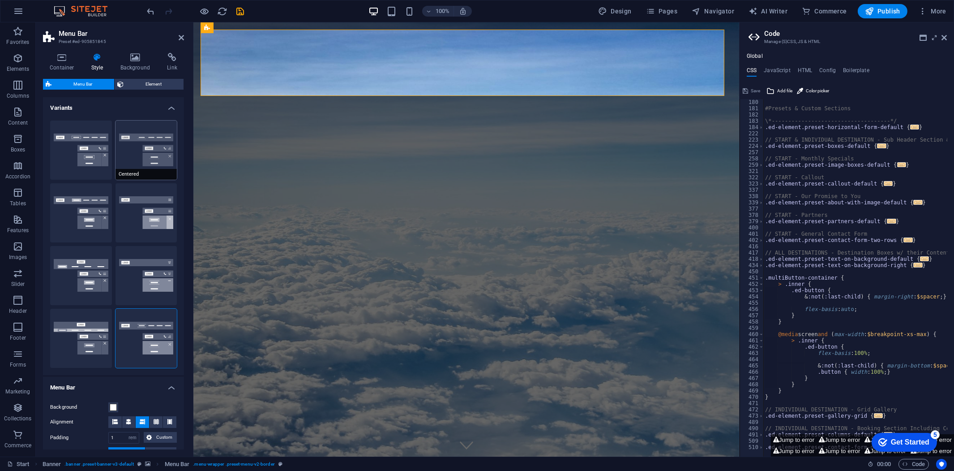
click at [135, 154] on button "Centered" at bounding box center [147, 149] width 62 height 59
select select "hover_border_bottom"
type input "1"
type input "2"
select select "DISABLED_OPTION_VALUE"
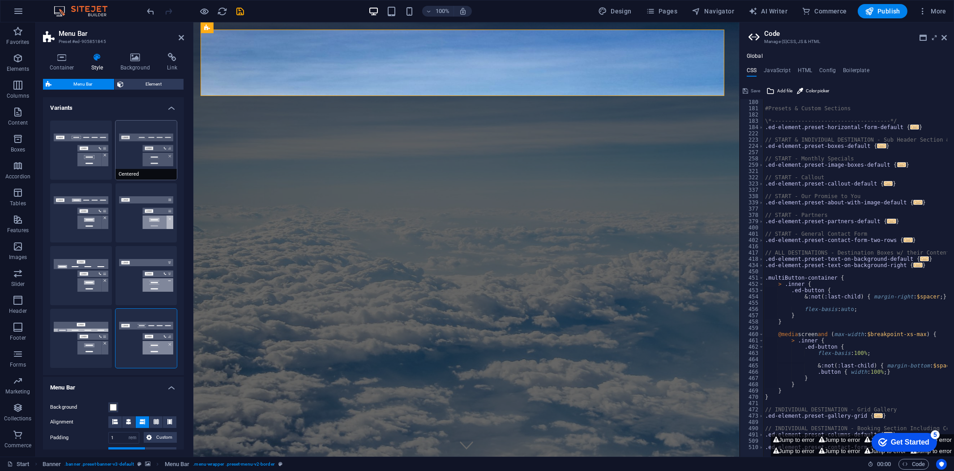
type input "0"
type input "1"
type input "0"
select select "link-special-font"
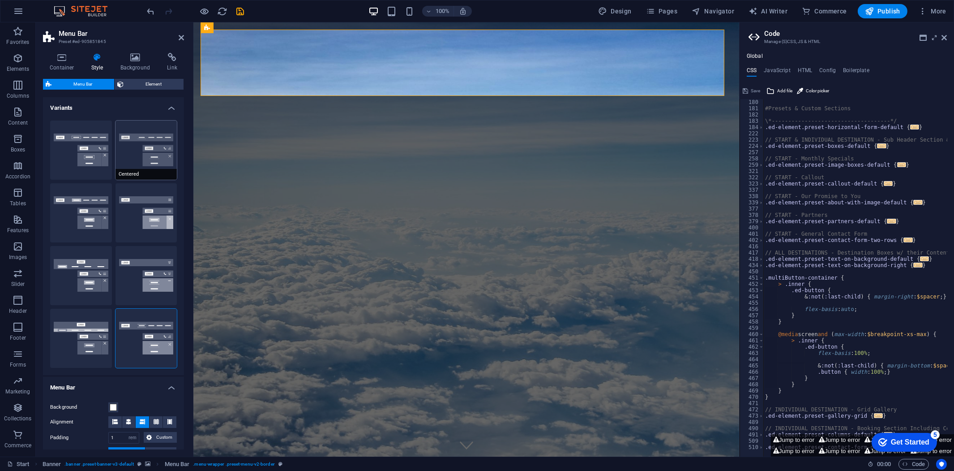
type input "1.5"
select select "rem"
select select
type input "2"
type input "100"
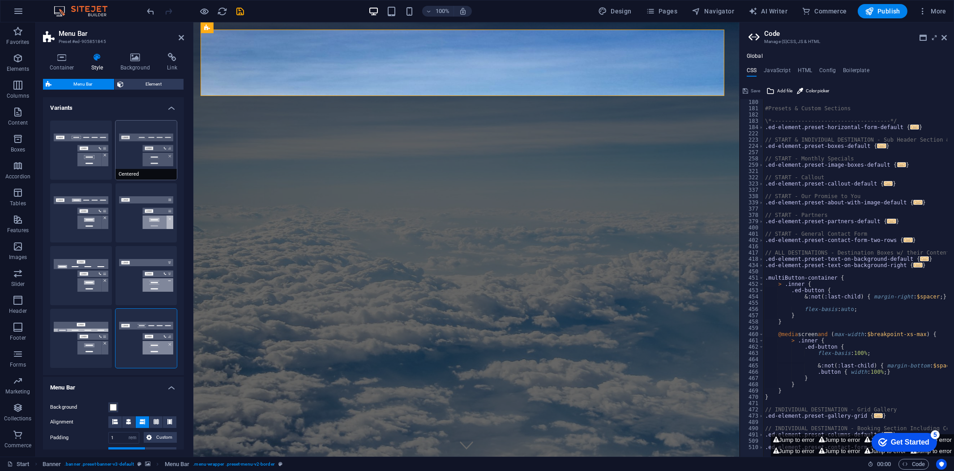
select select "%"
type input "0.5"
click at [88, 148] on button "Border" at bounding box center [81, 149] width 62 height 59
select select "hover_border"
type input "1"
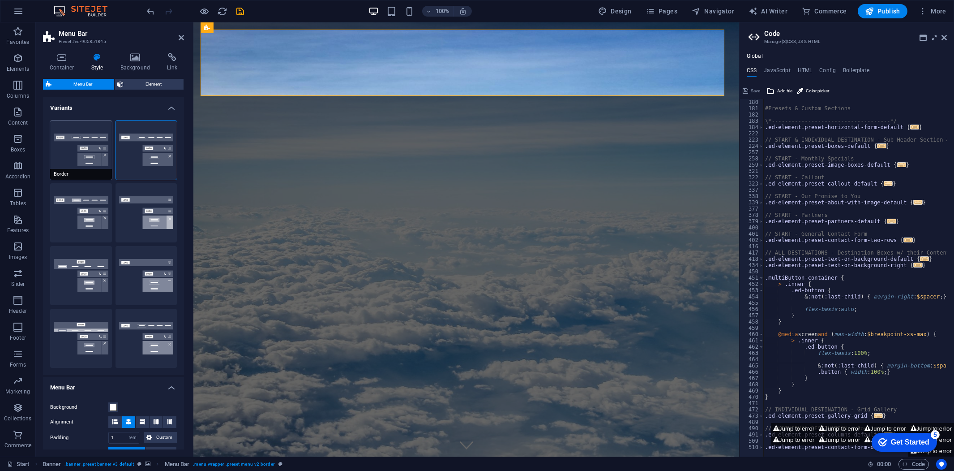
type input "3"
type input "1"
select select "rem"
type input "1"
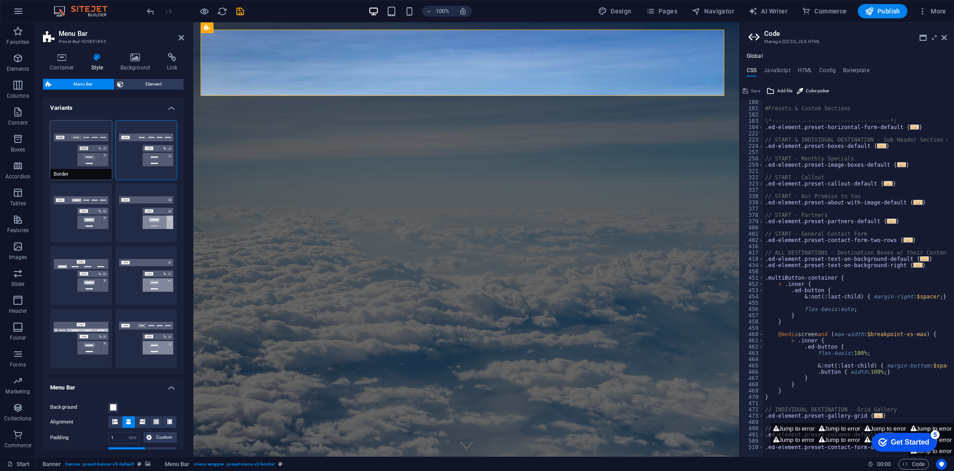
type input "1"
select select "link-special-font"
click at [128, 148] on button "Centered" at bounding box center [147, 149] width 62 height 59
click at [144, 216] on button "Fixed" at bounding box center [147, 212] width 62 height 59
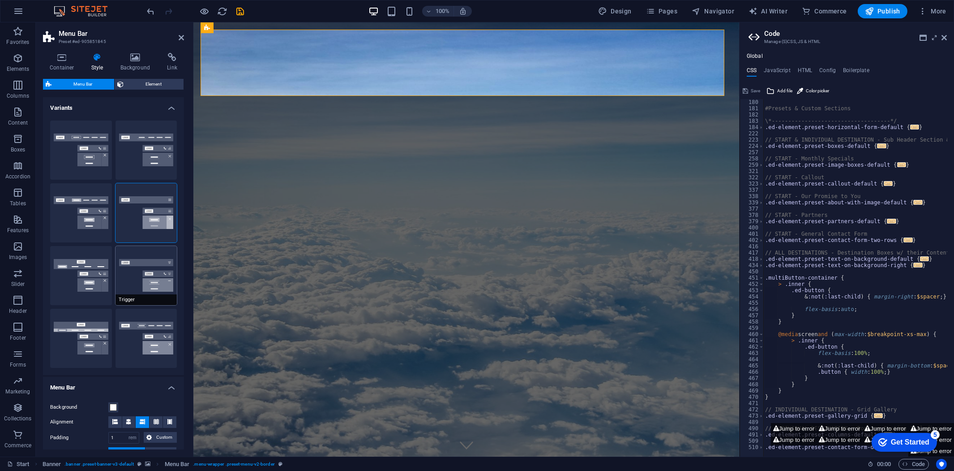
click at [144, 274] on button "Trigger" at bounding box center [147, 275] width 62 height 59
click at [148, 328] on button "XXL" at bounding box center [147, 337] width 62 height 59
click at [88, 334] on button "Wide" at bounding box center [81, 337] width 62 height 59
click at [97, 155] on button "Border" at bounding box center [81, 149] width 62 height 59
click at [140, 69] on h4 "Background" at bounding box center [137, 62] width 47 height 19
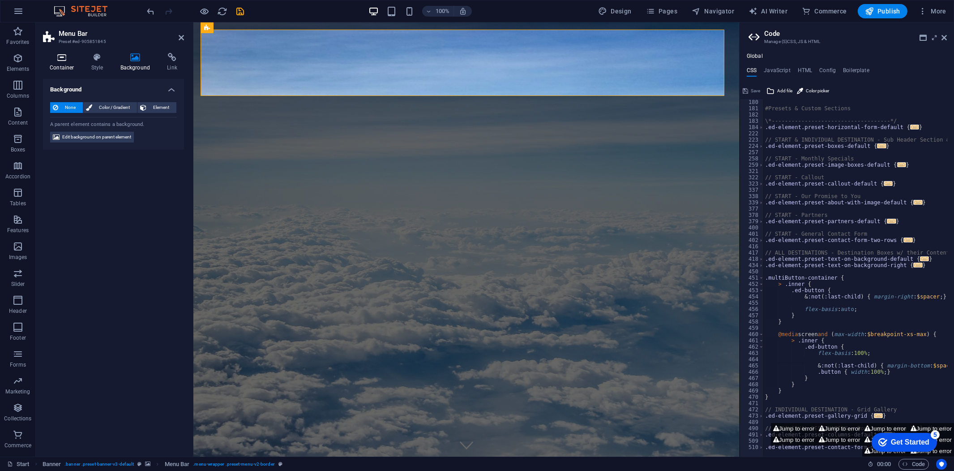
click at [71, 64] on h4 "Container" at bounding box center [64, 62] width 42 height 19
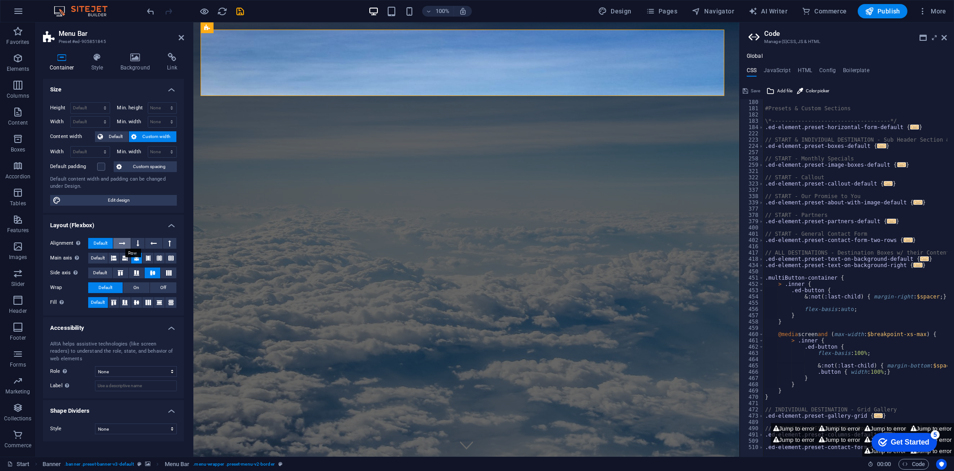
click at [125, 242] on icon at bounding box center [122, 243] width 6 height 11
click at [111, 242] on button "Default" at bounding box center [100, 243] width 25 height 11
click at [136, 423] on select "None Triangle Square Diagonal Polygon 1 Polygon 2 Zigzag Multiple Zigzags Waves…" at bounding box center [136, 428] width 82 height 11
click at [108, 85] on h4 "Size" at bounding box center [113, 87] width 141 height 16
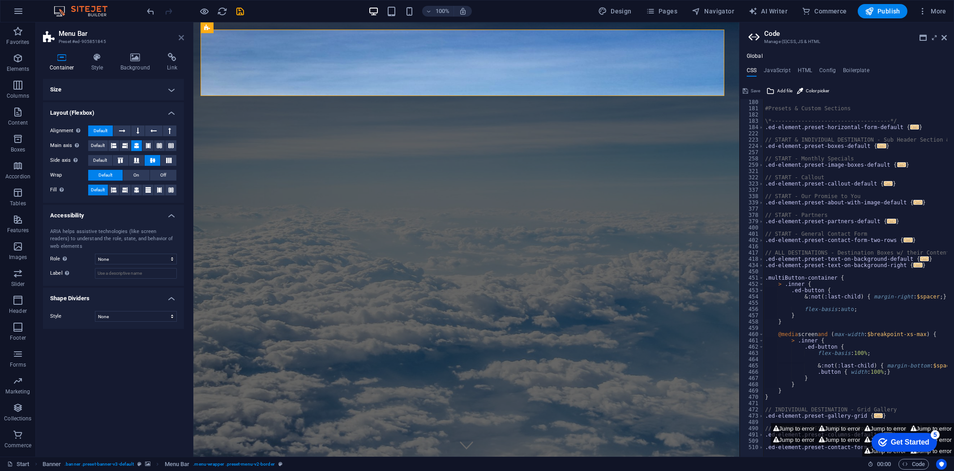
click at [181, 35] on icon at bounding box center [181, 37] width 5 height 7
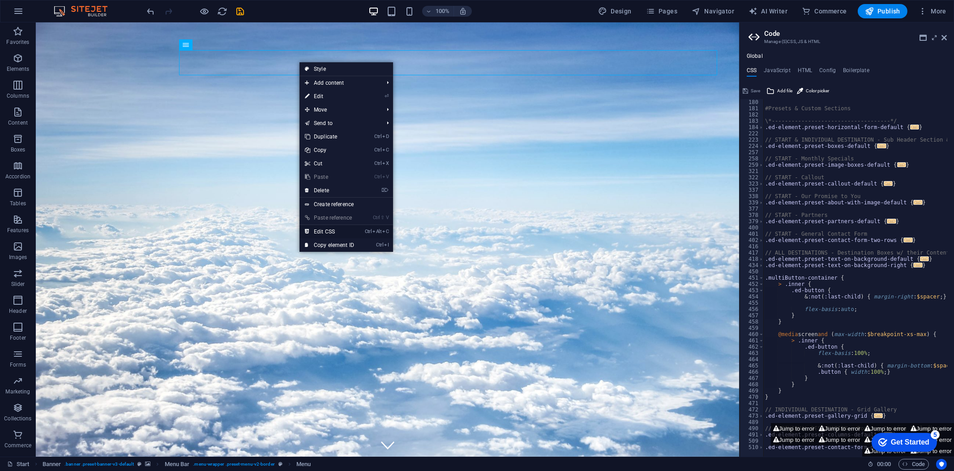
click at [344, 229] on link "Ctrl Alt C Edit CSS" at bounding box center [330, 231] width 60 height 13
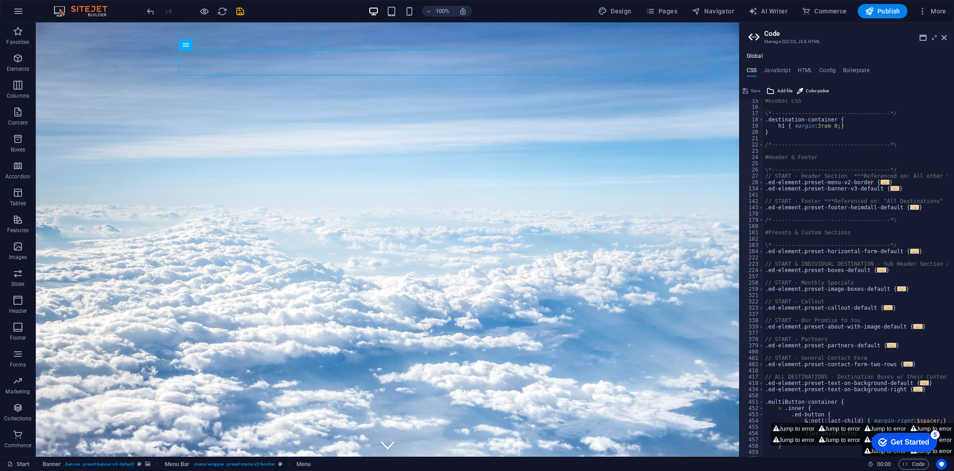
scroll to position [119, 0]
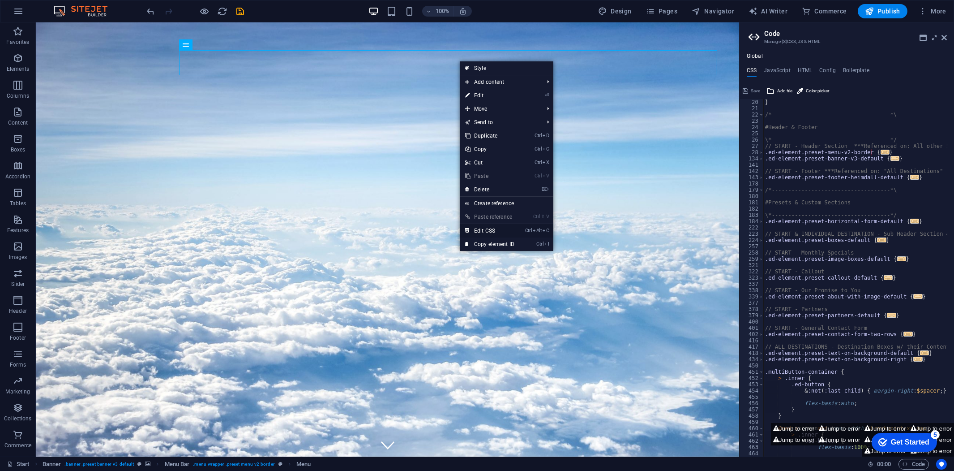
click at [498, 228] on link "Ctrl Alt C Edit CSS" at bounding box center [490, 230] width 60 height 13
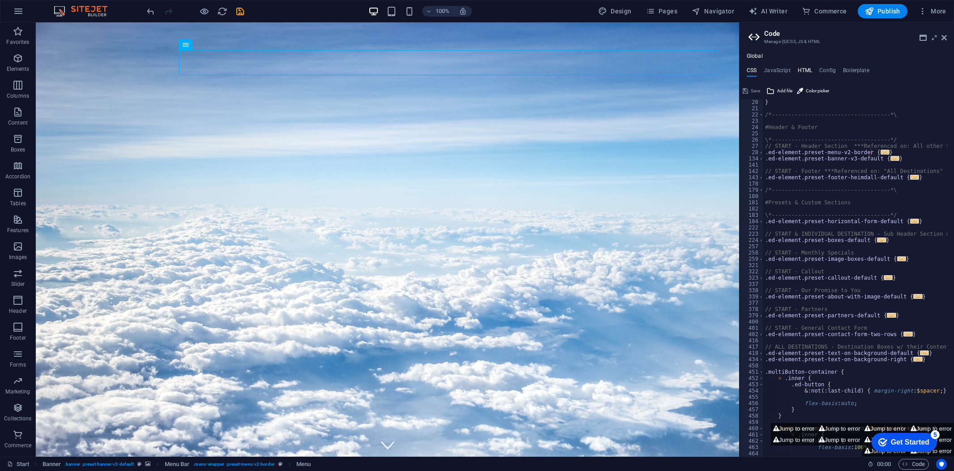
click at [806, 70] on h4 "HTML" at bounding box center [805, 72] width 15 height 10
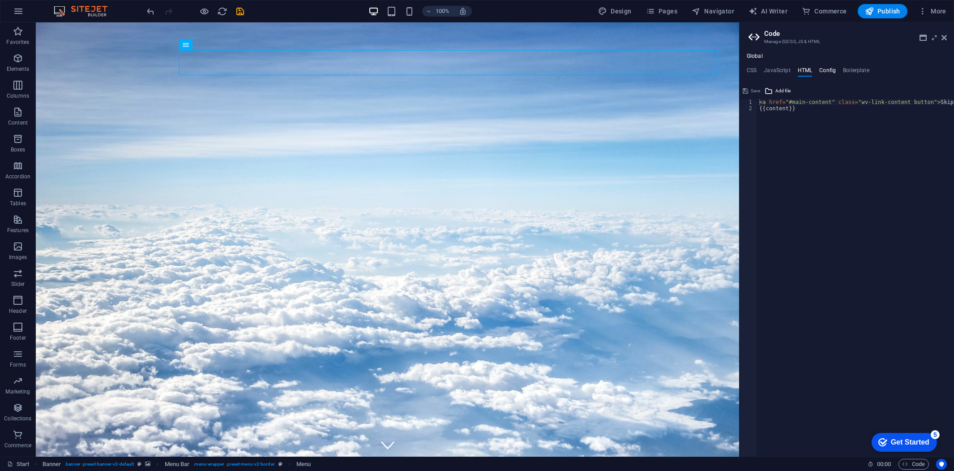
click at [822, 69] on h4 "Config" at bounding box center [827, 72] width 17 height 10
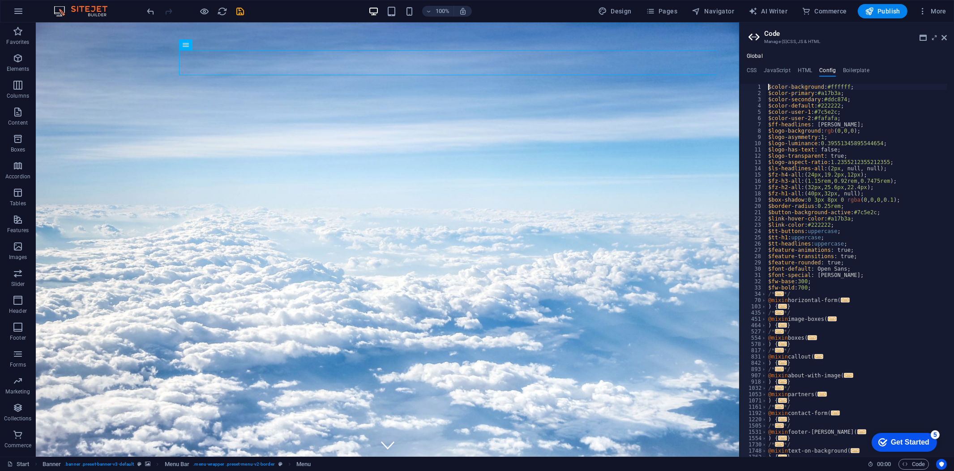
click at [824, 231] on div "$color-background : #ffffff ; $color-primary : #a17b3a ; $color-secondary : #dd…" at bounding box center [856, 276] width 181 height 385
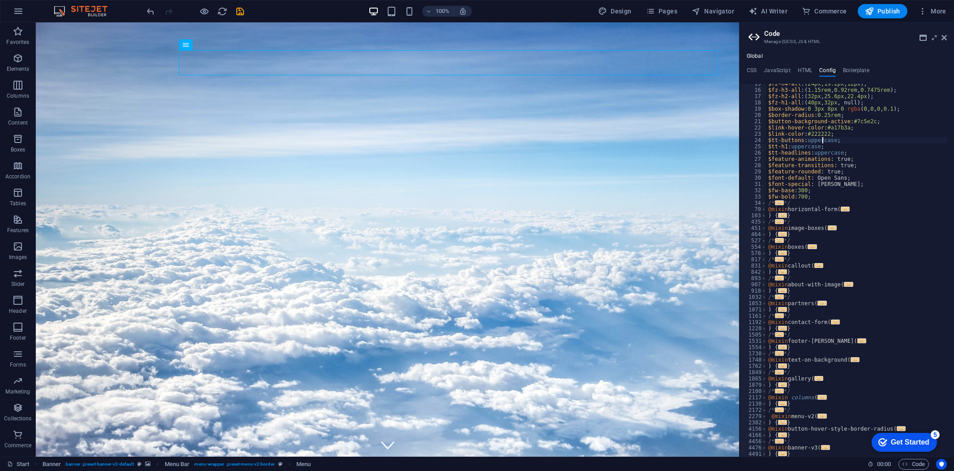
scroll to position [0, 0]
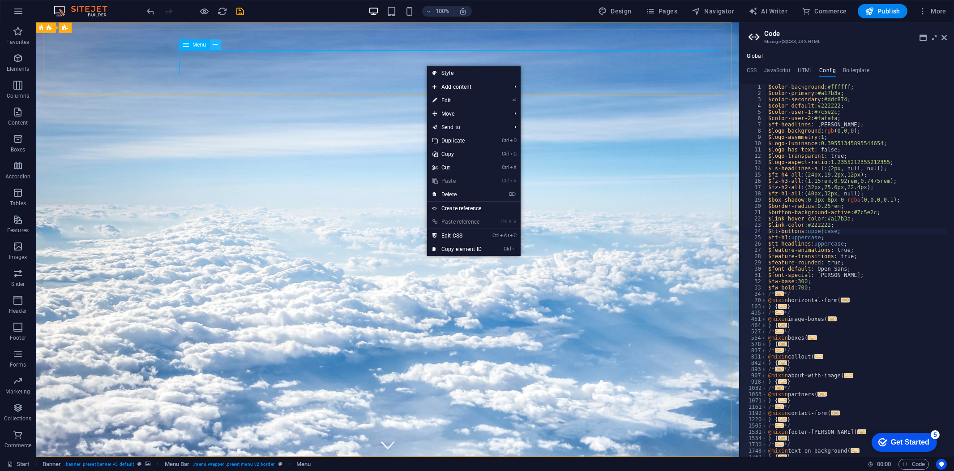
click at [216, 43] on icon at bounding box center [215, 44] width 5 height 9
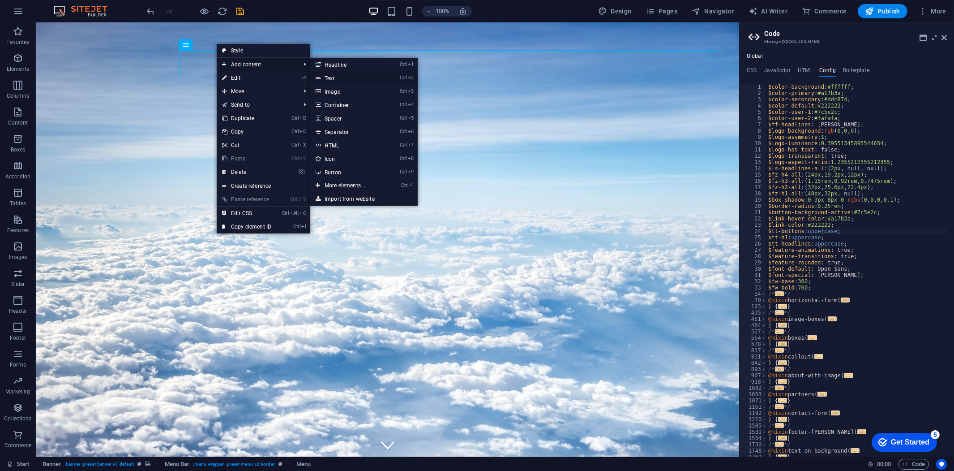
click at [343, 77] on link "Ctrl 2 Text" at bounding box center [347, 77] width 74 height 13
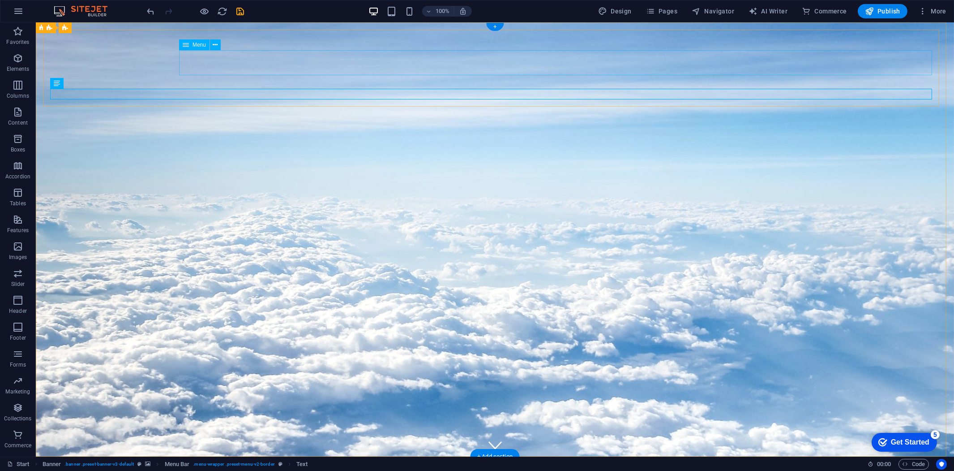
click at [190, 43] on div "Menu" at bounding box center [194, 44] width 30 height 11
click at [211, 43] on button at bounding box center [215, 44] width 11 height 11
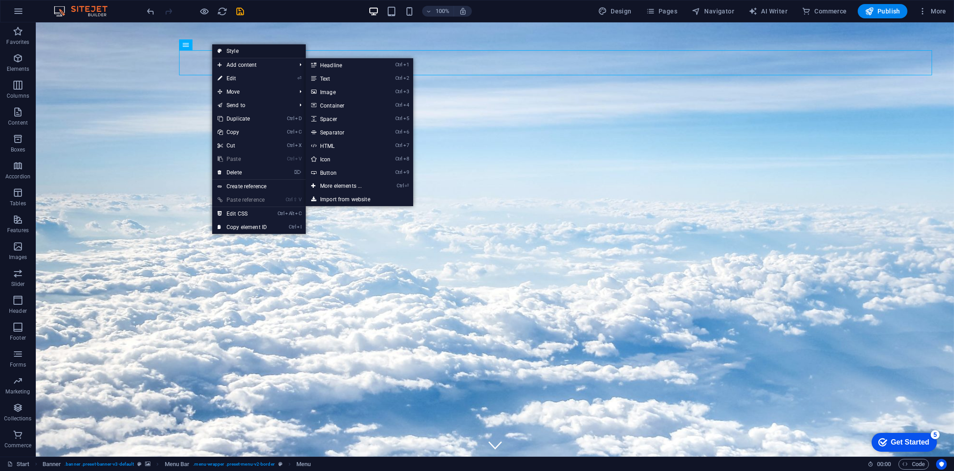
click at [243, 47] on link "Style" at bounding box center [259, 50] width 94 height 13
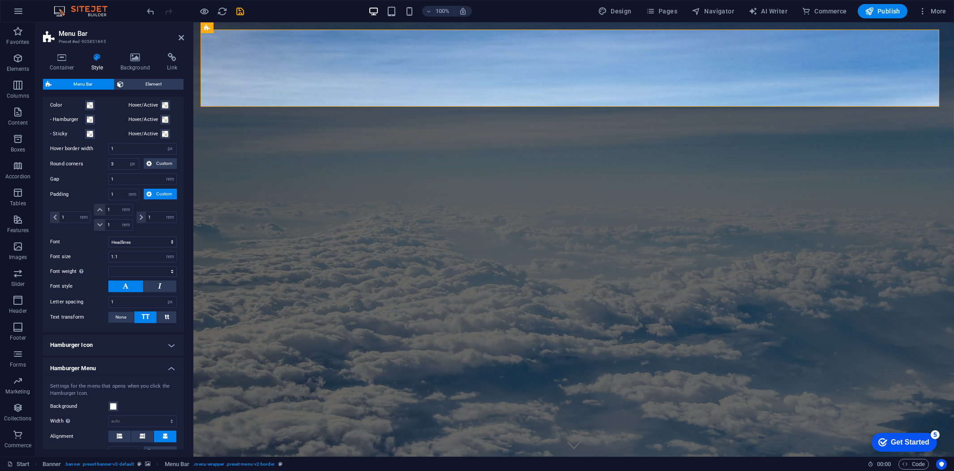
scroll to position [448, 0]
click at [154, 237] on select "Default Headlines" at bounding box center [142, 240] width 68 height 11
click at [108, 235] on select "Default Headlines" at bounding box center [142, 240] width 68 height 11
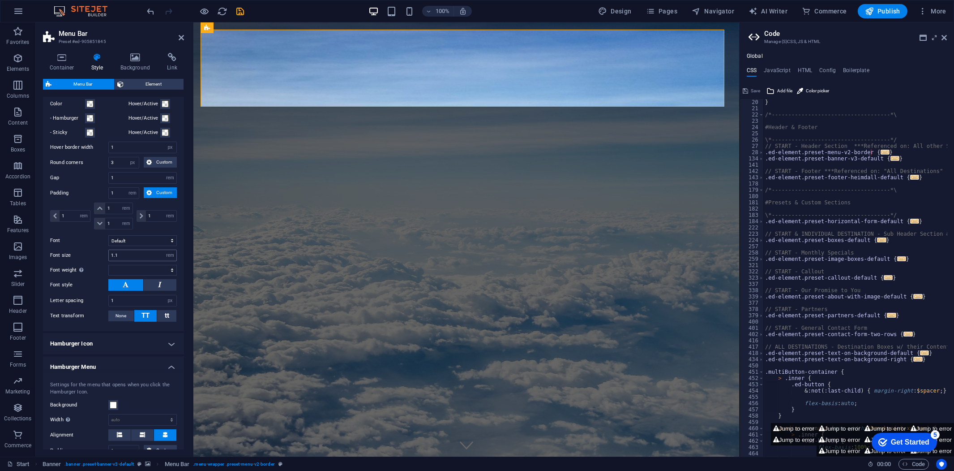
scroll to position [119, 0]
click at [155, 285] on button at bounding box center [160, 285] width 33 height 12
click at [135, 284] on button at bounding box center [125, 285] width 35 height 12
click at [123, 314] on span "None" at bounding box center [121, 315] width 11 height 11
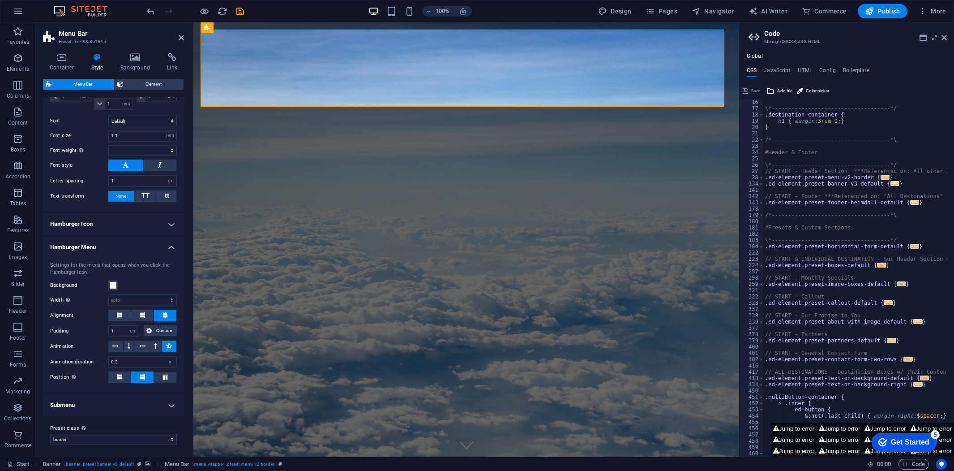
scroll to position [94, 0]
click at [858, 37] on icon at bounding box center [943, 37] width 5 height 7
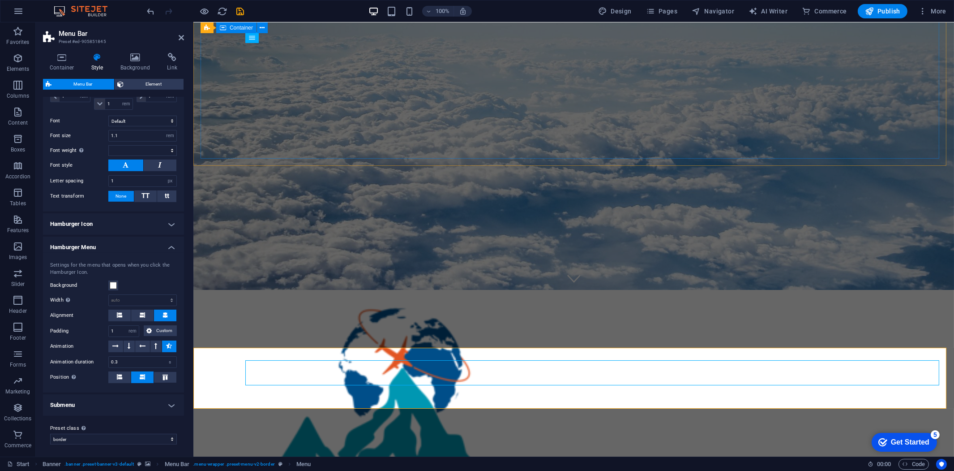
scroll to position [0, 0]
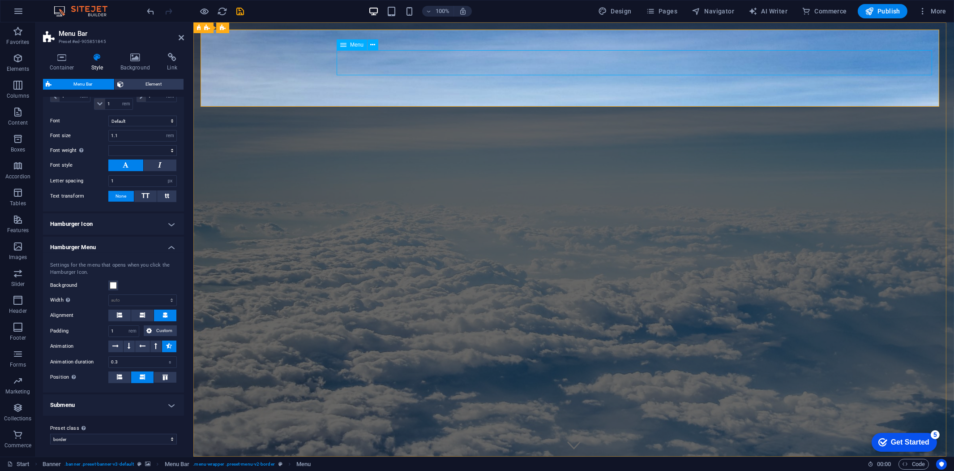
click at [355, 46] on span "Menu" at bounding box center [356, 44] width 13 height 5
click at [220, 10] on icon "reload" at bounding box center [223, 11] width 10 height 10
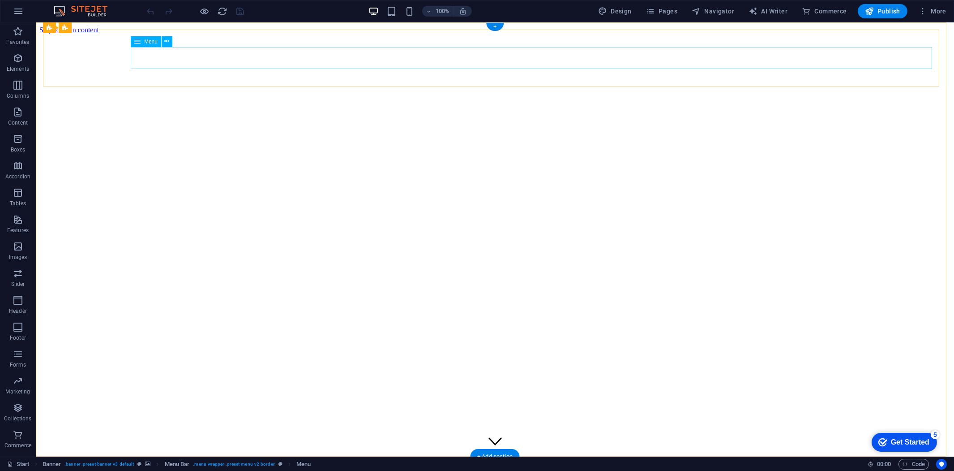
click at [172, 36] on div "Menu" at bounding box center [154, 41] width 47 height 11
click at [168, 39] on icon at bounding box center [167, 41] width 5 height 9
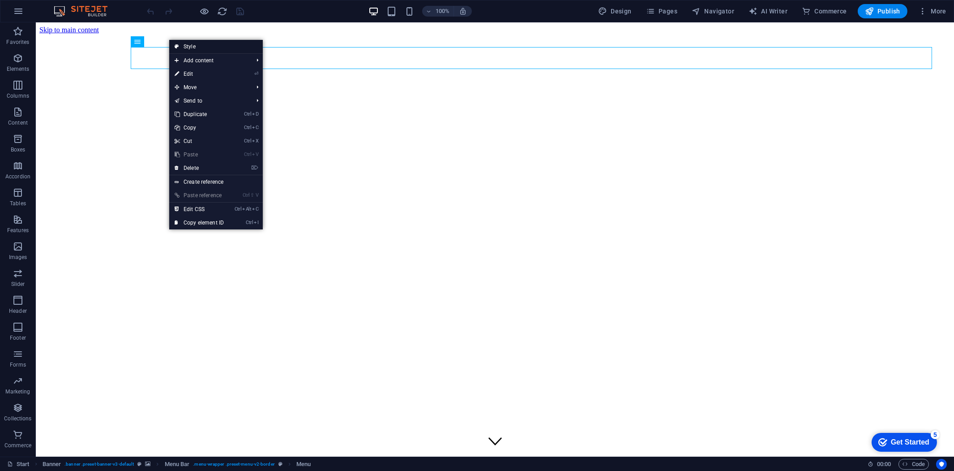
drag, startPoint x: 193, startPoint y: 47, endPoint x: 4, endPoint y: 24, distance: 190.2
click at [193, 47] on link "Style" at bounding box center [216, 46] width 94 height 13
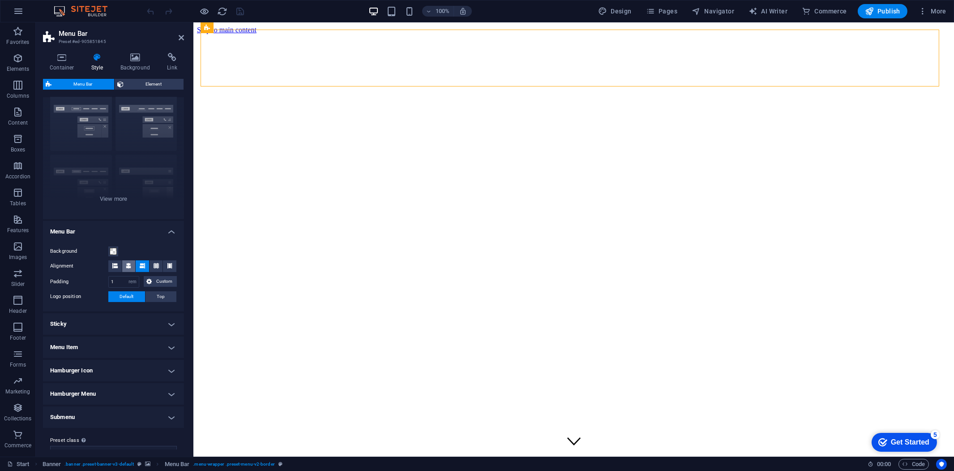
scroll to position [42, 0]
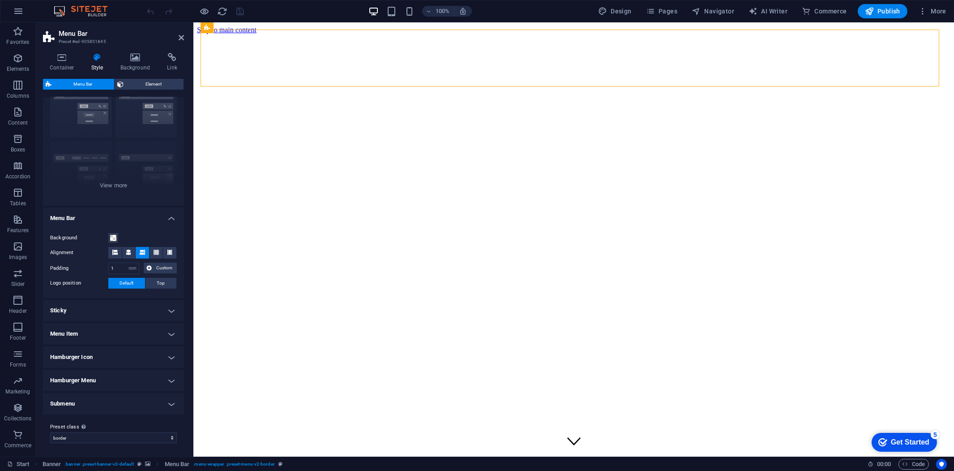
click at [121, 332] on h4 "Menu Item" at bounding box center [113, 333] width 141 height 21
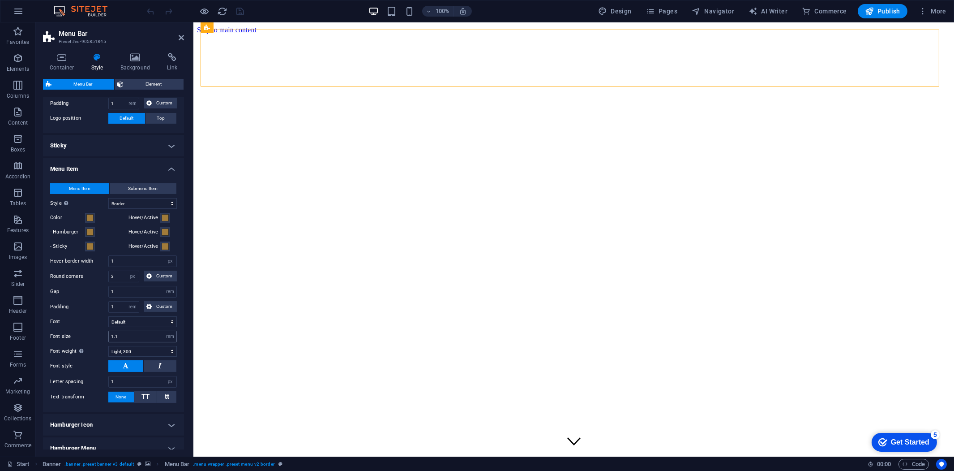
scroll to position [241, 0]
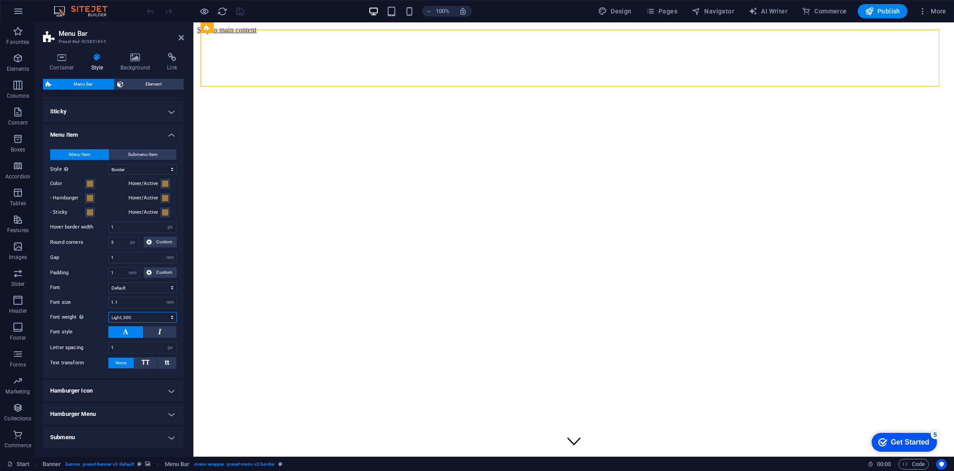
click at [144, 319] on select "Thin, 100 Extra-light, 200 Light, 300 Regular, 400 Medium, 500 Semi-bold, 600 B…" at bounding box center [142, 317] width 68 height 11
click at [108, 312] on select "Thin, 100 Extra-light, 200 Light, 300 Regular, 400 Medium, 500 Semi-bold, 600 B…" at bounding box center [142, 317] width 68 height 11
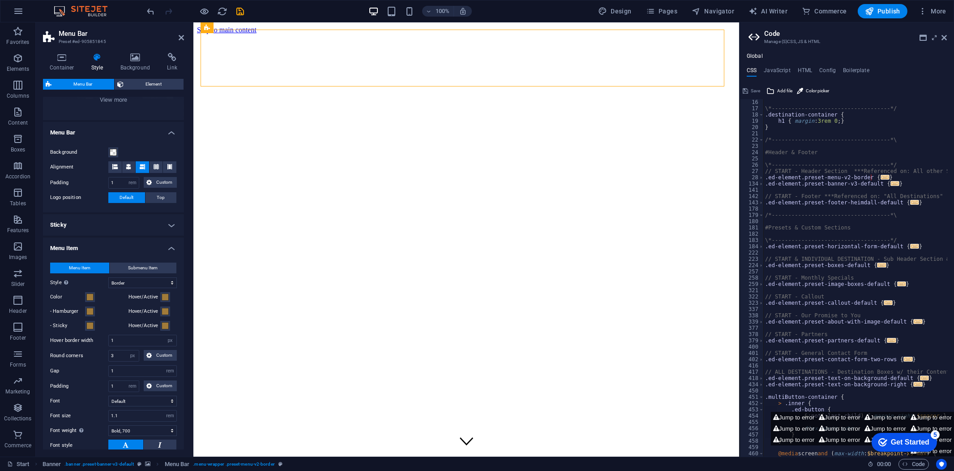
scroll to position [124, 0]
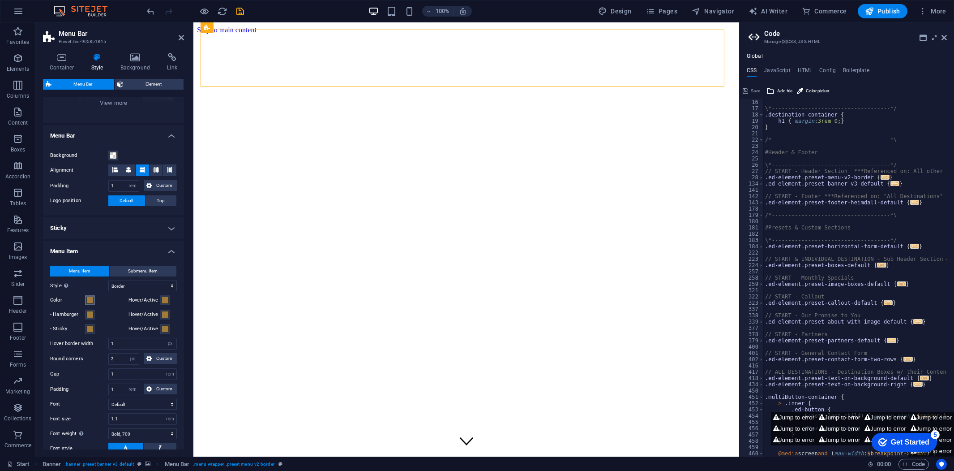
click at [91, 298] on span at bounding box center [89, 299] width 7 height 7
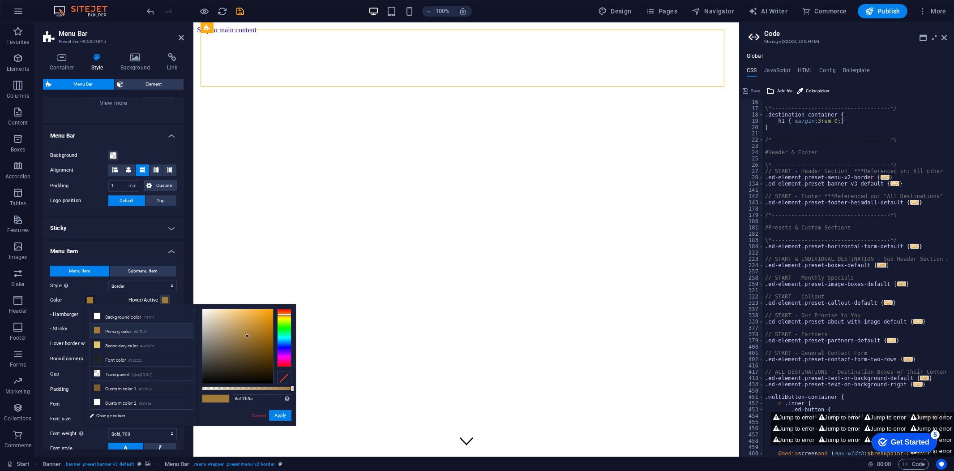
click at [91, 298] on span at bounding box center [89, 299] width 7 height 7
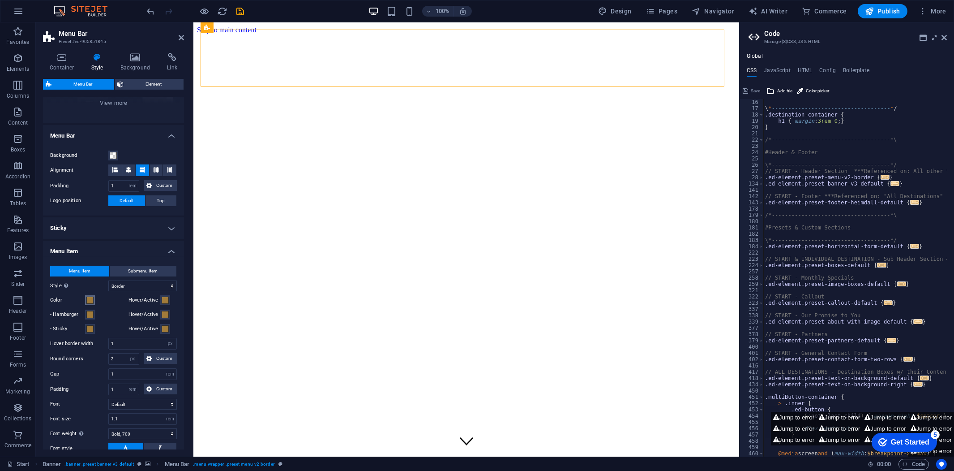
click at [91, 298] on span at bounding box center [89, 299] width 7 height 7
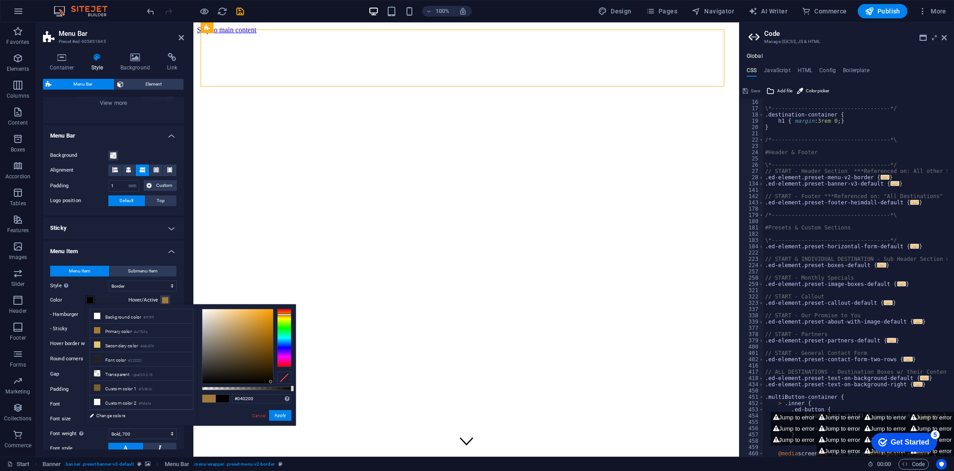
drag, startPoint x: 244, startPoint y: 381, endPoint x: 271, endPoint y: 381, distance: 26.9
click at [271, 381] on div at bounding box center [237, 346] width 71 height 74
click at [282, 417] on button "Apply" at bounding box center [280, 415] width 22 height 11
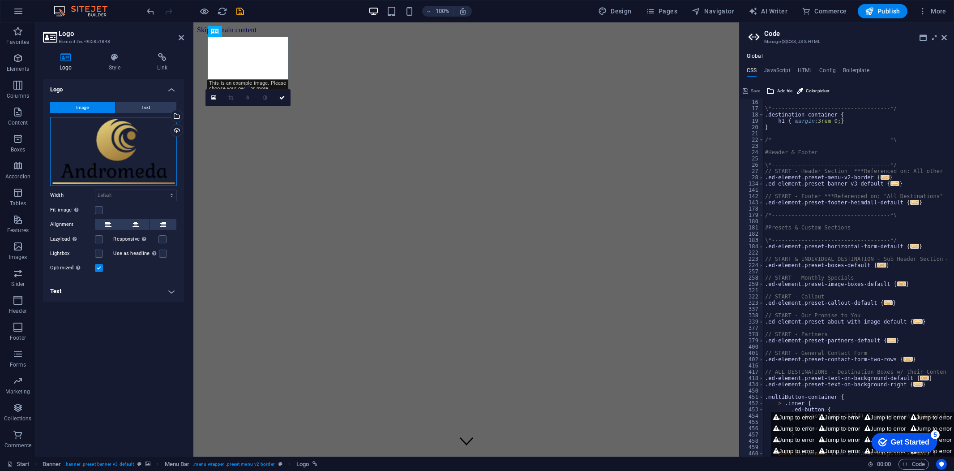
click at [149, 142] on div "Drag files here, click to choose files or select files from Files or our free s…" at bounding box center [113, 151] width 127 height 69
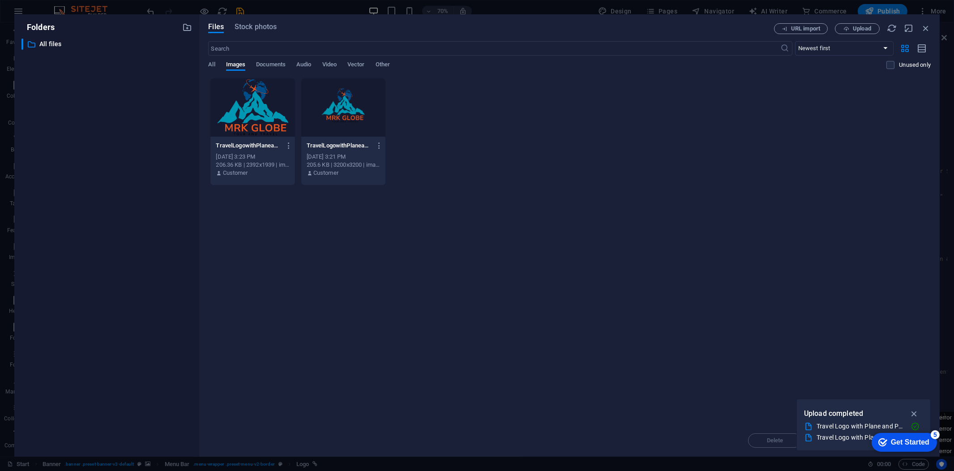
click at [330, 109] on div at bounding box center [343, 107] width 84 height 58
click at [330, 109] on div "1" at bounding box center [343, 107] width 84 height 58
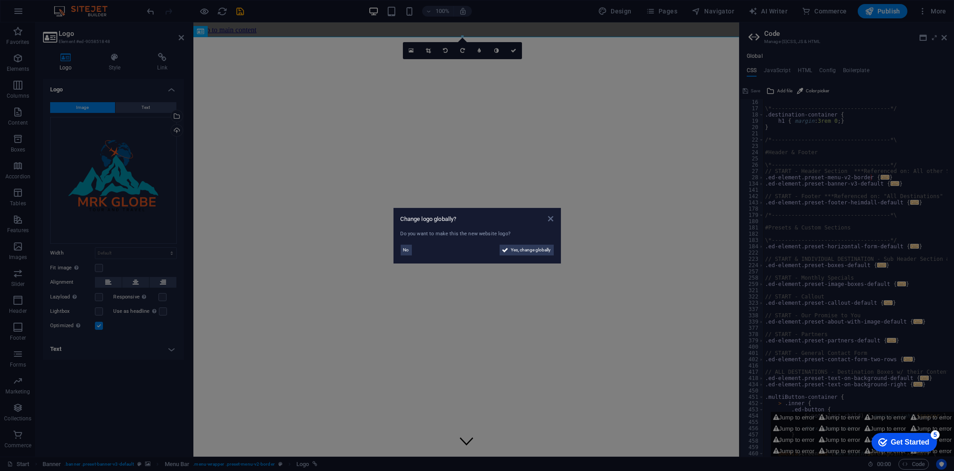
click at [551, 218] on icon at bounding box center [550, 218] width 5 height 7
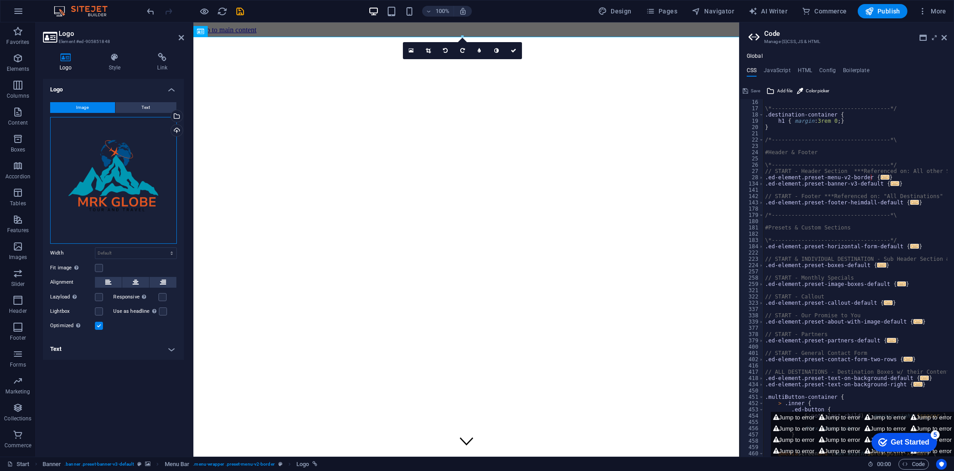
click at [150, 166] on div "Drag files here, click to choose files or select files from Files or our free s…" at bounding box center [113, 180] width 127 height 127
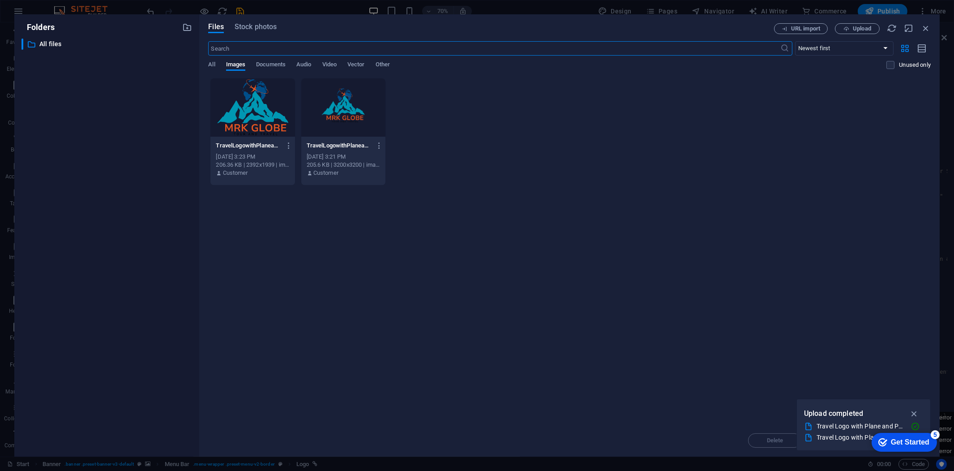
click at [241, 117] on div at bounding box center [252, 107] width 84 height 58
click at [241, 117] on div "1" at bounding box center [252, 107] width 84 height 58
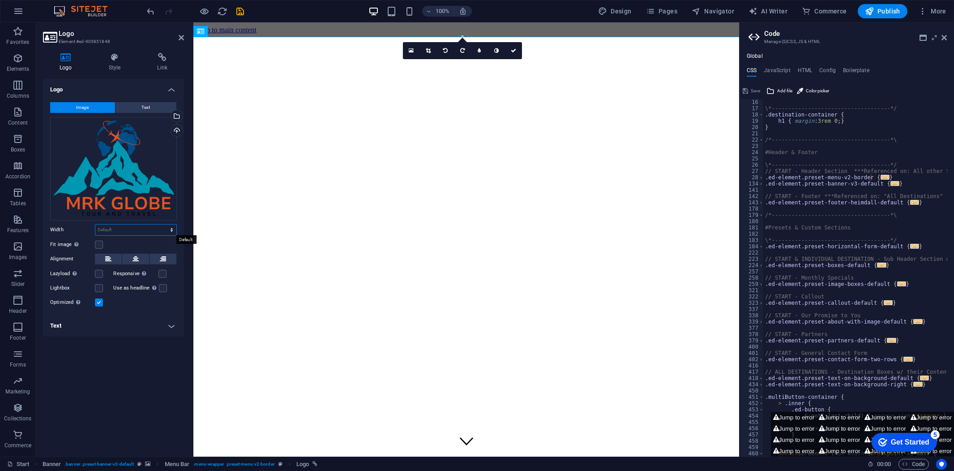
click at [147, 228] on select "Default auto px rem % em vh vw" at bounding box center [135, 229] width 81 height 11
click at [95, 224] on select "Default auto px rem % em vh vw" at bounding box center [135, 229] width 81 height 11
click at [154, 230] on select "Default auto px rem % em vh vw" at bounding box center [135, 229] width 81 height 11
click at [163, 224] on select "Default auto px rem % em vh vw" at bounding box center [135, 229] width 81 height 11
click at [130, 227] on input "100" at bounding box center [135, 229] width 81 height 11
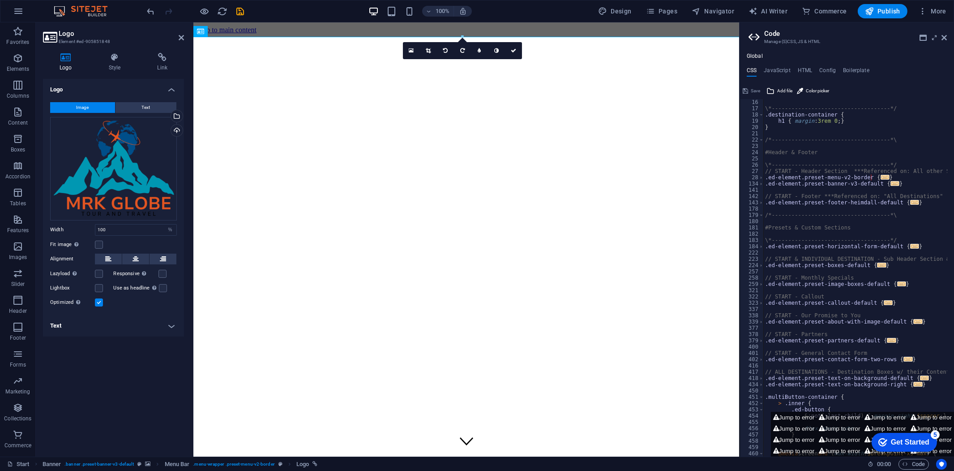
click at [132, 240] on div "Fit image Automatically fit image to a fixed width and height" at bounding box center [113, 244] width 127 height 11
click at [130, 230] on input "100" at bounding box center [135, 229] width 81 height 11
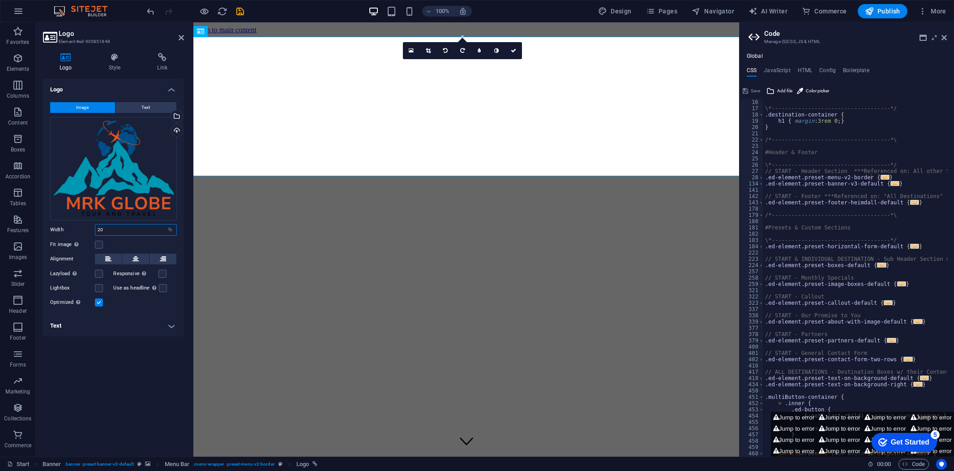
click at [141, 231] on input "20" at bounding box center [135, 229] width 81 height 11
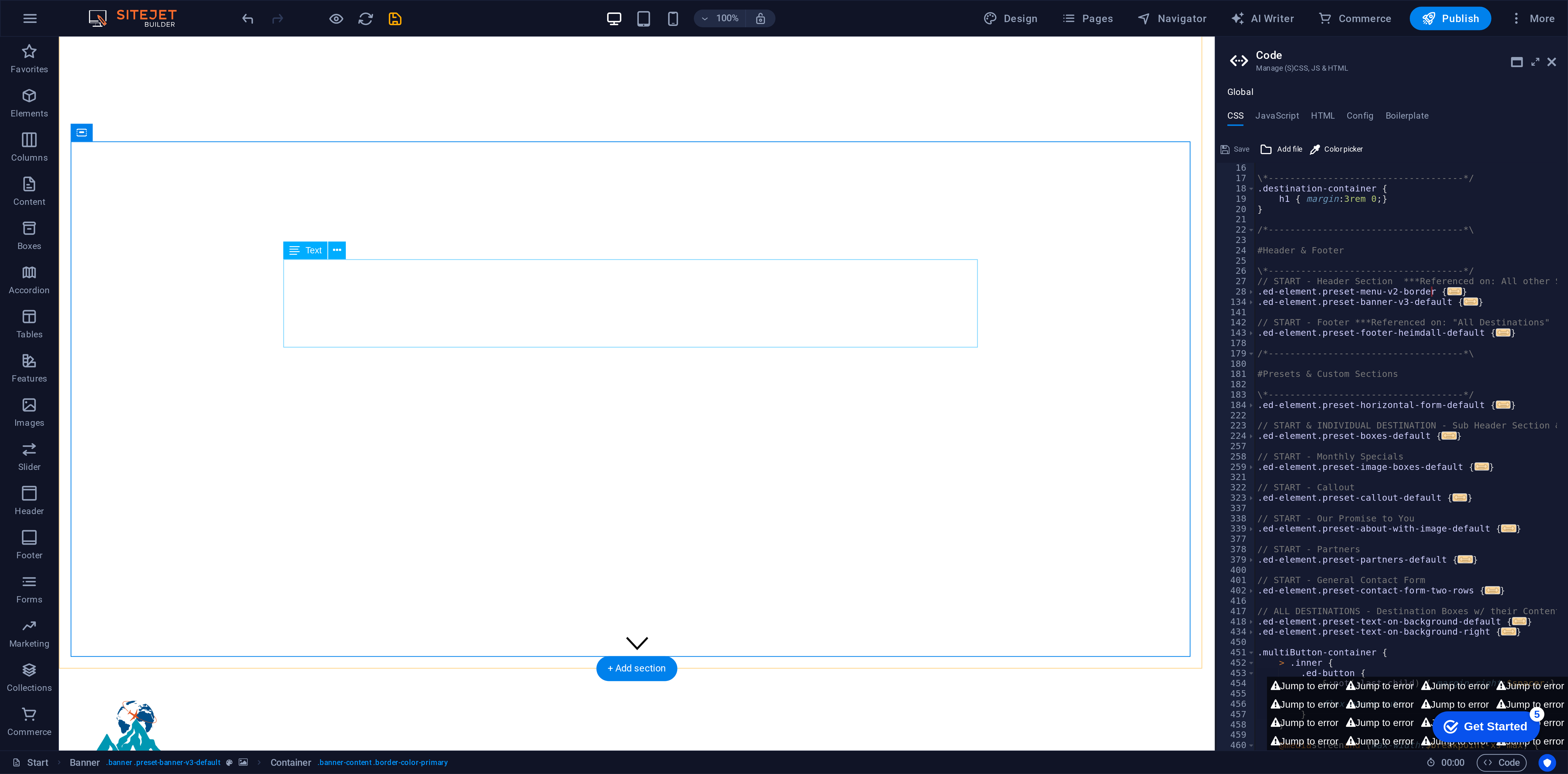
scroll to position [0, 0]
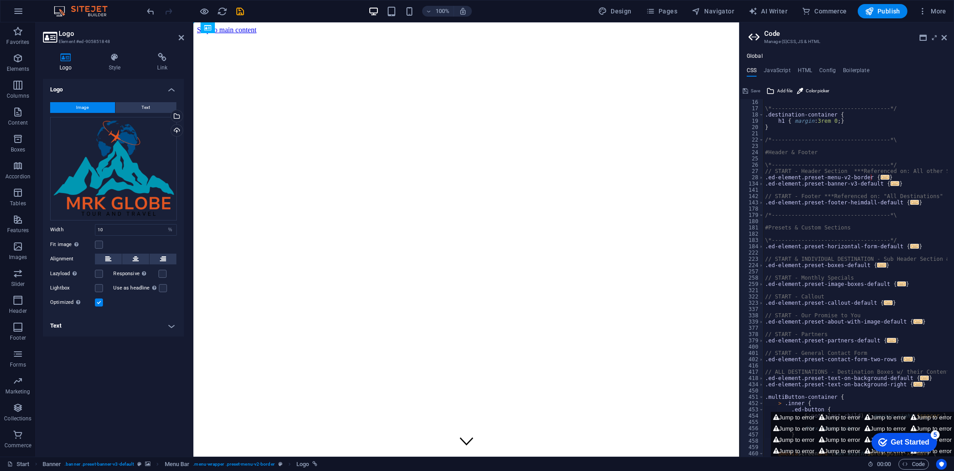
drag, startPoint x: 299, startPoint y: 80, endPoint x: 344, endPoint y: 73, distance: 46.2
drag, startPoint x: 308, startPoint y: 78, endPoint x: 308, endPoint y: 39, distance: 39.4
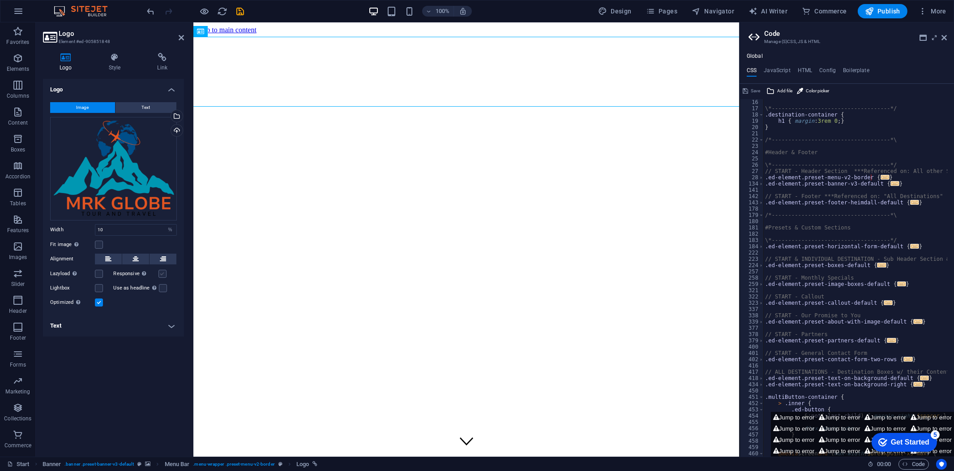
click at [159, 272] on label at bounding box center [162, 274] width 8 height 8
click at [0, 0] on input "Responsive Automatically load retina image and smartphone optimized sizes." at bounding box center [0, 0] width 0 height 0
click at [136, 233] on input "10" at bounding box center [135, 229] width 81 height 11
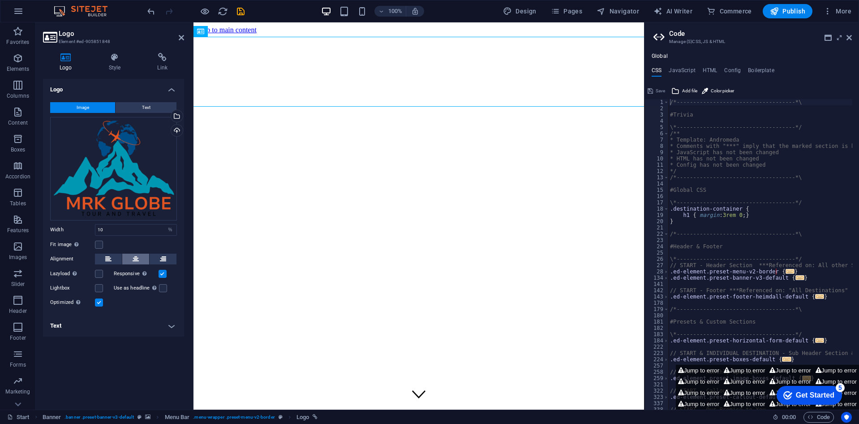
click at [131, 257] on button at bounding box center [135, 258] width 27 height 11
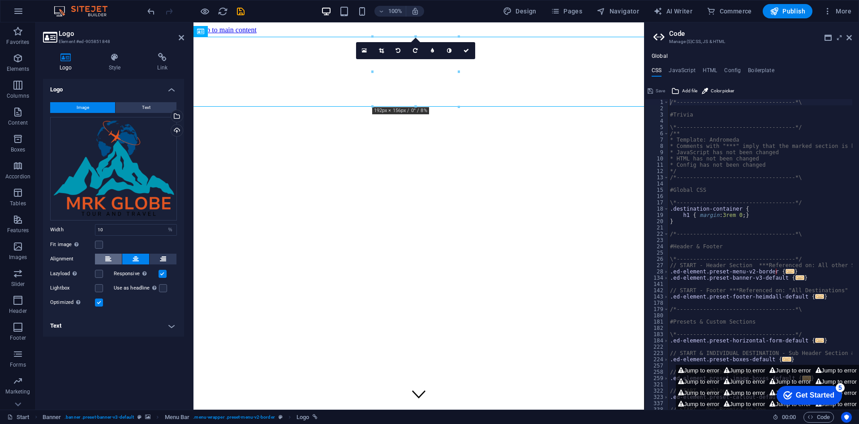
click at [116, 257] on button at bounding box center [108, 258] width 27 height 11
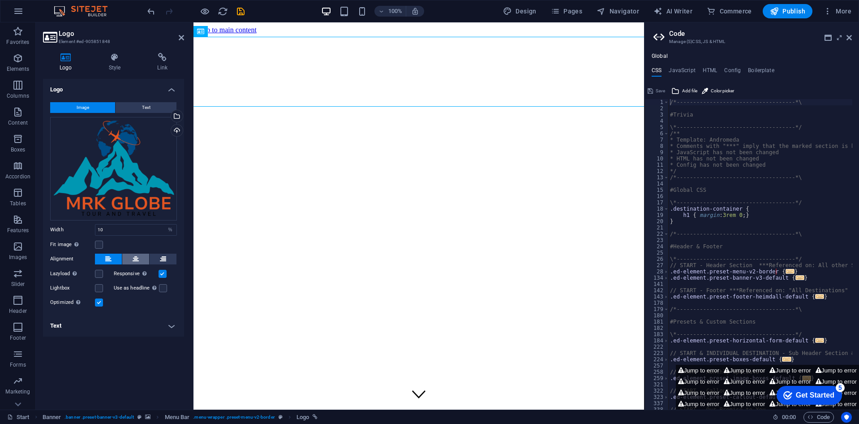
click at [135, 258] on icon at bounding box center [136, 258] width 6 height 11
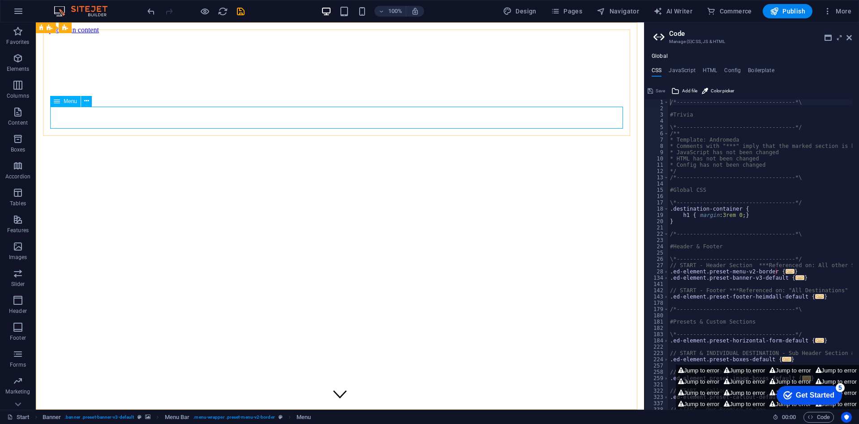
click at [69, 102] on span "Menu" at bounding box center [70, 100] width 13 height 5
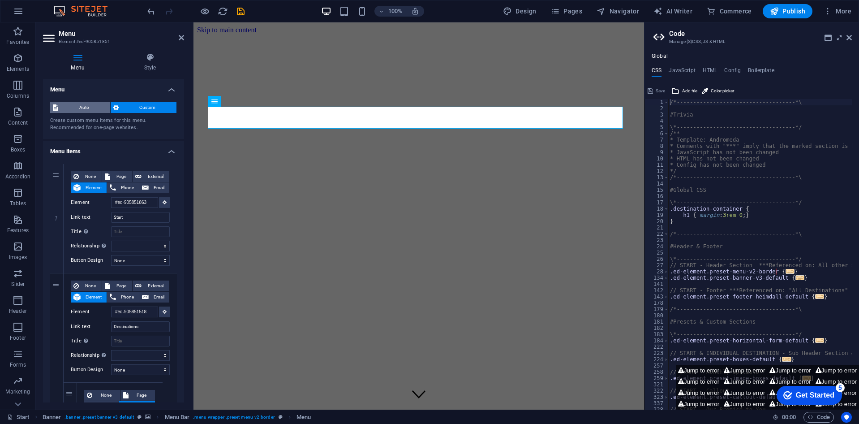
click at [82, 109] on span "Auto" at bounding box center [84, 107] width 47 height 11
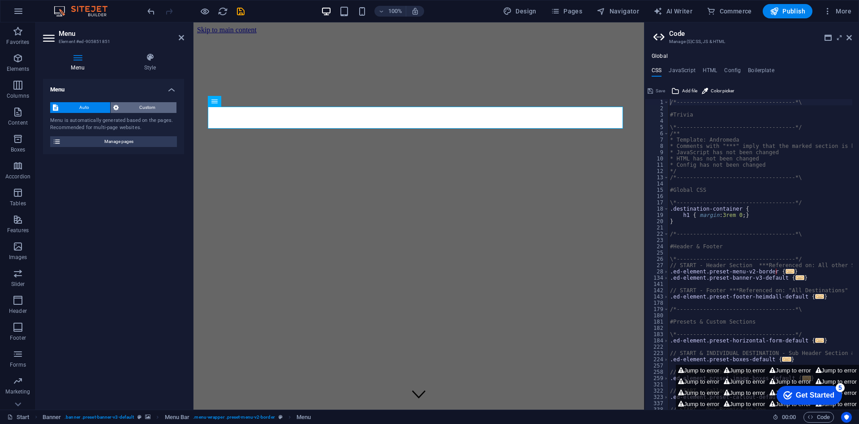
click at [137, 110] on span "Custom" at bounding box center [147, 107] width 53 height 11
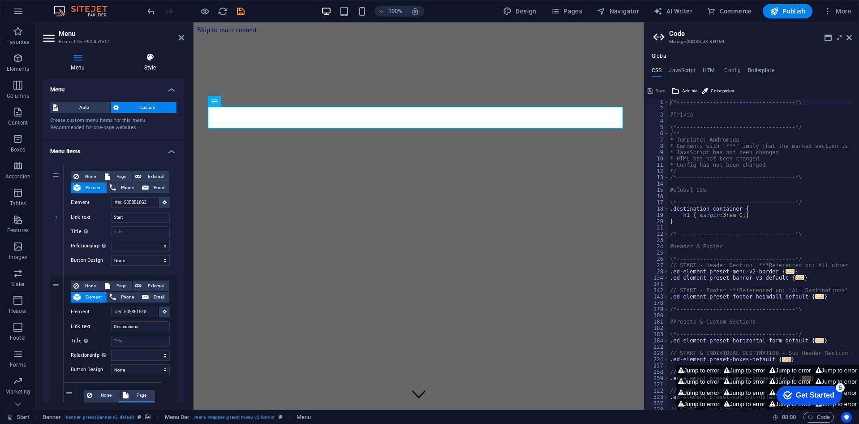
click at [147, 65] on h4 "Style" at bounding box center [150, 62] width 68 height 19
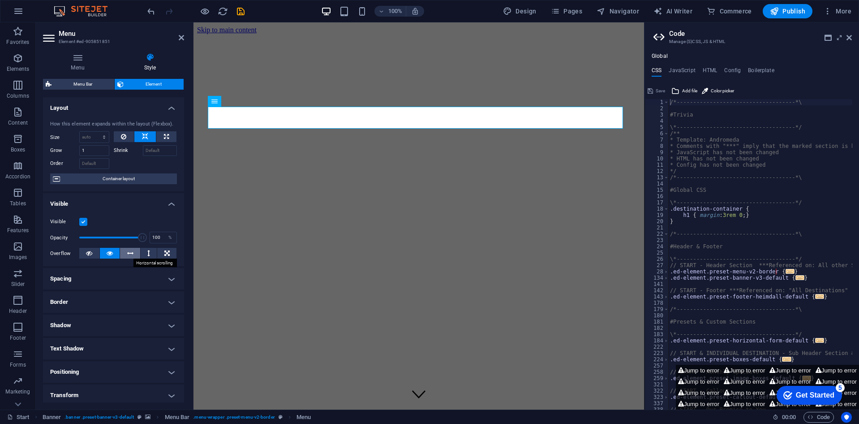
click at [127, 254] on icon at bounding box center [130, 253] width 6 height 11
click at [114, 251] on button at bounding box center [110, 253] width 20 height 11
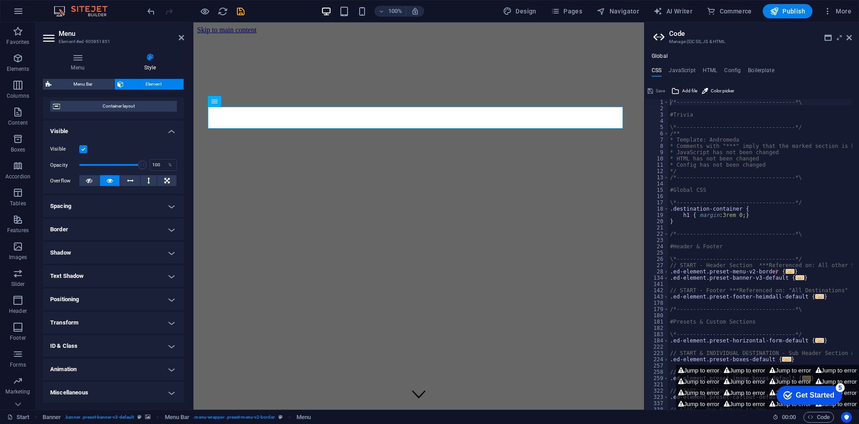
scroll to position [73, 0]
click at [94, 292] on h4 "Positioning" at bounding box center [113, 297] width 141 height 21
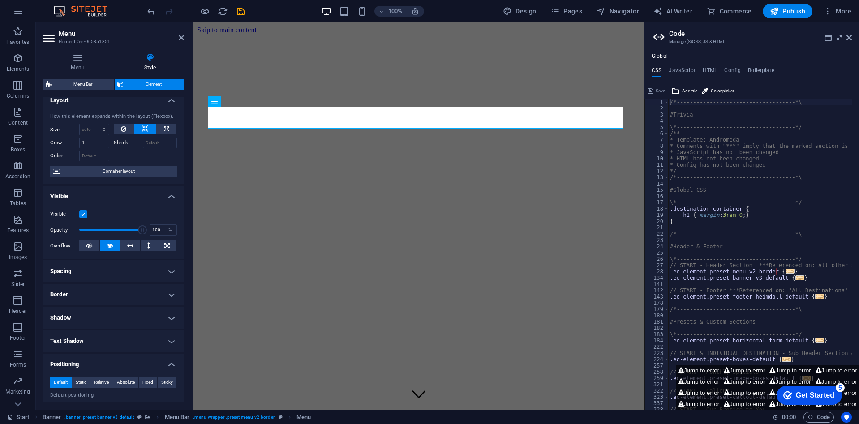
scroll to position [0, 0]
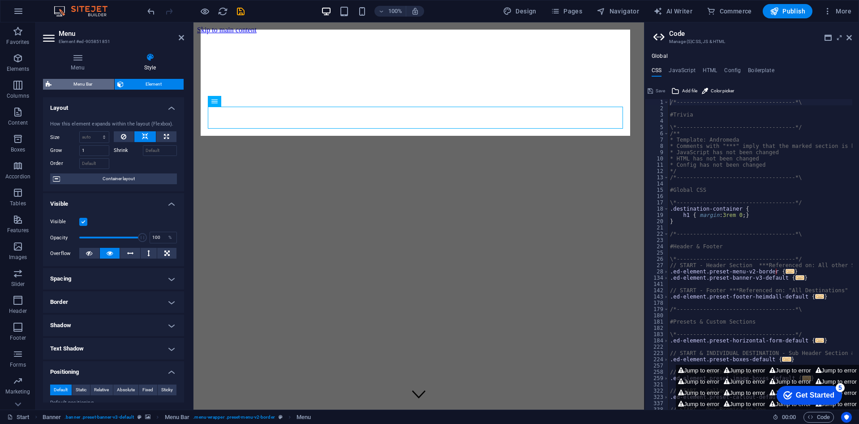
click at [99, 83] on span "Menu Bar" at bounding box center [82, 84] width 57 height 11
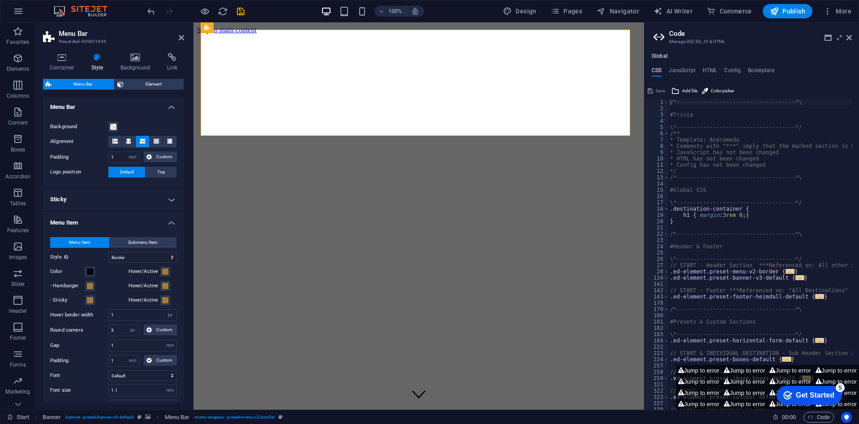
scroll to position [90, 0]
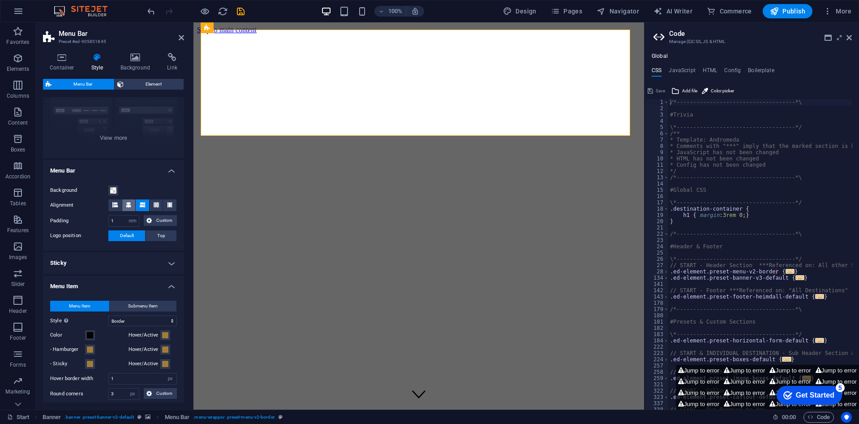
click at [128, 202] on icon at bounding box center [128, 204] width 5 height 5
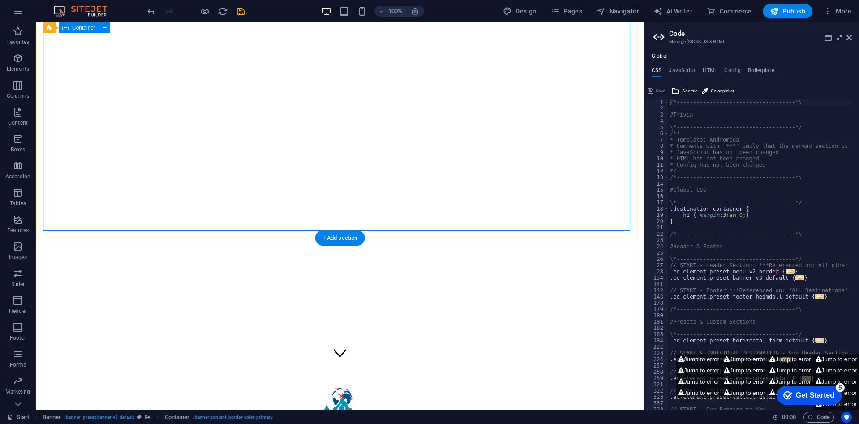
scroll to position [0, 0]
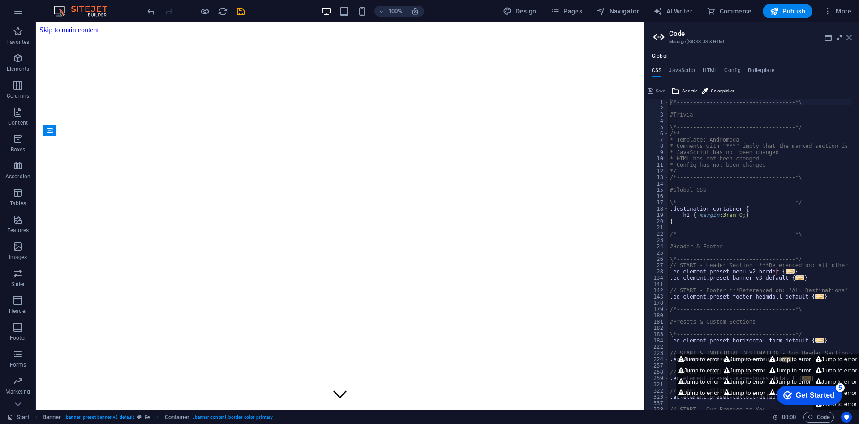
click at [851, 36] on icon at bounding box center [848, 37] width 5 height 7
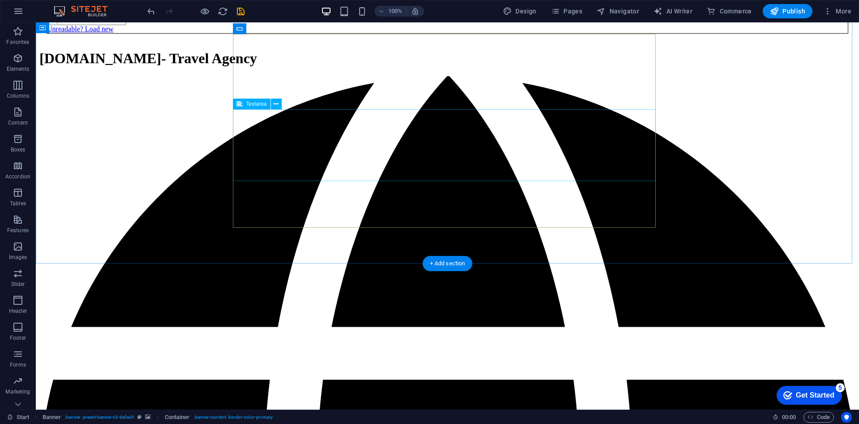
scroll to position [1543, 0]
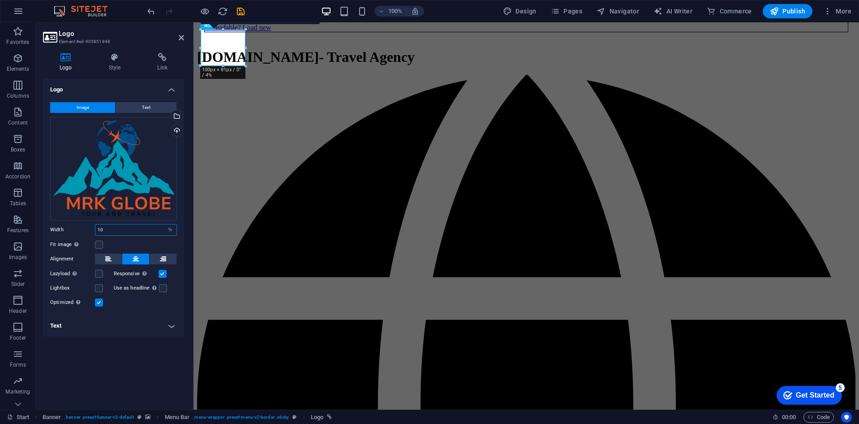
click at [121, 227] on input "10" at bounding box center [135, 229] width 81 height 11
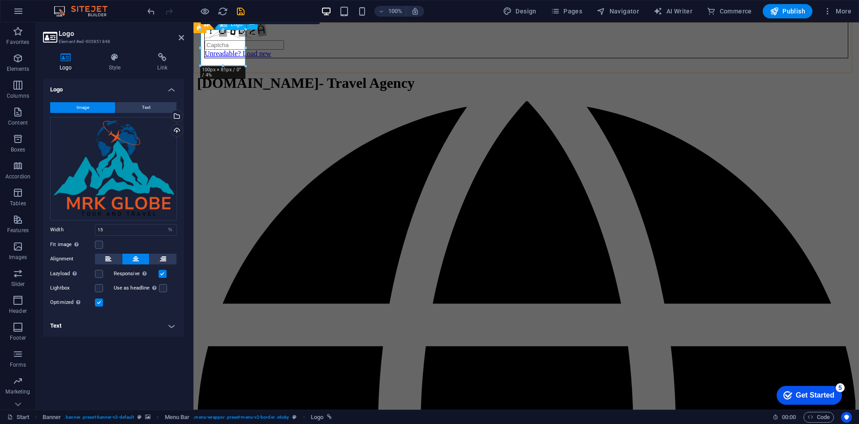
click at [172, 330] on h4 "Text" at bounding box center [113, 325] width 141 height 21
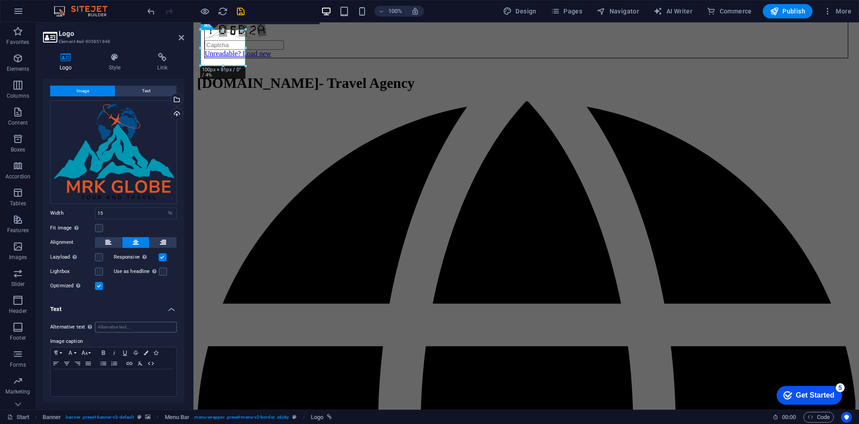
scroll to position [0, 0]
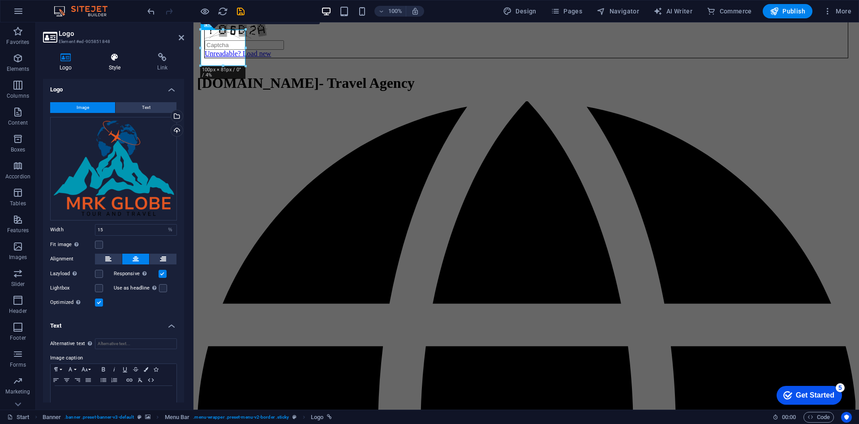
click at [114, 65] on h4 "Style" at bounding box center [116, 62] width 49 height 19
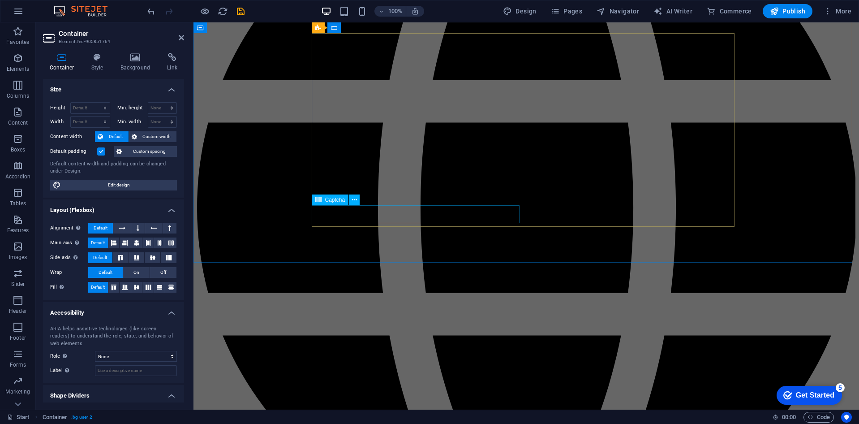
scroll to position [1767, 0]
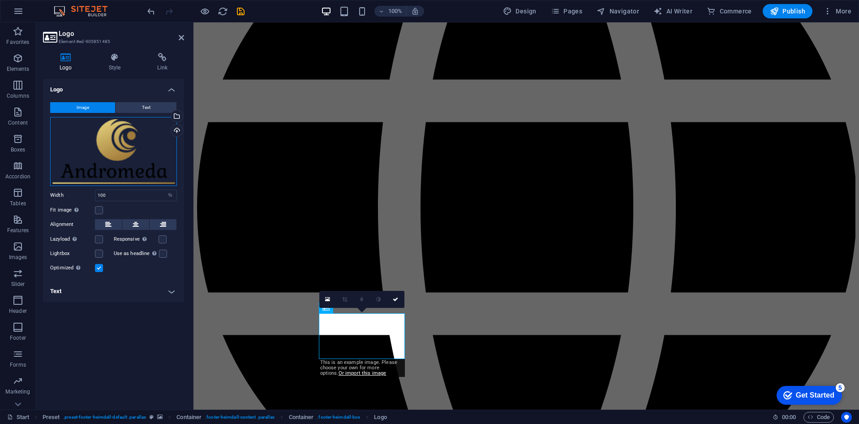
click at [145, 164] on div "Drag files here, click to choose files or select files from Files or our free s…" at bounding box center [113, 151] width 127 height 69
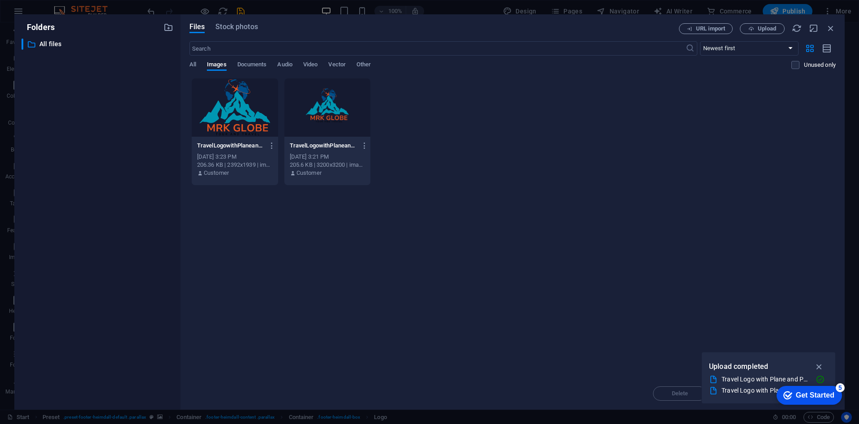
click at [239, 118] on div at bounding box center [235, 107] width 86 height 58
click at [239, 118] on div "1" at bounding box center [235, 107] width 86 height 58
click at [239, 118] on div at bounding box center [235, 107] width 86 height 58
click at [239, 118] on div "1" at bounding box center [235, 107] width 86 height 58
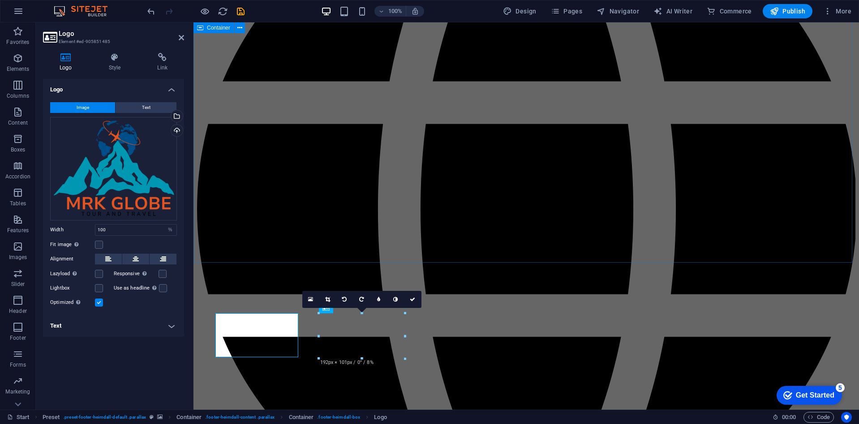
scroll to position [1767, 0]
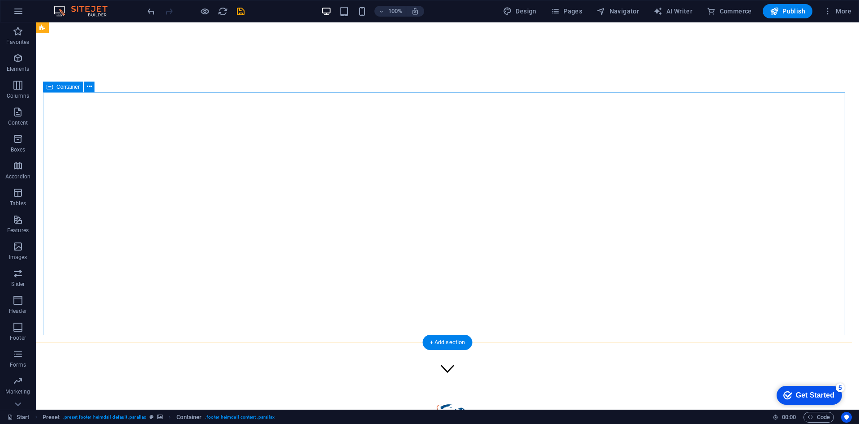
scroll to position [0, 0]
click at [819, 398] on div "Get Started" at bounding box center [815, 395] width 39 height 8
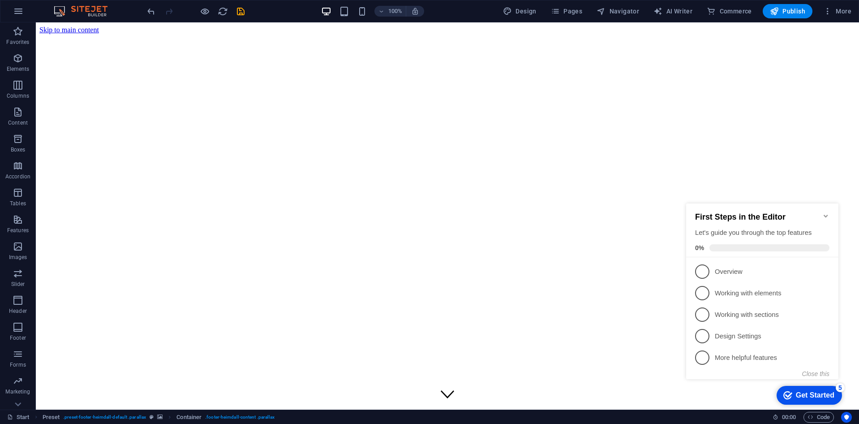
click at [818, 397] on div "Get Started" at bounding box center [815, 395] width 39 height 8
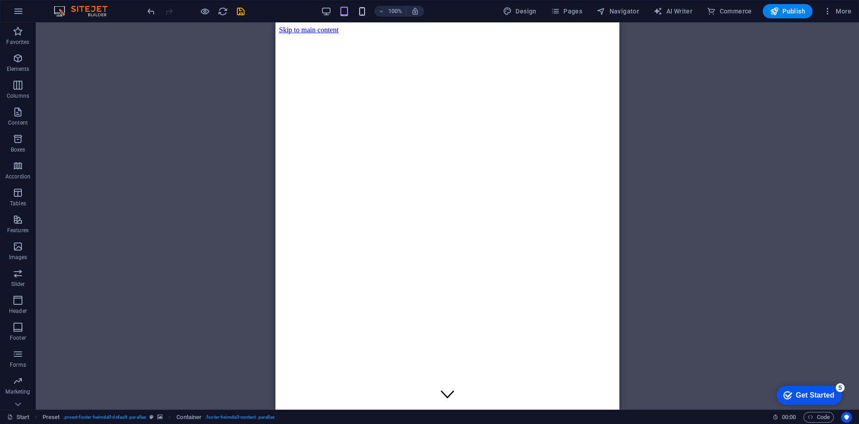
click at [362, 16] on icon "button" at bounding box center [362, 11] width 10 height 10
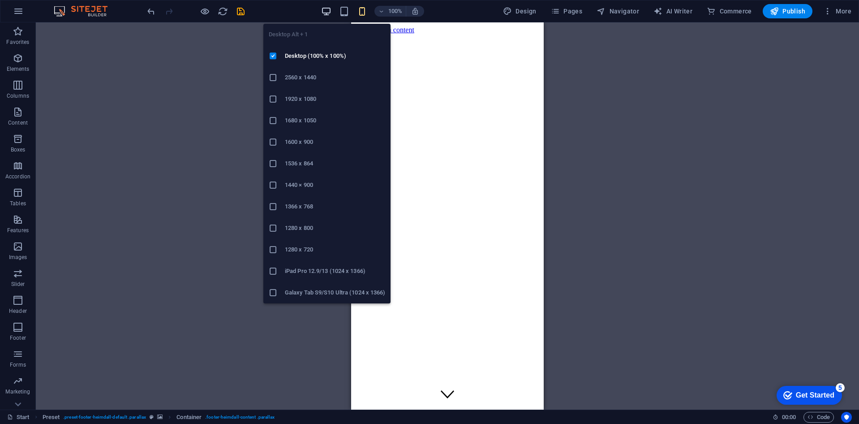
click at [325, 11] on icon "button" at bounding box center [326, 11] width 10 height 10
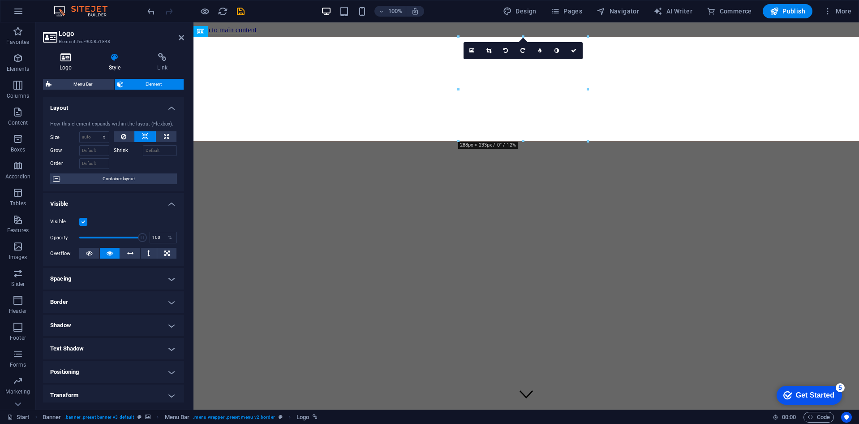
click at [75, 61] on icon at bounding box center [66, 57] width 46 height 9
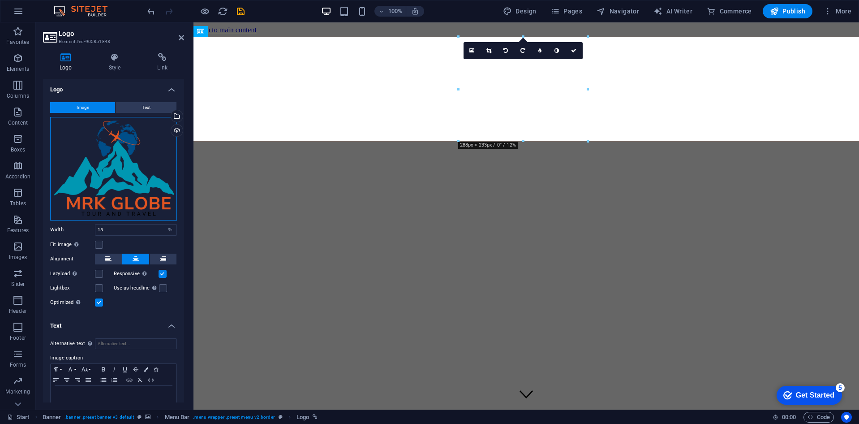
click at [124, 150] on div "Drag files here, click to choose files or select files from Files or our free s…" at bounding box center [113, 168] width 127 height 103
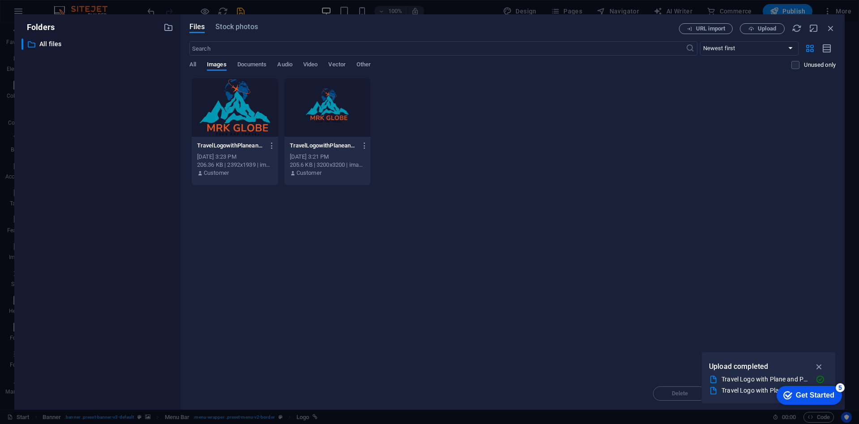
click at [222, 111] on div at bounding box center [235, 107] width 86 height 58
click at [222, 111] on div "1" at bounding box center [235, 107] width 86 height 58
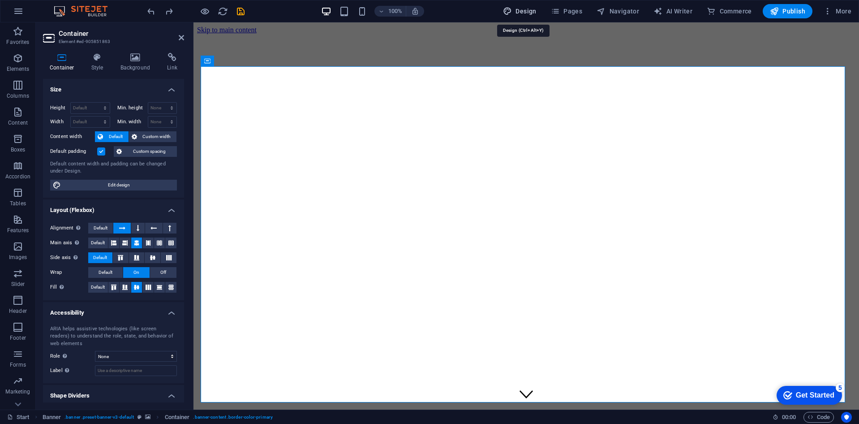
click at [511, 12] on icon "button" at bounding box center [507, 11] width 9 height 9
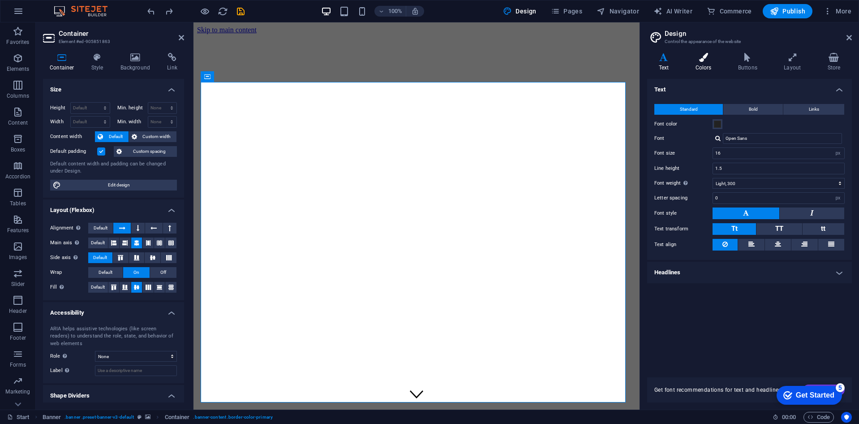
click at [707, 64] on h4 "Colors" at bounding box center [705, 62] width 43 height 19
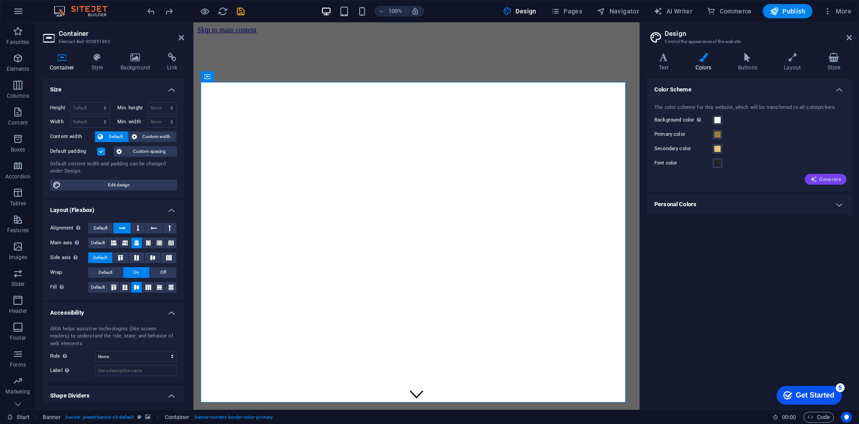
click at [835, 179] on span "Generate" at bounding box center [825, 178] width 31 height 7
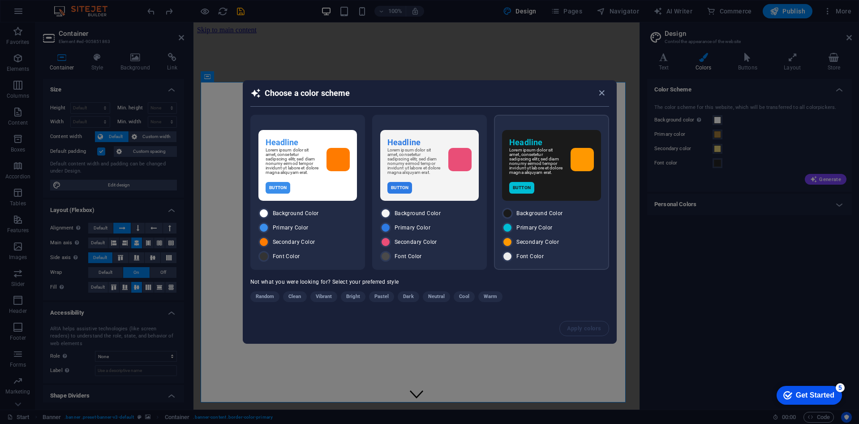
click at [523, 173] on p "Lorem ipsum dolor sit amet, consetetur sadipscing elitr, sed diam nonumy eirmod…" at bounding box center [536, 161] width 54 height 27
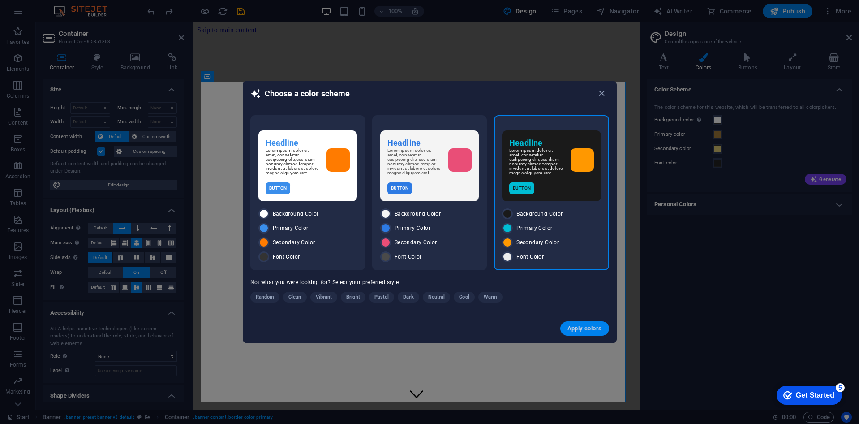
click at [574, 331] on span "Apply colors" at bounding box center [584, 328] width 34 height 7
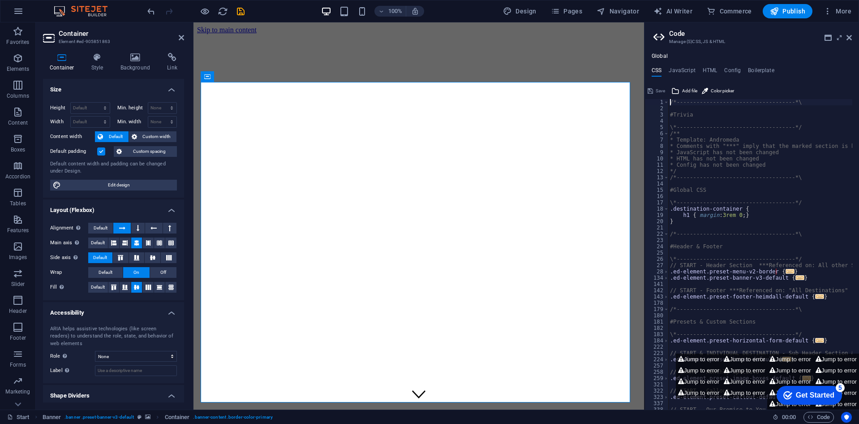
click at [178, 43] on header "Container Element #ed-905851863" at bounding box center [113, 33] width 141 height 23
click at [179, 38] on icon at bounding box center [181, 37] width 5 height 7
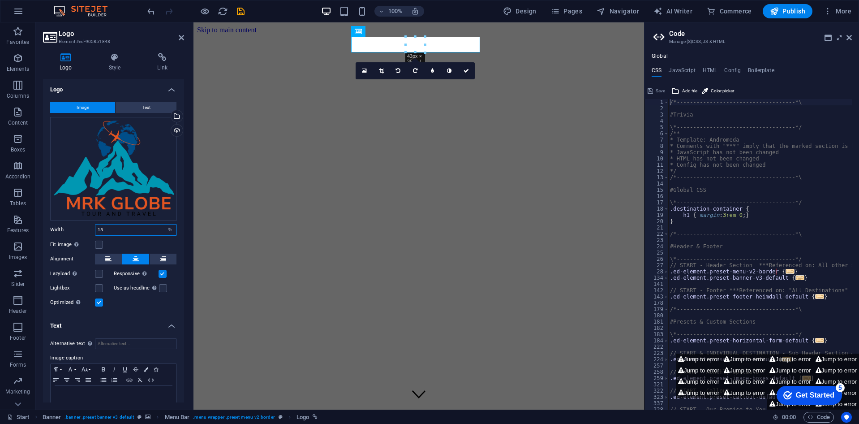
click at [124, 224] on input "15" at bounding box center [135, 229] width 81 height 11
click at [101, 300] on label at bounding box center [99, 302] width 8 height 8
click at [0, 0] on input "Optimized Images are compressed to improve page speed." at bounding box center [0, 0] width 0 height 0
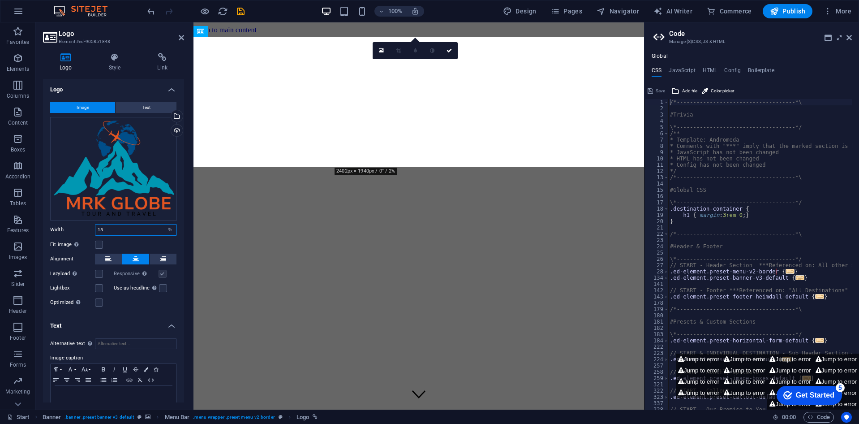
click at [129, 229] on input "15" at bounding box center [135, 229] width 81 height 11
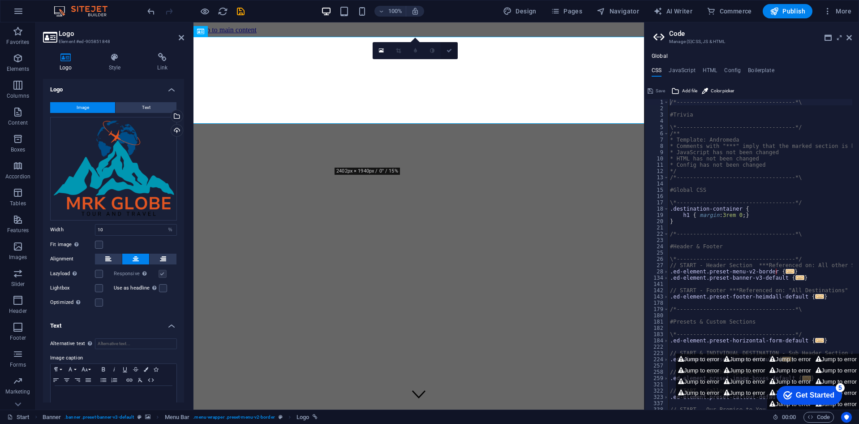
click at [449, 52] on icon at bounding box center [448, 50] width 5 height 5
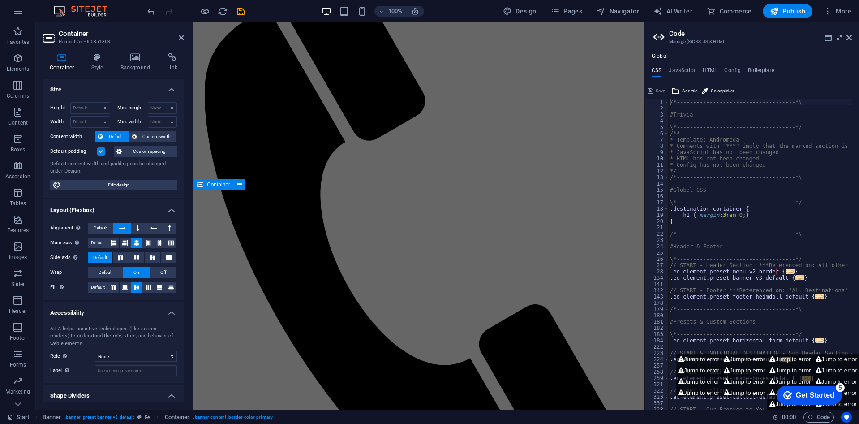
scroll to position [672, 0]
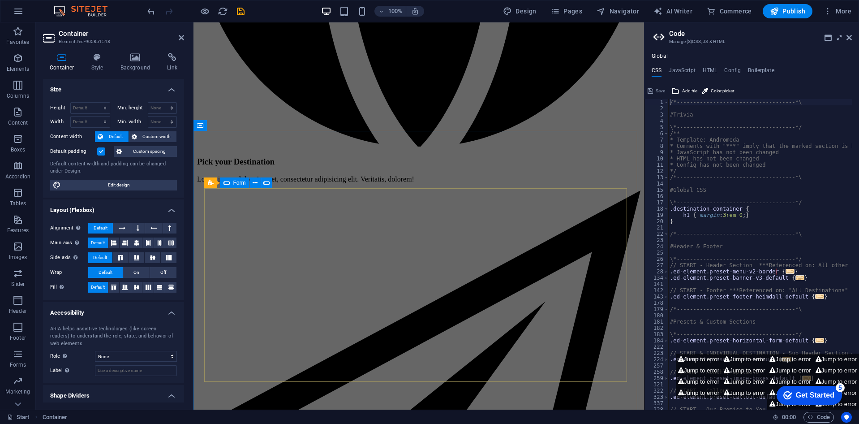
scroll to position [1789, 0]
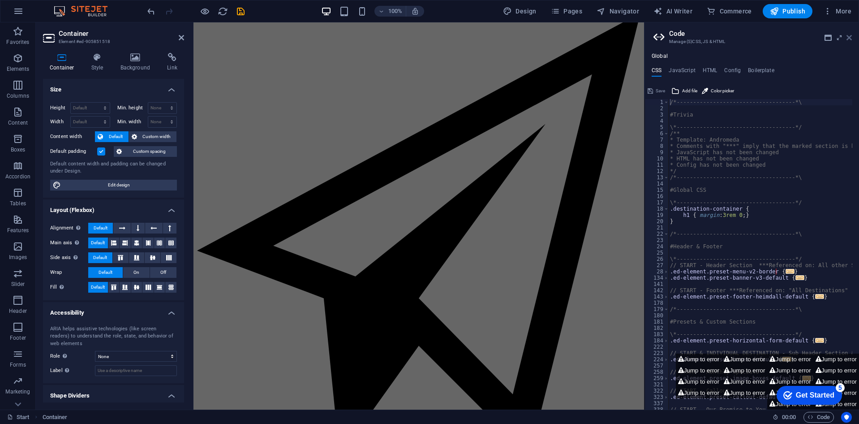
click at [847, 35] on icon at bounding box center [848, 37] width 5 height 7
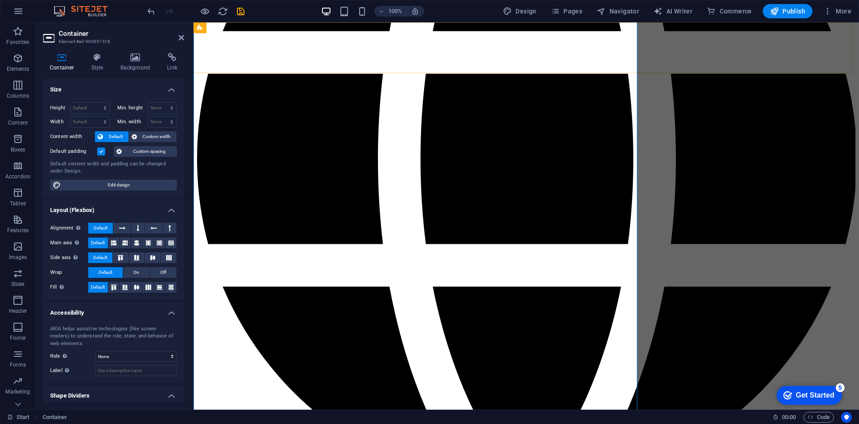
scroll to position [595, 0]
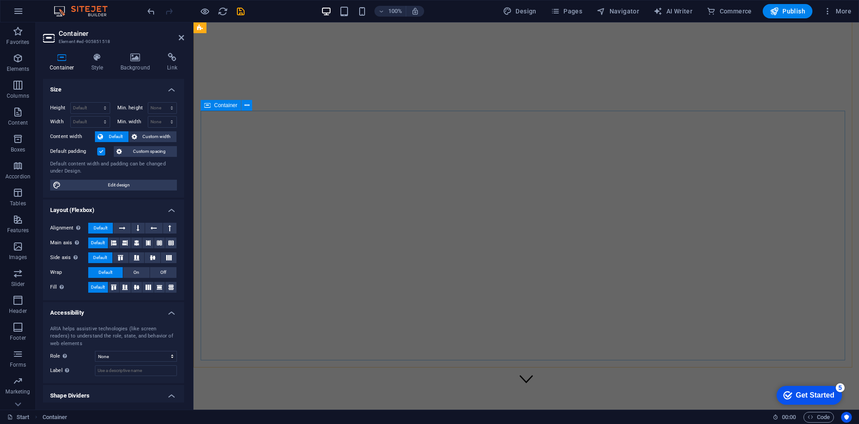
scroll to position [0, 0]
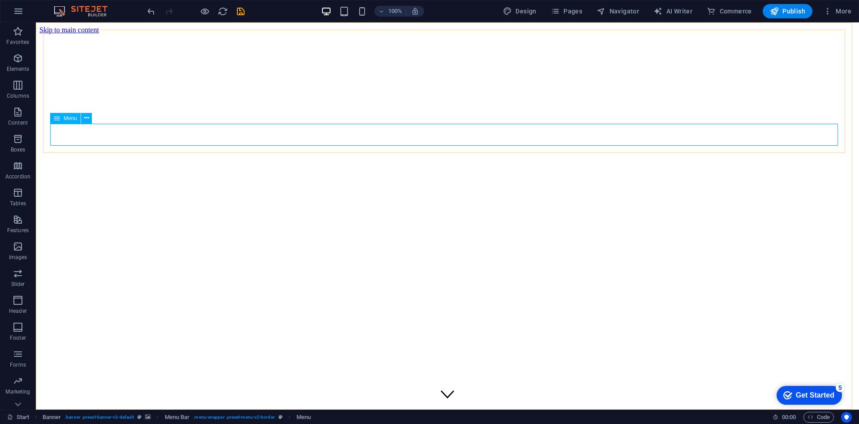
click at [69, 119] on span "Menu" at bounding box center [70, 118] width 13 height 5
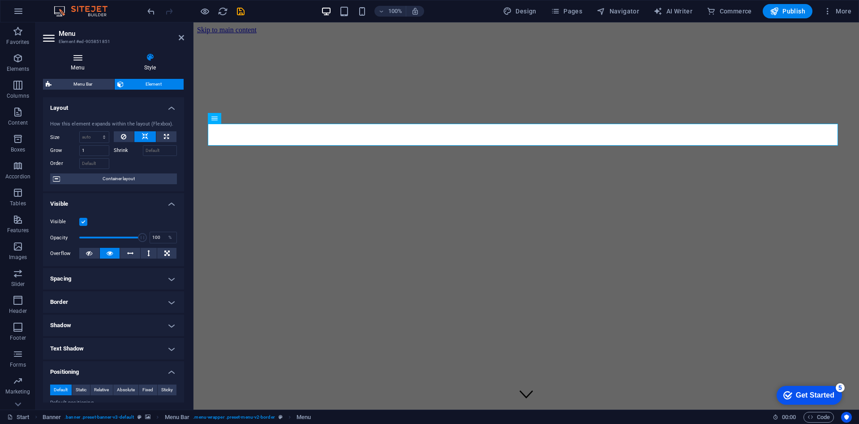
click at [77, 59] on icon at bounding box center [77, 57] width 69 height 9
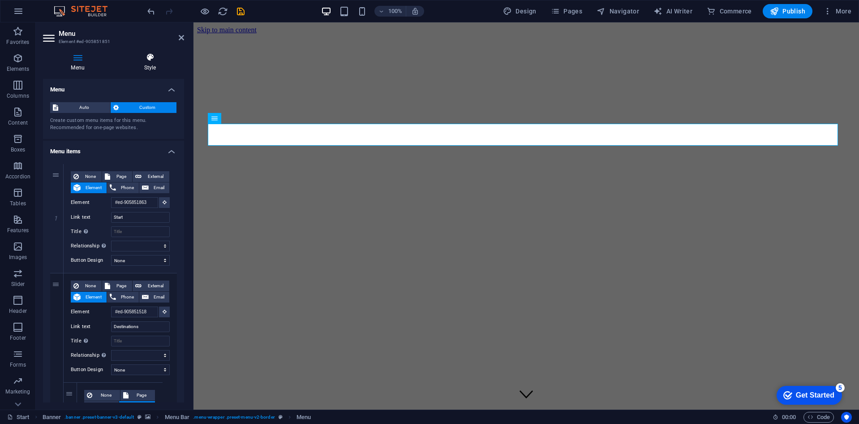
click at [152, 64] on h4 "Style" at bounding box center [150, 62] width 68 height 19
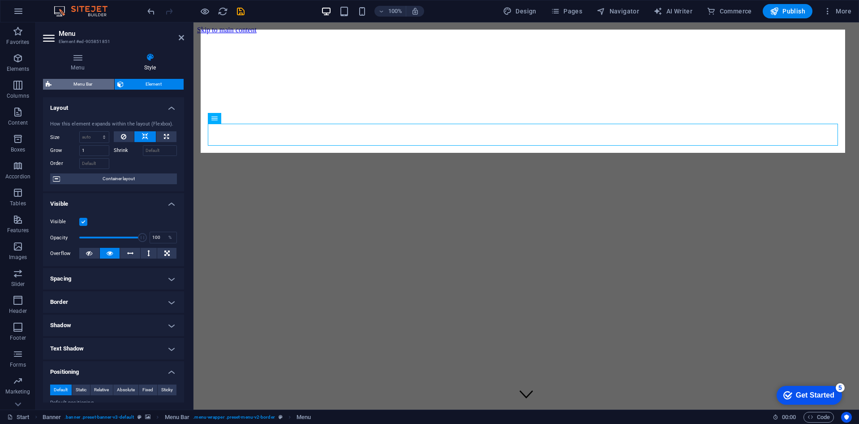
click at [83, 81] on span "Menu Bar" at bounding box center [82, 84] width 57 height 11
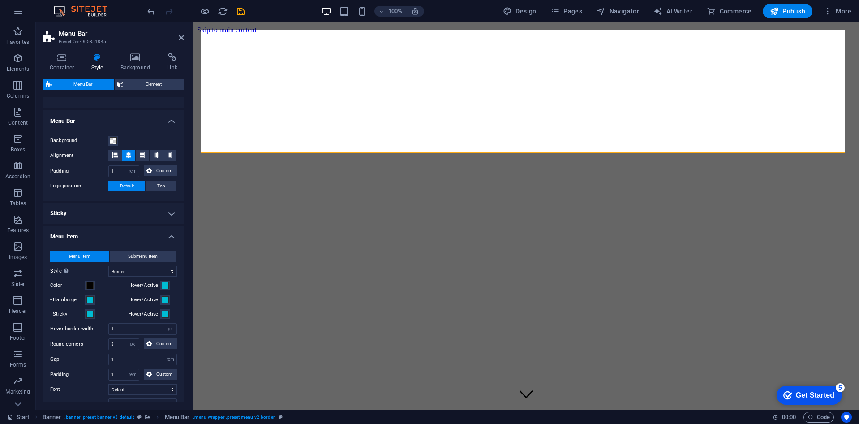
scroll to position [134, 0]
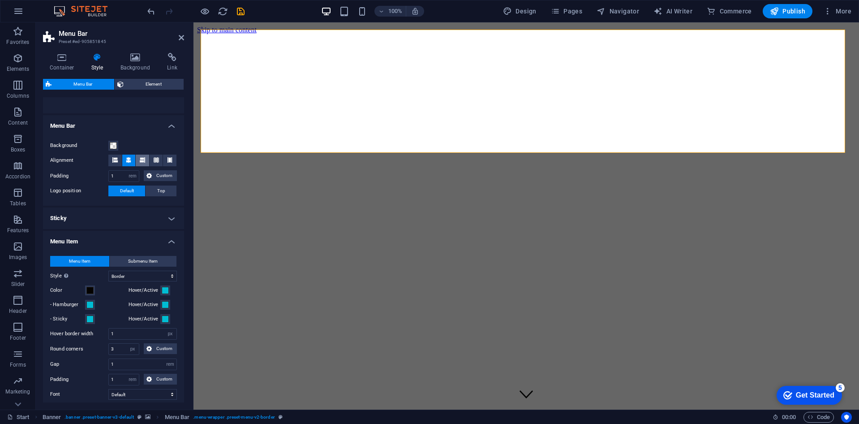
click at [140, 160] on icon at bounding box center [142, 159] width 5 height 5
click at [124, 159] on button at bounding box center [128, 160] width 13 height 12
click at [125, 159] on button at bounding box center [128, 160] width 13 height 12
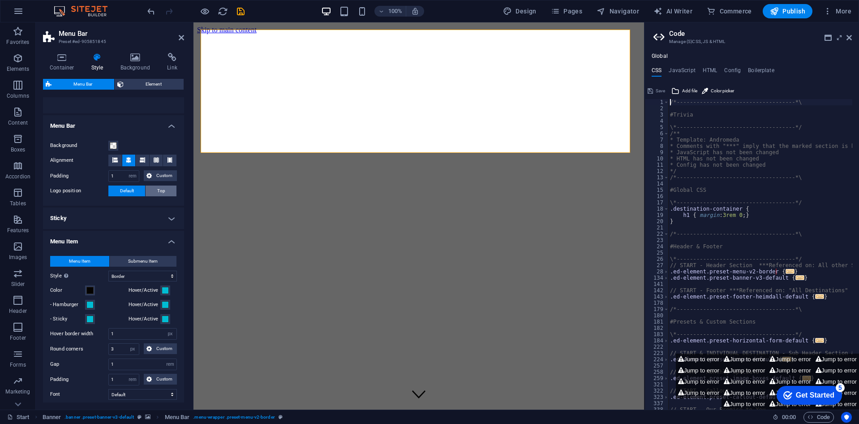
click at [155, 191] on button "Top" at bounding box center [160, 190] width 31 height 11
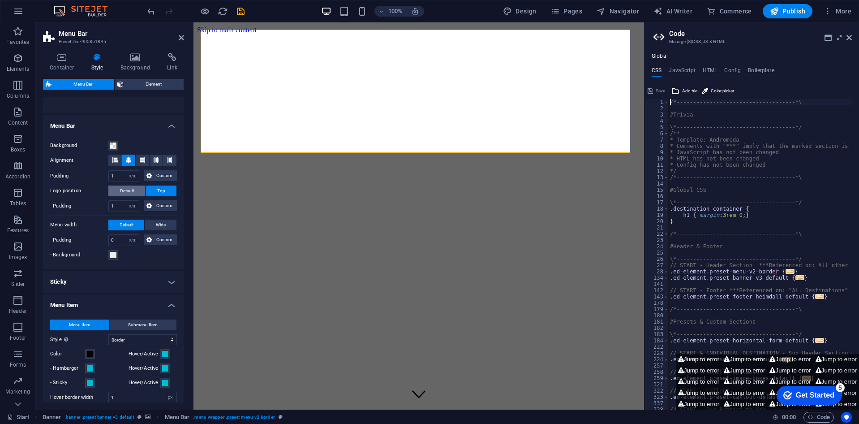
click at [133, 190] on span "Default" at bounding box center [127, 190] width 14 height 11
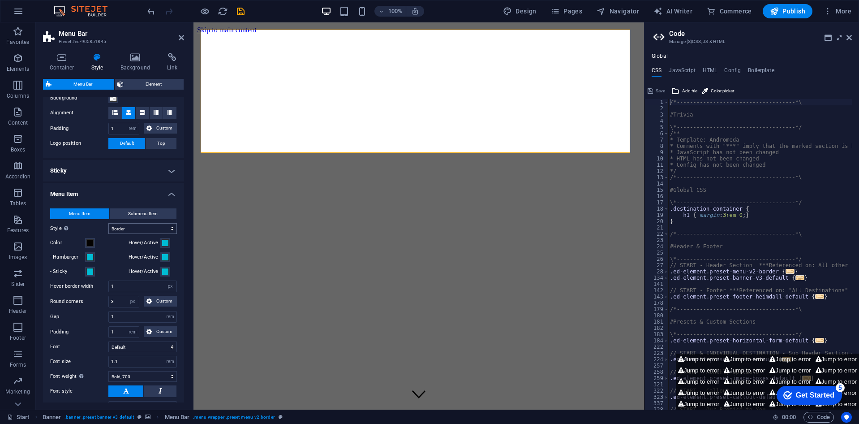
scroll to position [224, 0]
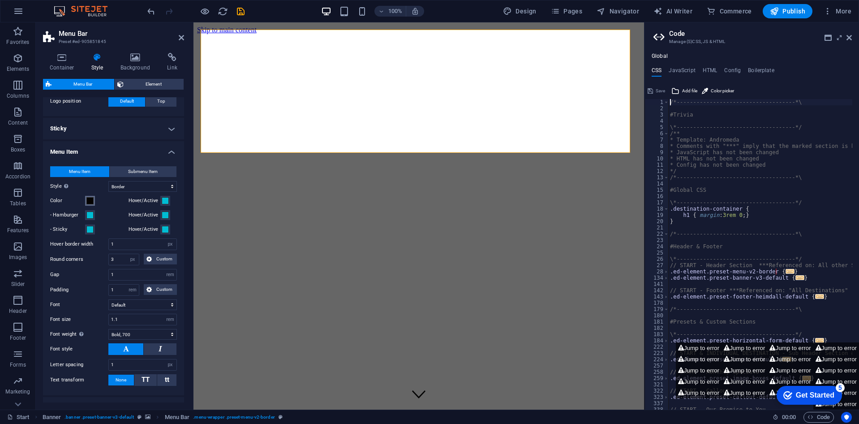
click at [89, 202] on span at bounding box center [89, 200] width 7 height 7
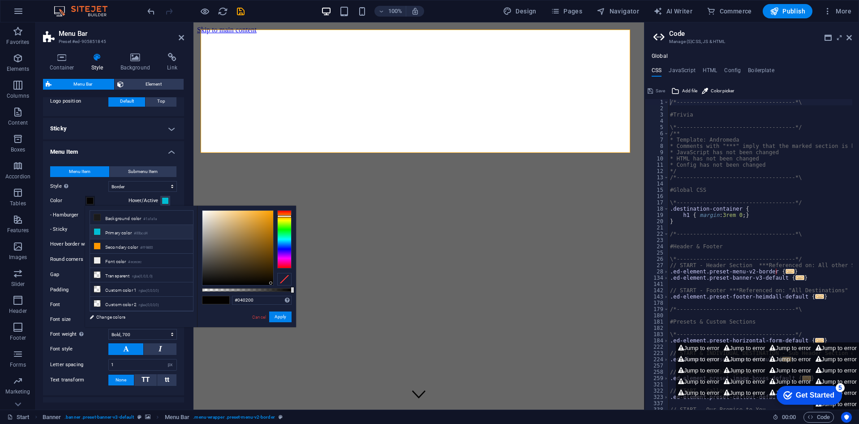
click at [113, 234] on li "Primary color #00bcd4" at bounding box center [141, 232] width 103 height 14
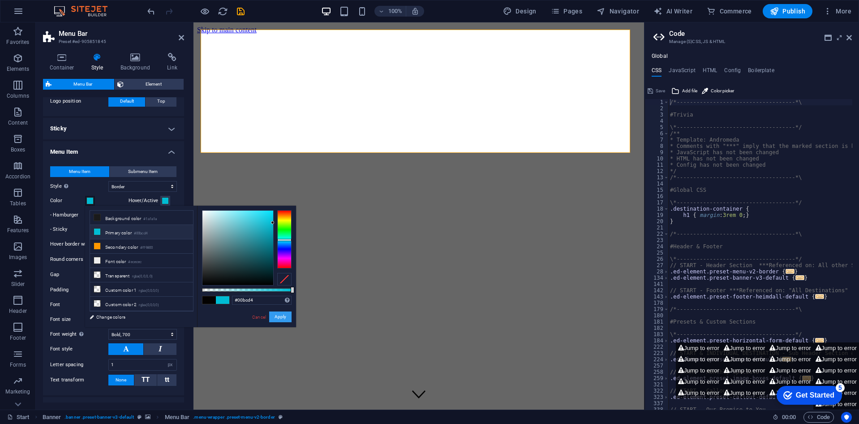
click at [283, 317] on button "Apply" at bounding box center [280, 316] width 22 height 11
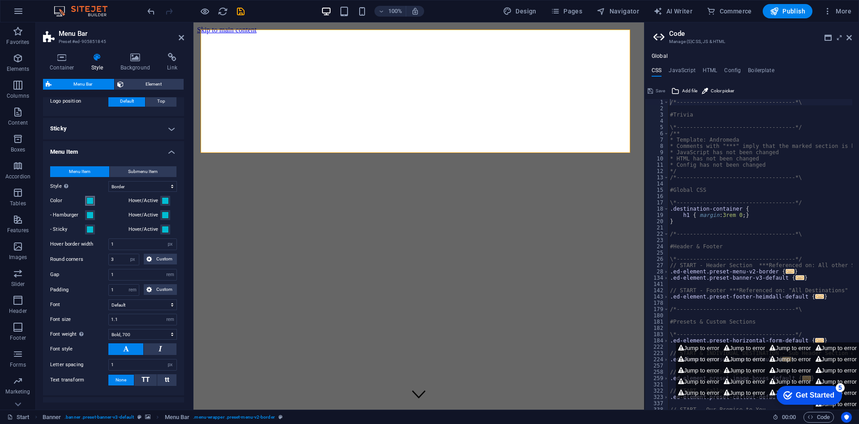
click at [94, 204] on button "Color" at bounding box center [90, 201] width 10 height 10
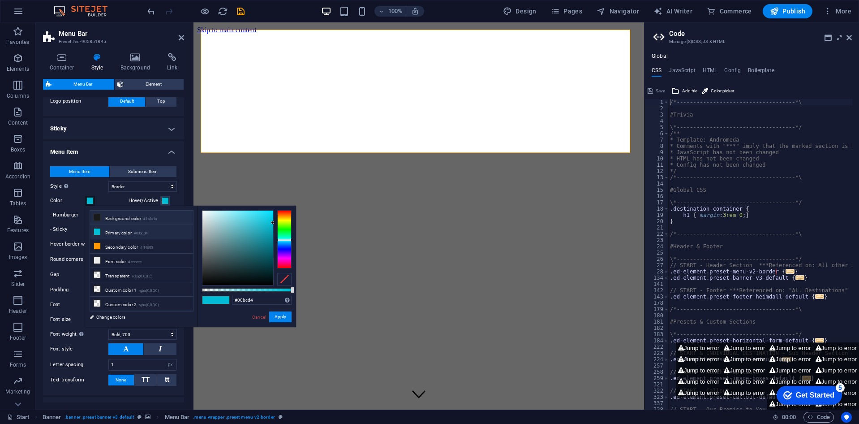
click at [116, 218] on li "Background color #1a1a1a" at bounding box center [141, 217] width 103 height 14
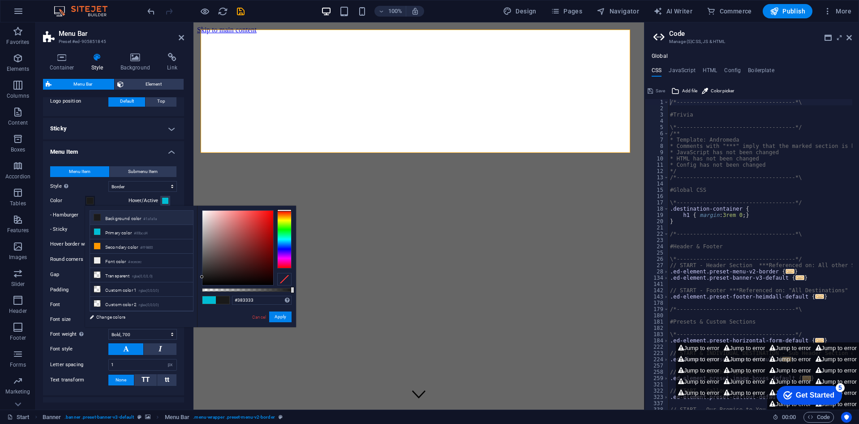
click at [209, 268] on div at bounding box center [237, 247] width 71 height 74
click at [213, 277] on div at bounding box center [237, 247] width 71 height 74
click at [281, 319] on button "Apply" at bounding box center [280, 316] width 22 height 11
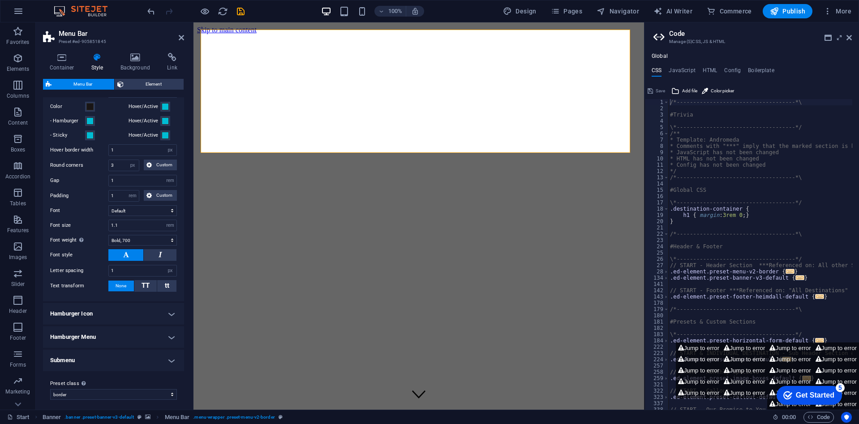
scroll to position [322, 0]
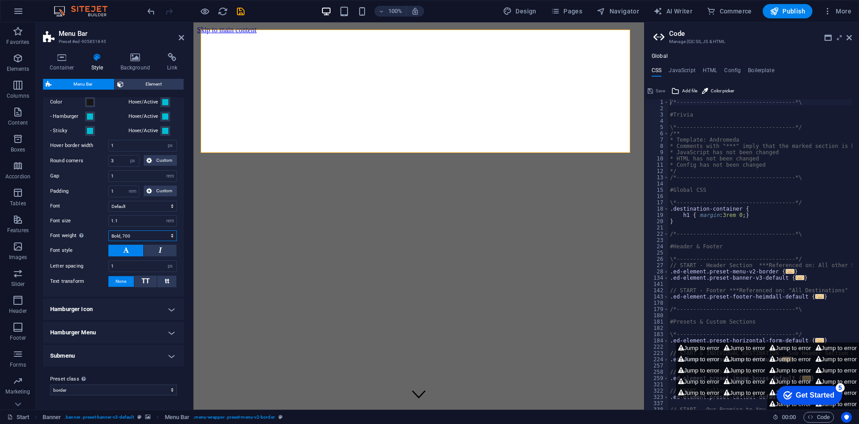
click at [152, 236] on select "Thin, 100 Extra-light, 200 Light, 300 Regular, 400 Medium, 500 Semi-bold, 600 B…" at bounding box center [142, 235] width 68 height 11
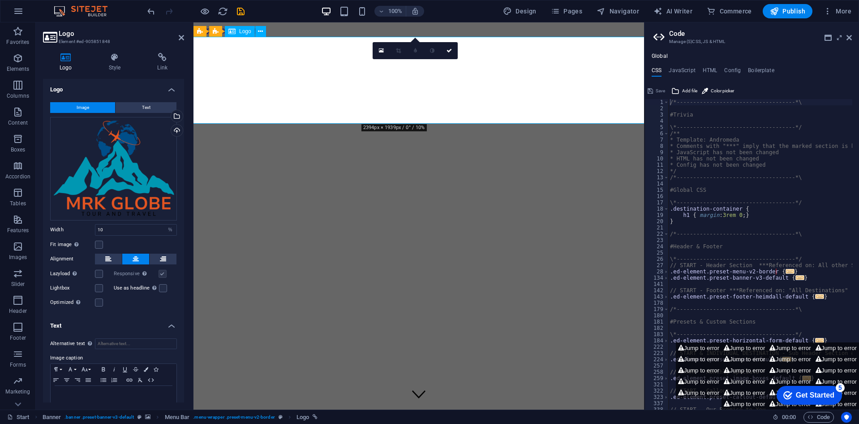
click at [449, 55] on link at bounding box center [449, 50] width 17 height 17
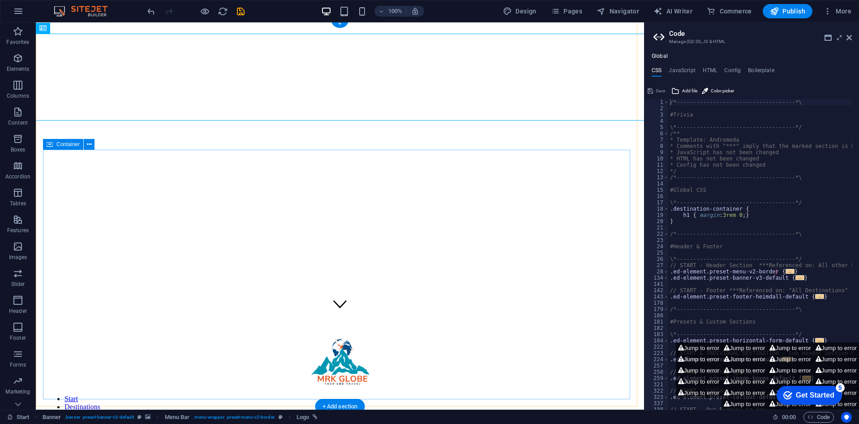
scroll to position [179, 0]
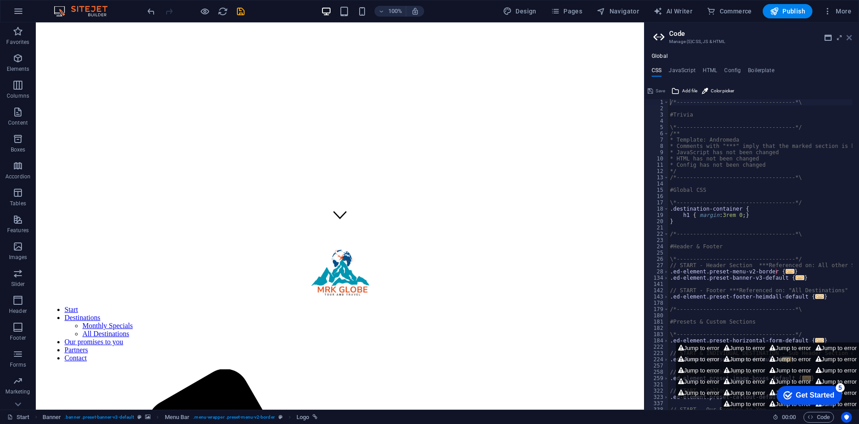
click at [851, 38] on icon at bounding box center [848, 37] width 5 height 7
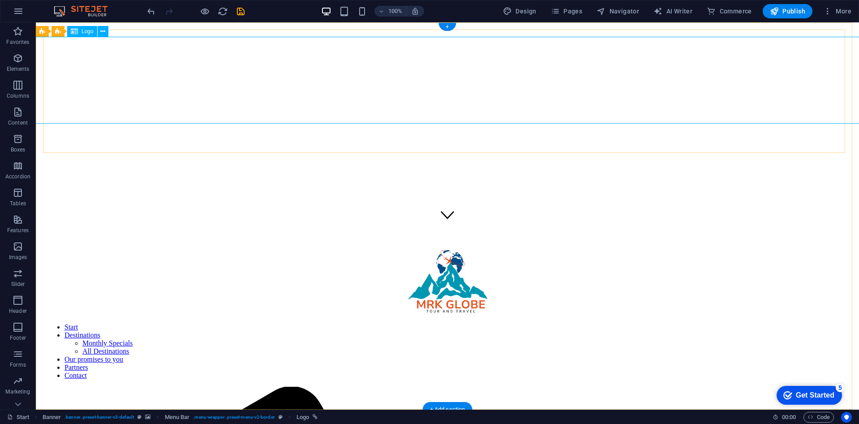
scroll to position [0, 0]
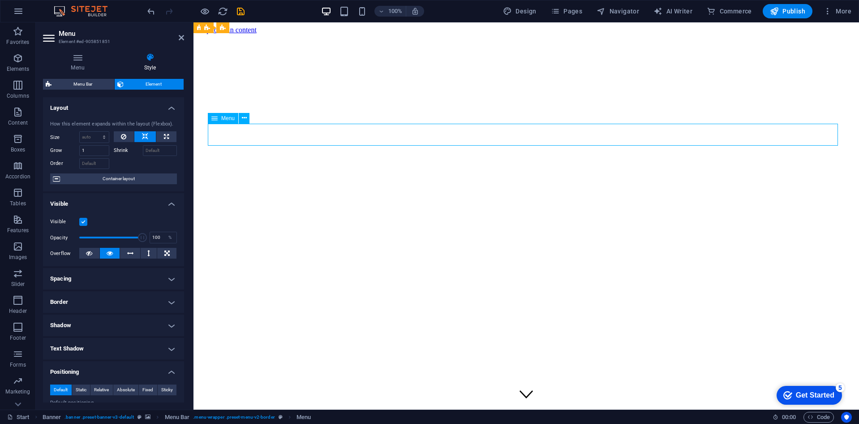
drag, startPoint x: 218, startPoint y: 118, endPoint x: 209, endPoint y: 120, distance: 9.3
click at [209, 120] on div "Menu" at bounding box center [223, 118] width 30 height 11
click at [243, 119] on icon at bounding box center [244, 117] width 5 height 9
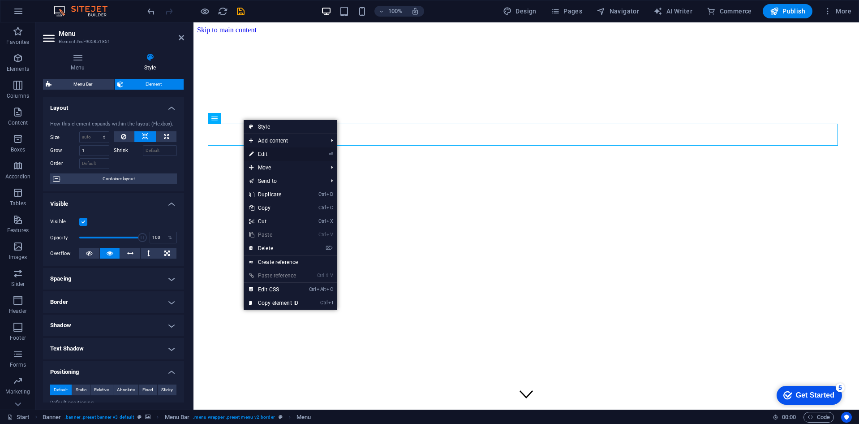
click at [289, 152] on link "⏎ Edit" at bounding box center [274, 153] width 60 height 13
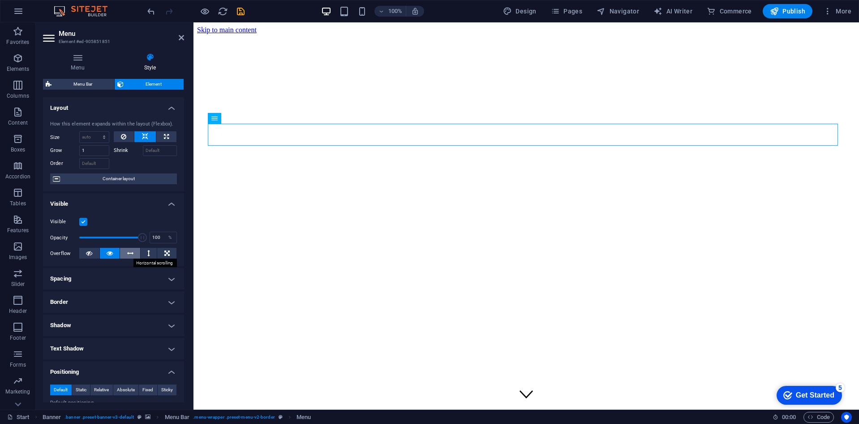
click at [133, 252] on button at bounding box center [130, 253] width 20 height 11
click at [107, 257] on icon at bounding box center [110, 253] width 6 height 11
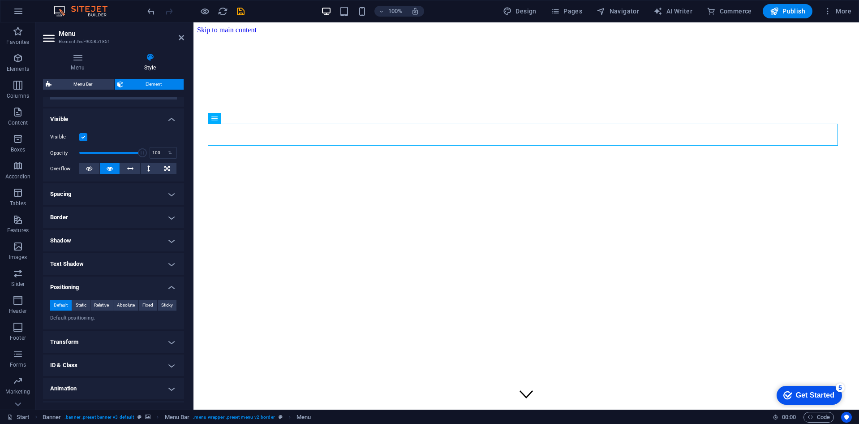
scroll to position [105, 0]
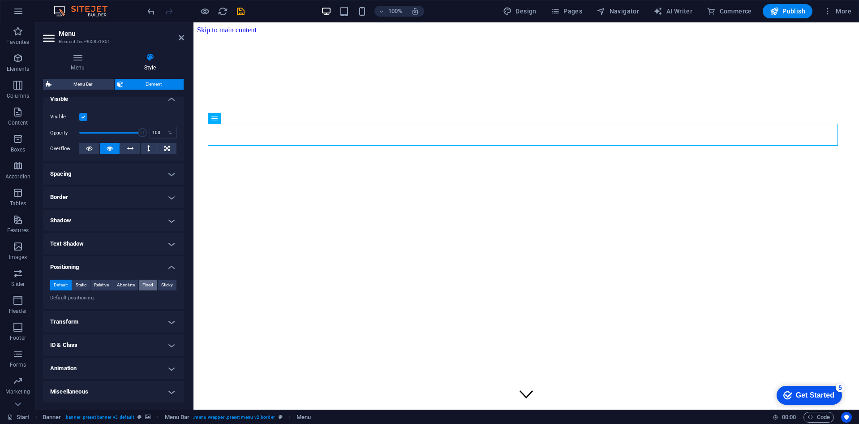
click at [152, 283] on button "Fixed" at bounding box center [148, 284] width 18 height 11
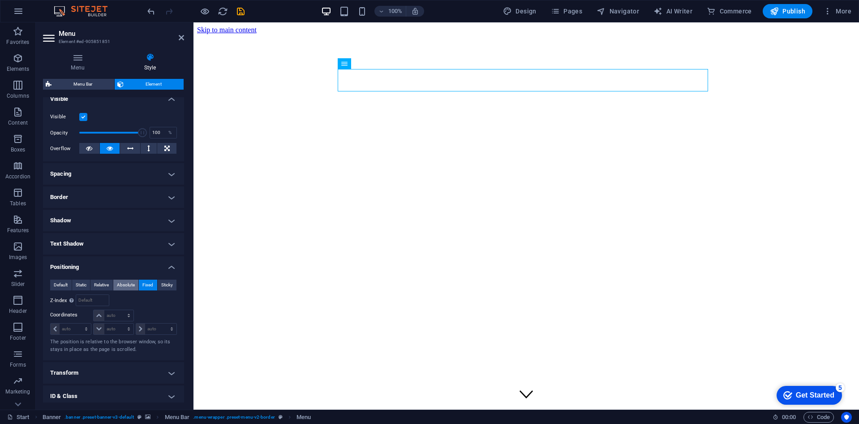
click at [126, 283] on span "Absolute" at bounding box center [126, 284] width 18 height 11
click at [92, 282] on button "Relative" at bounding box center [101, 284] width 22 height 11
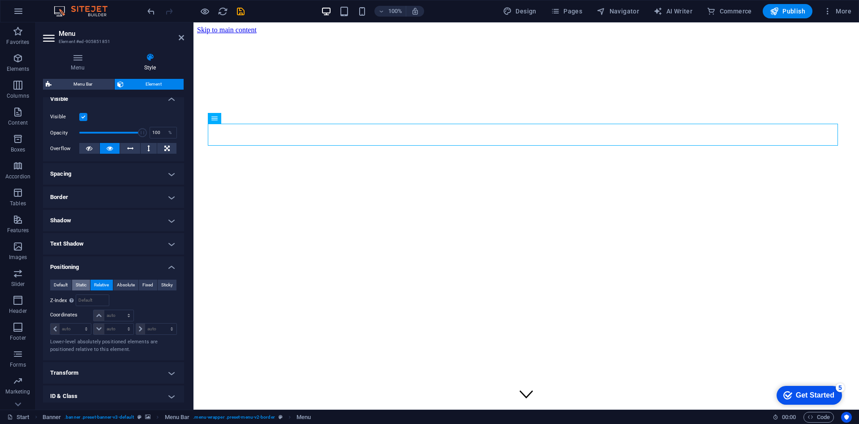
click at [86, 282] on span "Static" at bounding box center [81, 284] width 11 height 11
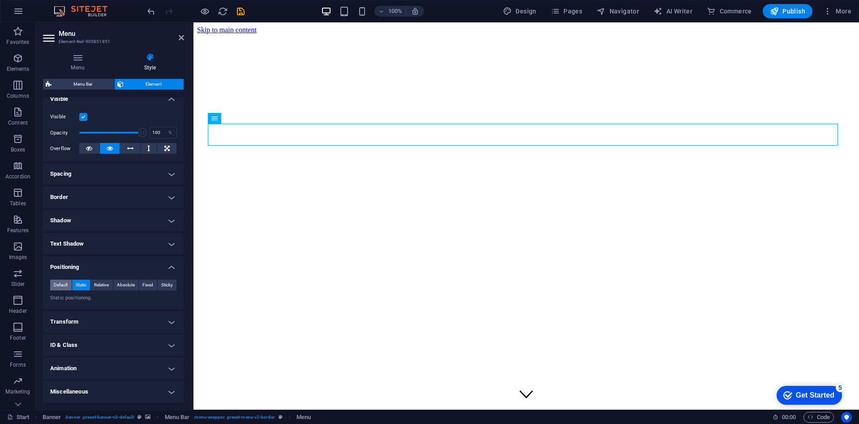
click at [65, 282] on span "Default" at bounding box center [61, 284] width 14 height 11
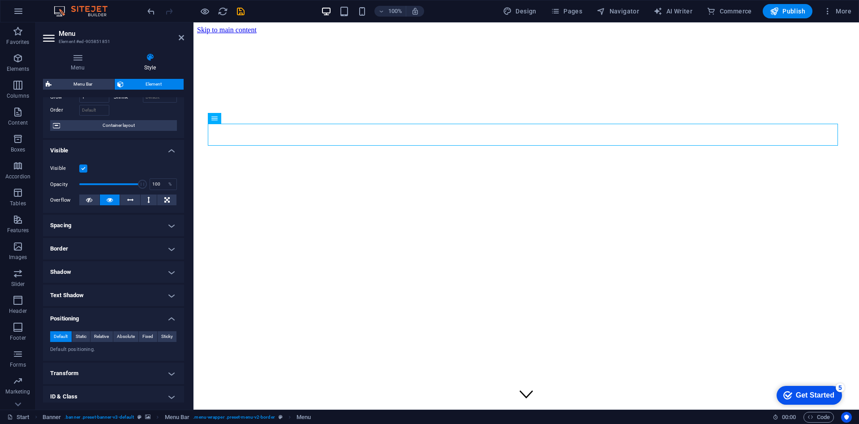
scroll to position [0, 0]
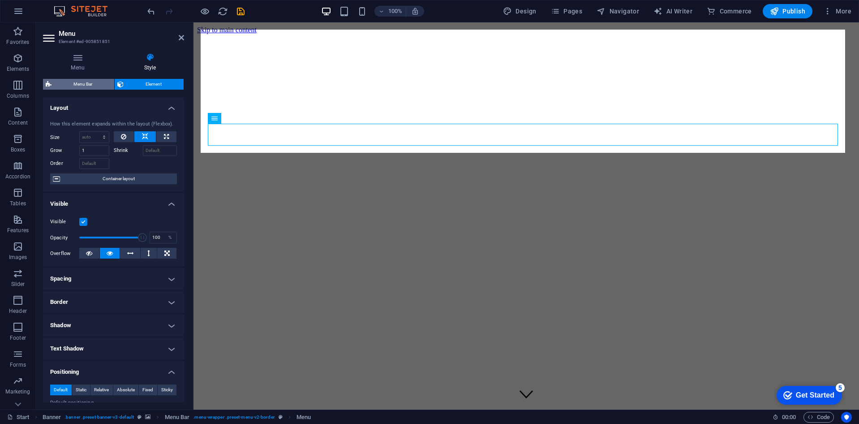
click at [81, 86] on span "Menu Bar" at bounding box center [82, 84] width 57 height 11
select select "rem"
select select "hover_border"
select select "px"
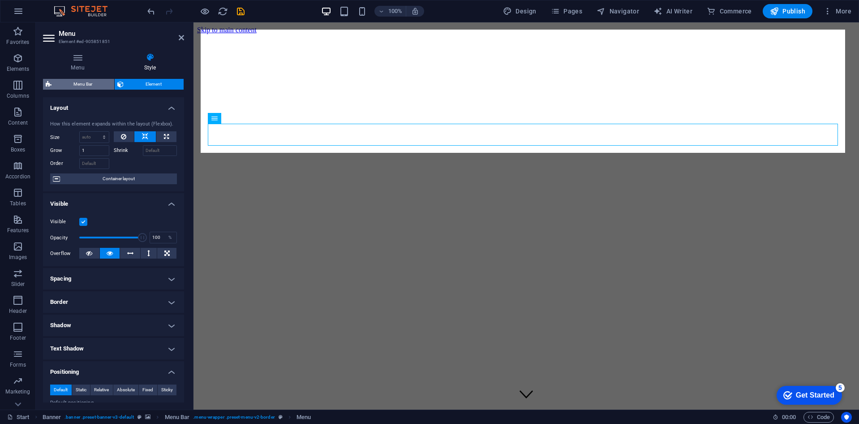
select select "rem"
select select "700"
select select "px"
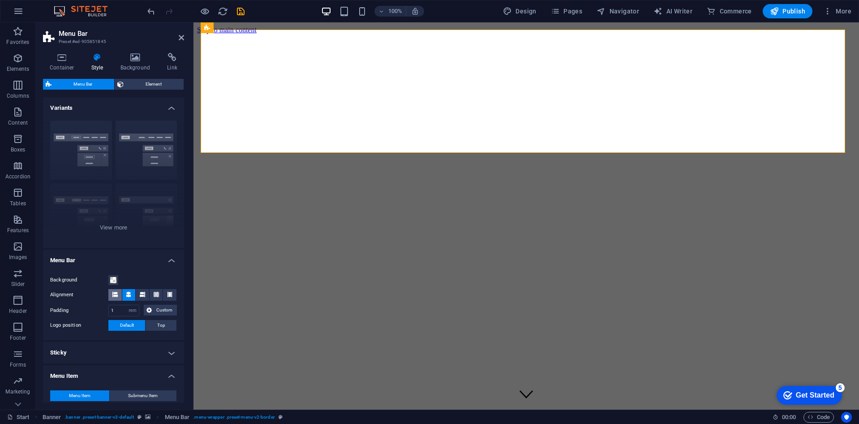
click at [113, 294] on icon at bounding box center [114, 293] width 5 height 5
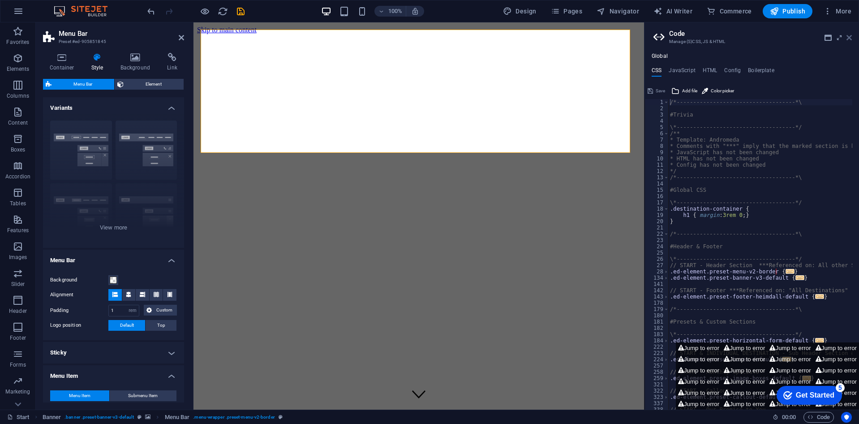
click at [847, 35] on icon at bounding box center [848, 37] width 5 height 7
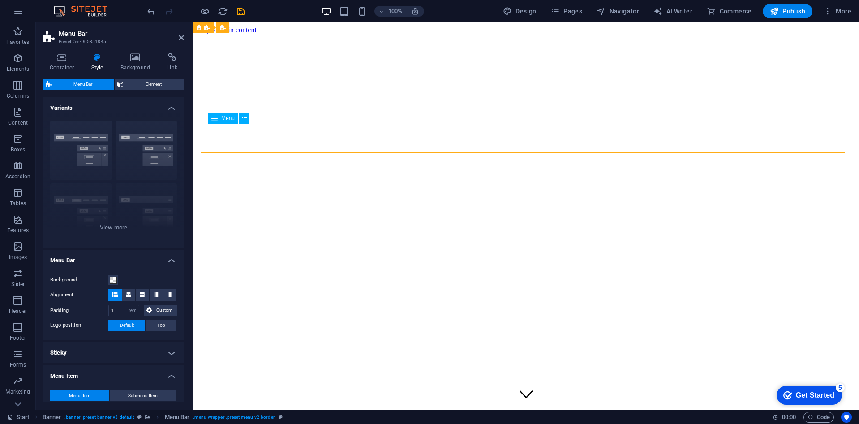
drag, startPoint x: 838, startPoint y: 133, endPoint x: 809, endPoint y: 137, distance: 29.8
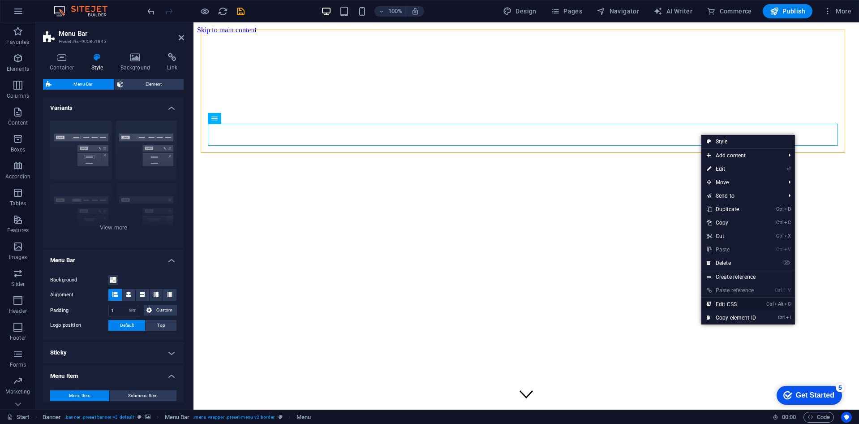
click at [722, 304] on link "Ctrl Alt C Edit CSS" at bounding box center [731, 303] width 60 height 13
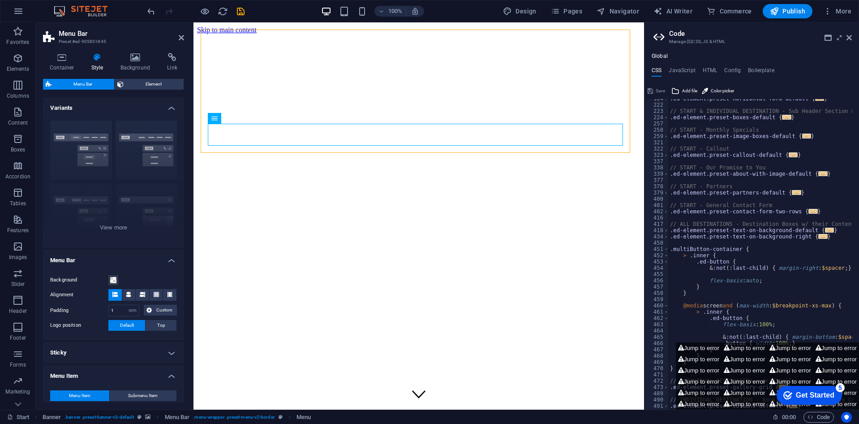
scroll to position [261, 0]
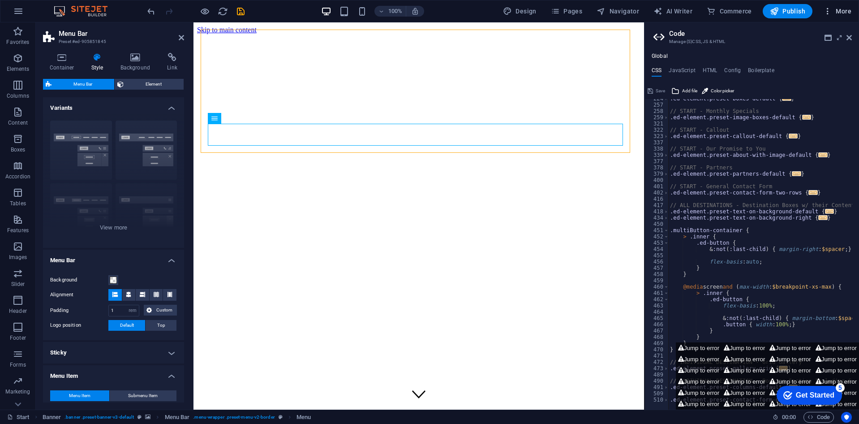
click at [842, 13] on span "More" at bounding box center [837, 11] width 28 height 9
